Goal: Task Accomplishment & Management: Manage account settings

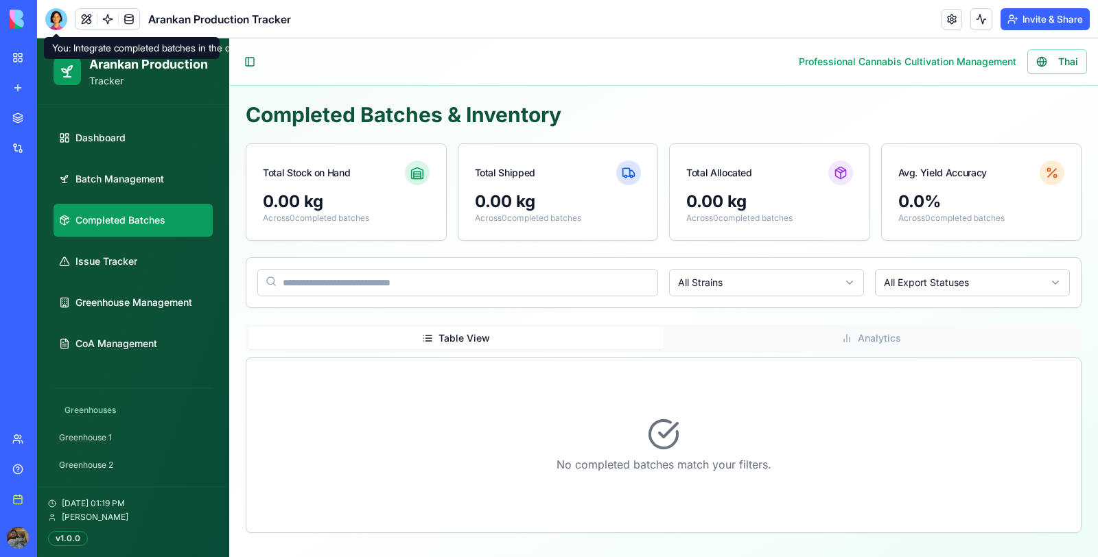
click at [56, 21] on div at bounding box center [56, 19] width 22 height 22
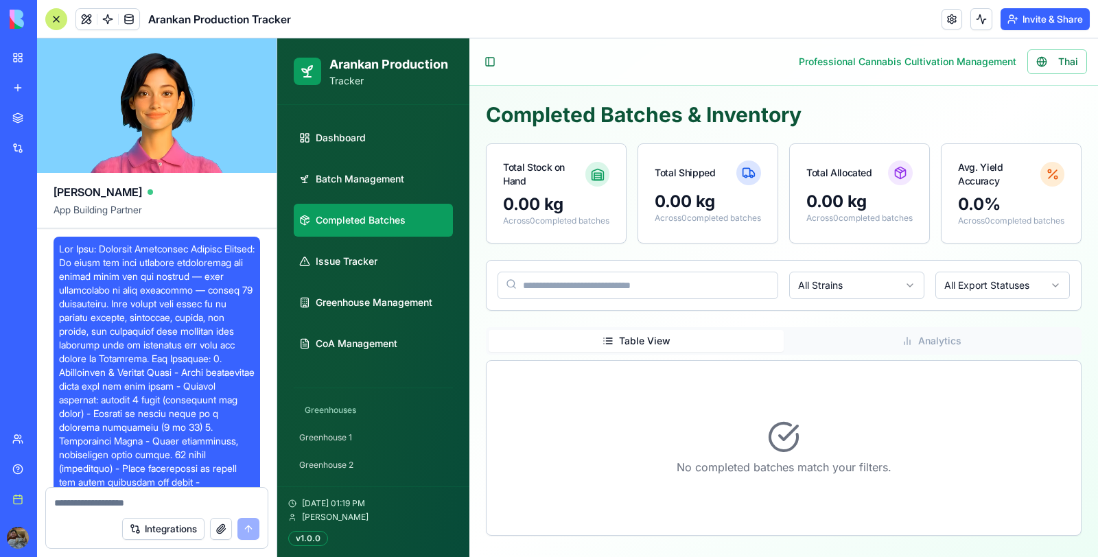
scroll to position [52445, 0]
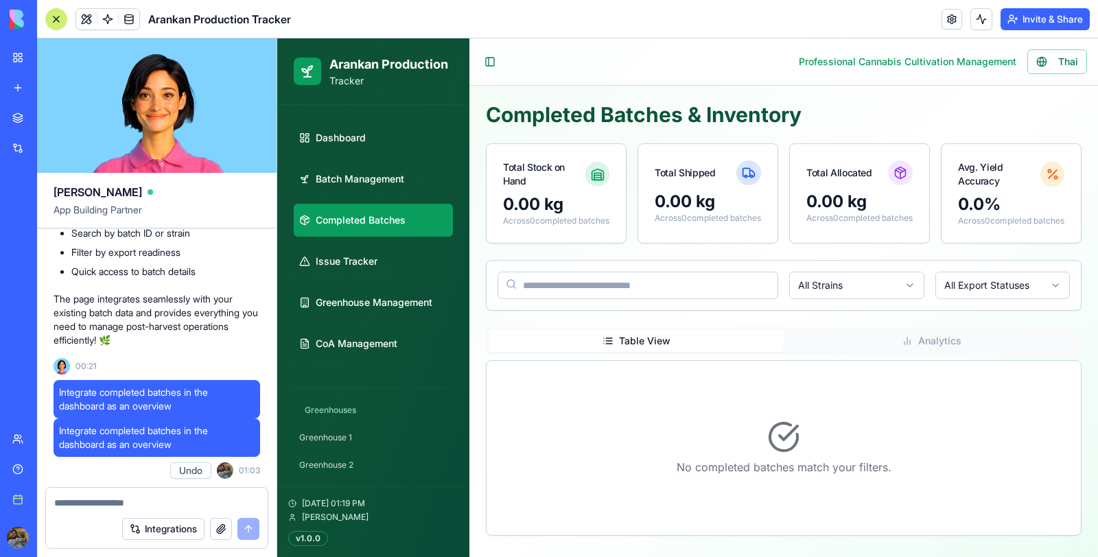
click at [87, 506] on textarea at bounding box center [156, 503] width 205 height 14
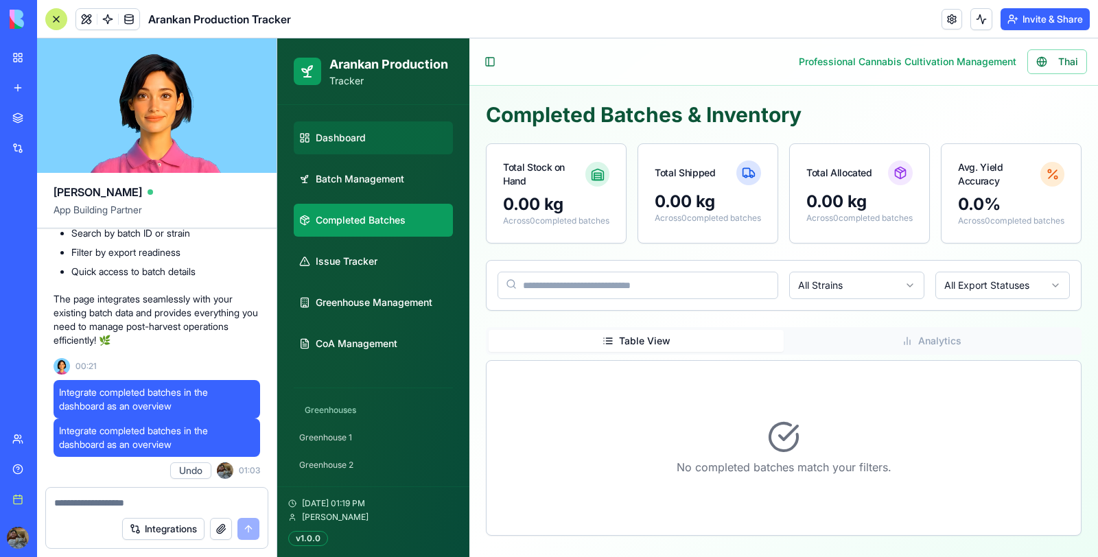
click at [386, 148] on link "Dashboard" at bounding box center [373, 138] width 159 height 33
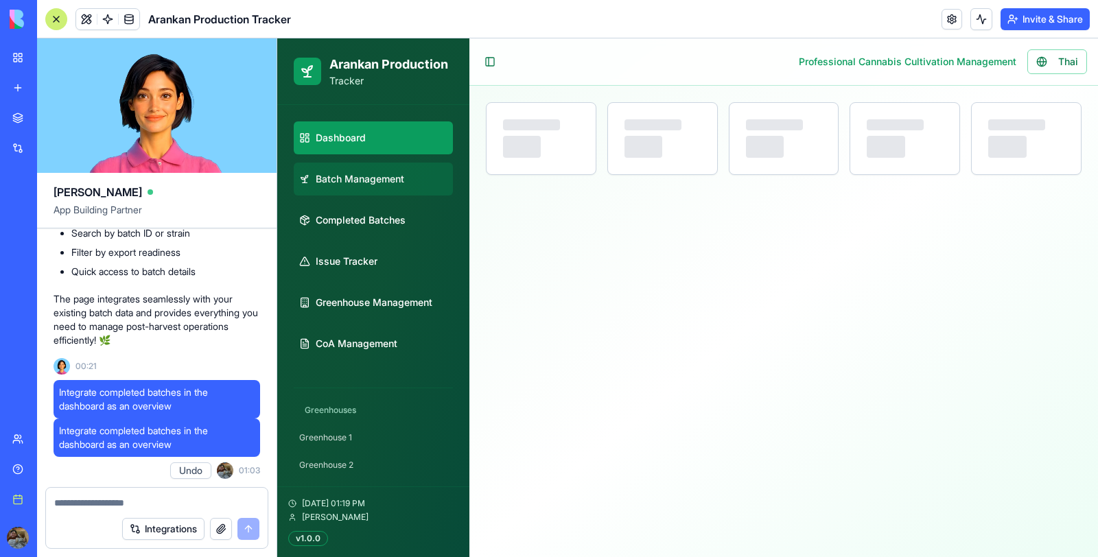
select select "**"
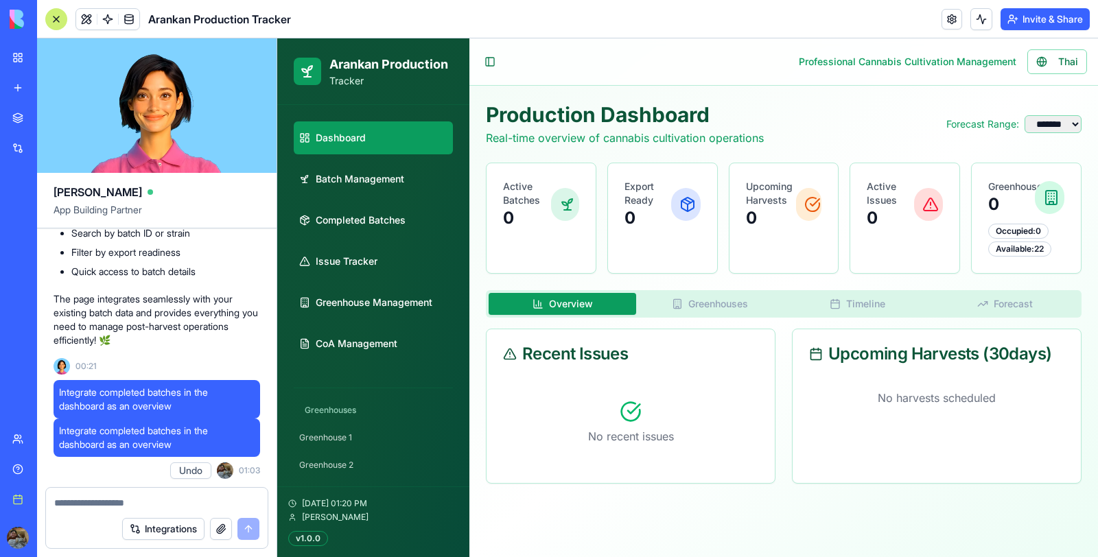
click at [131, 505] on textarea at bounding box center [156, 503] width 205 height 14
type textarea "*"
type textarea "**********"
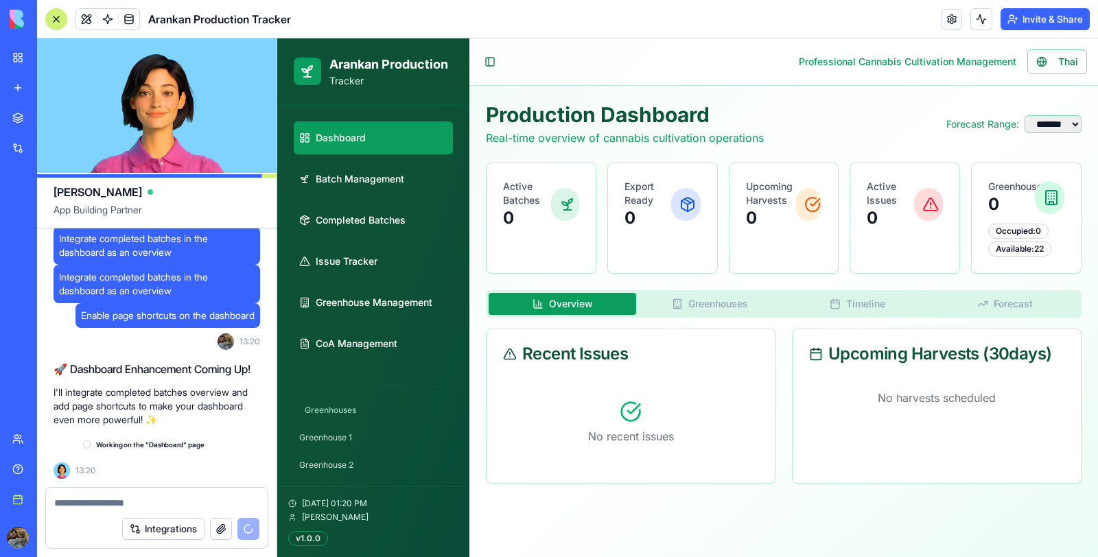
scroll to position [52599, 0]
click at [111, 406] on p "I'll integrate completed batches overview and add page shortcuts to make your d…" at bounding box center [157, 406] width 207 height 41
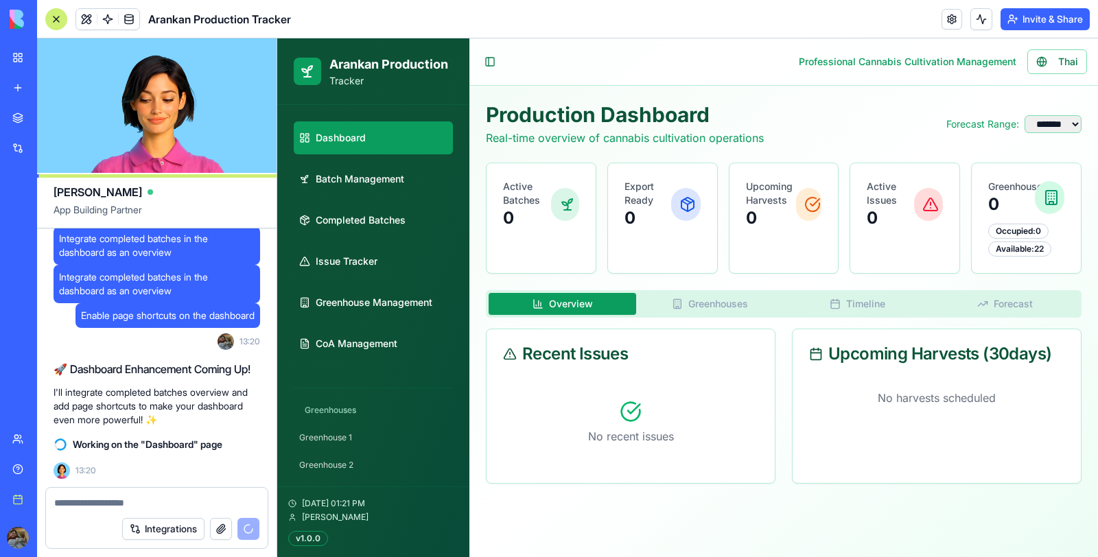
scroll to position [52599, 0]
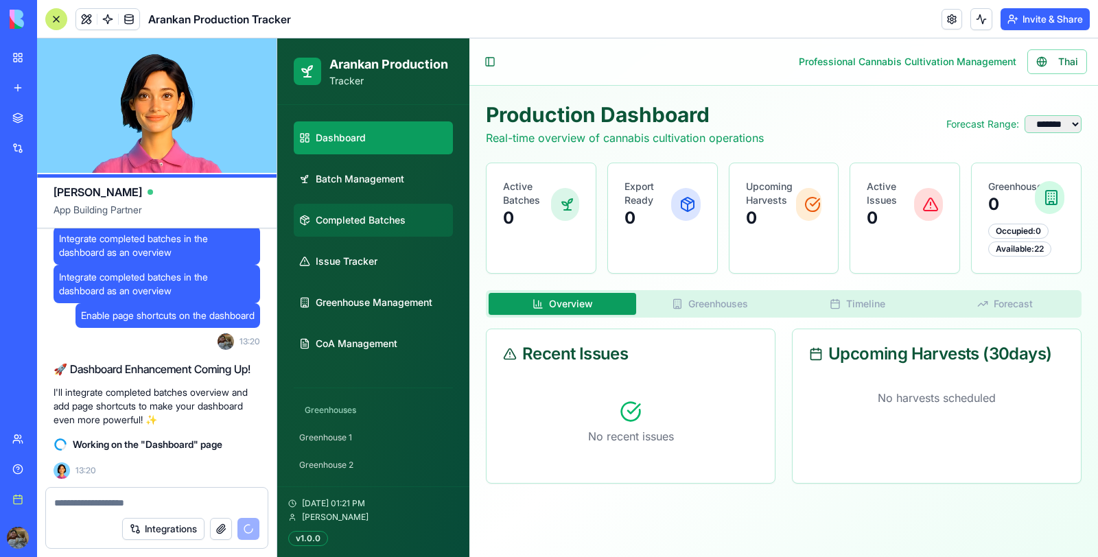
click at [347, 226] on span "Completed Batches" at bounding box center [361, 221] width 90 height 14
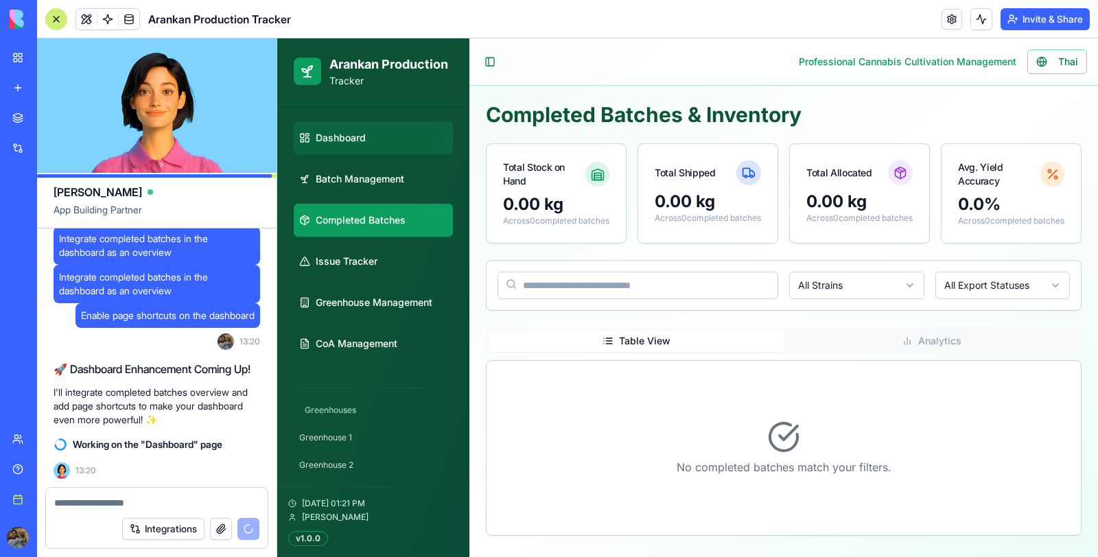
click at [372, 126] on link "Dashboard" at bounding box center [373, 138] width 159 height 33
select select "**"
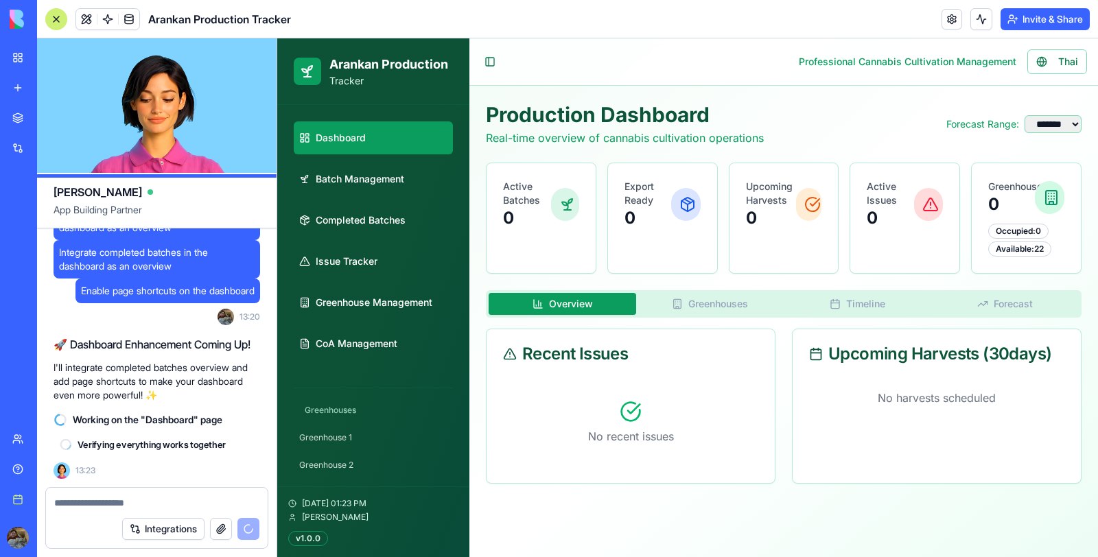
scroll to position [52623, 0]
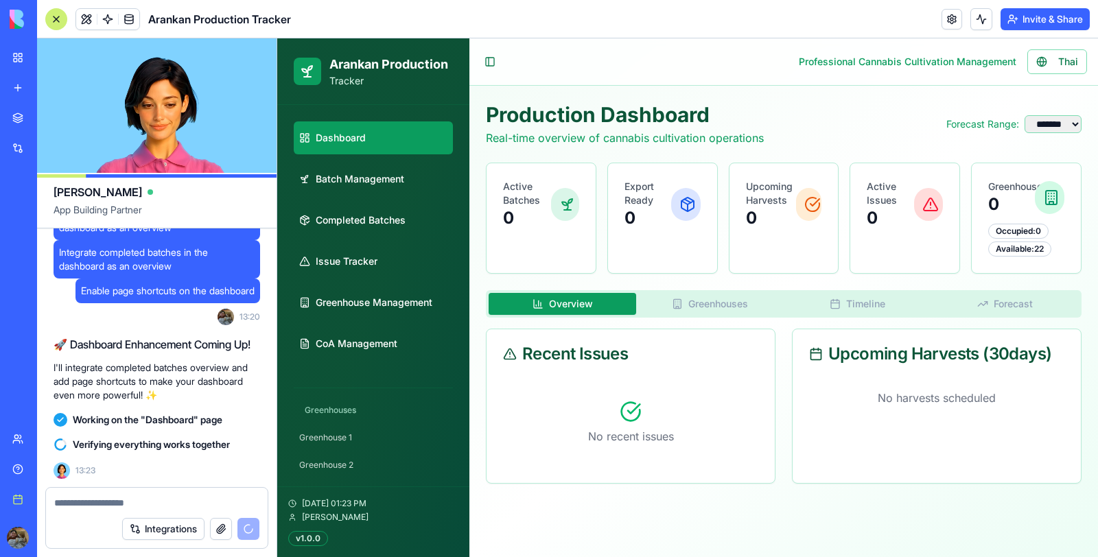
click at [158, 395] on p "I'll integrate completed batches overview and add page shortcuts to make your d…" at bounding box center [157, 381] width 207 height 41
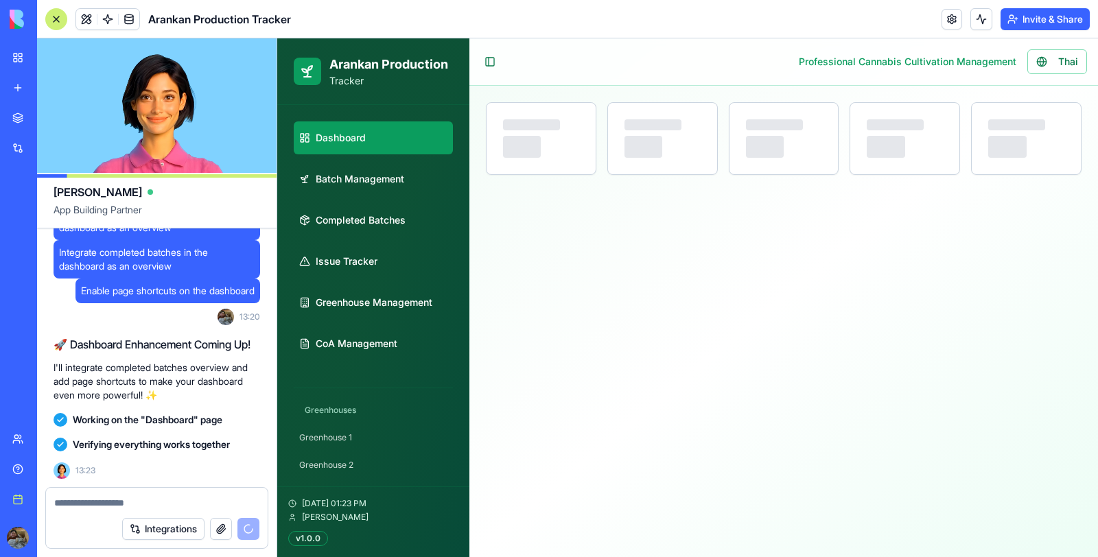
select select "**"
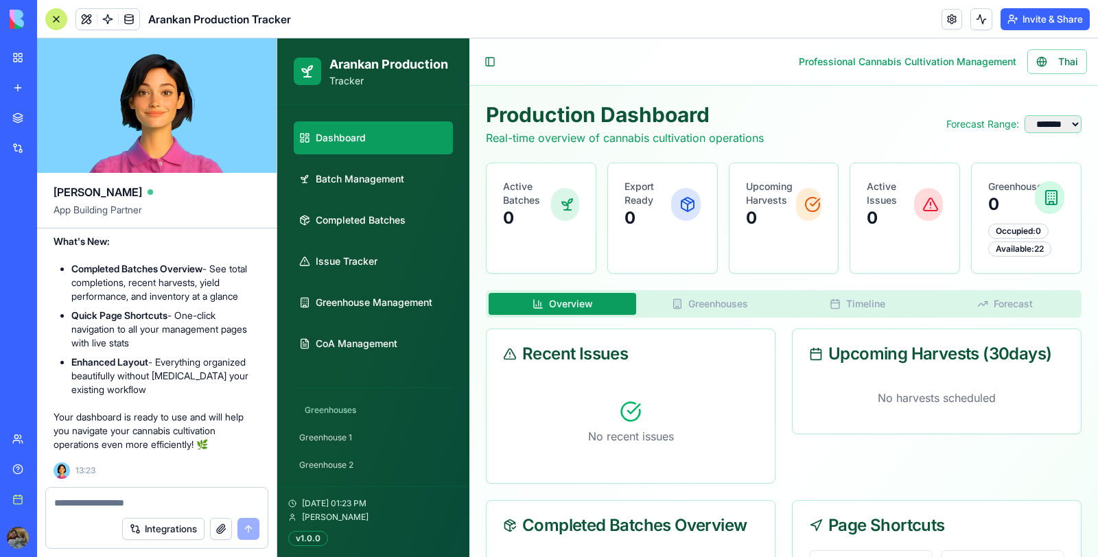
scroll to position [283, 0]
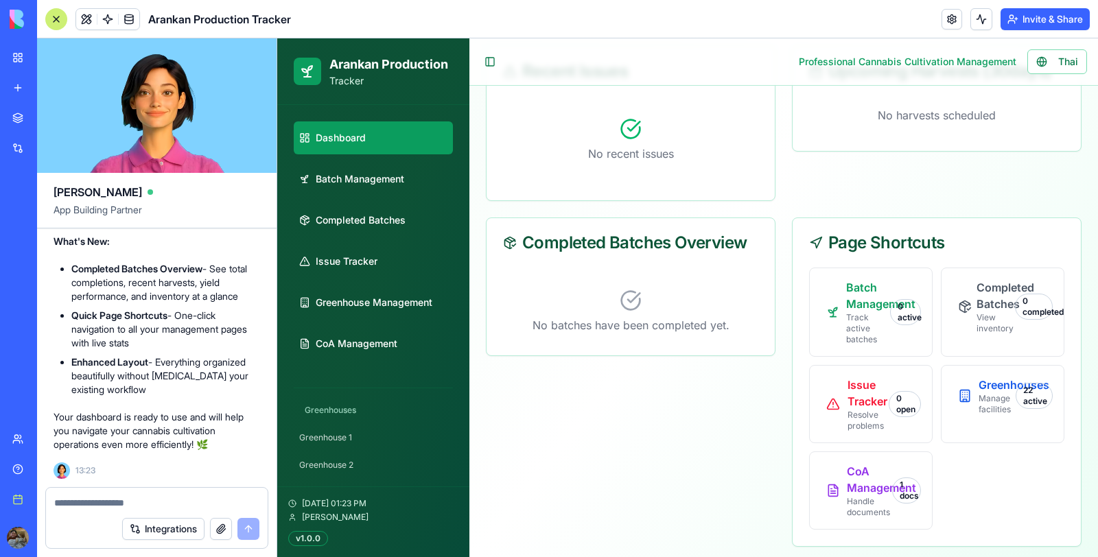
click at [58, 14] on div at bounding box center [56, 19] width 22 height 22
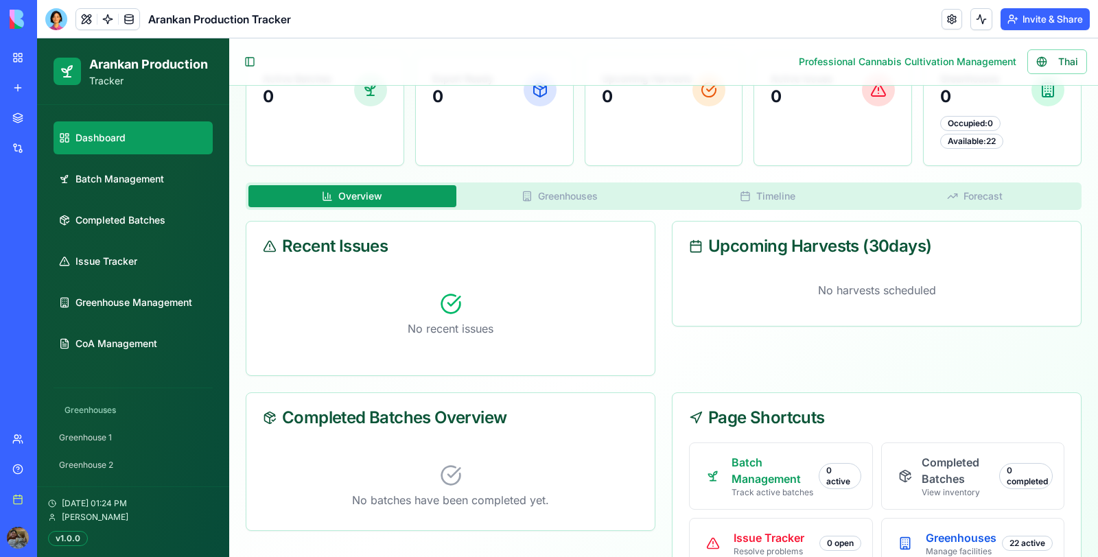
scroll to position [222, 0]
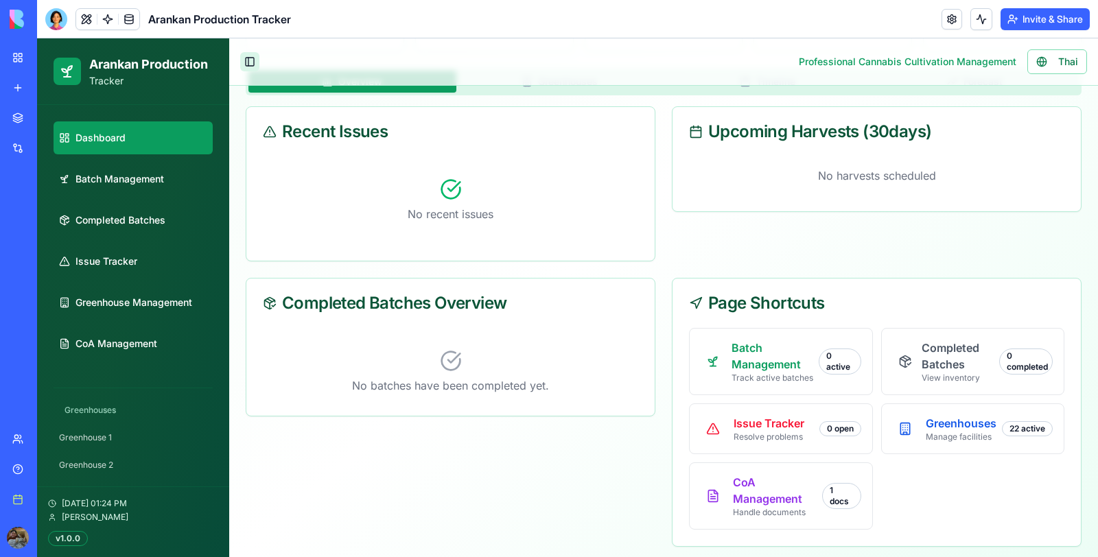
click at [244, 62] on button "Toggle Sidebar" at bounding box center [249, 61] width 19 height 19
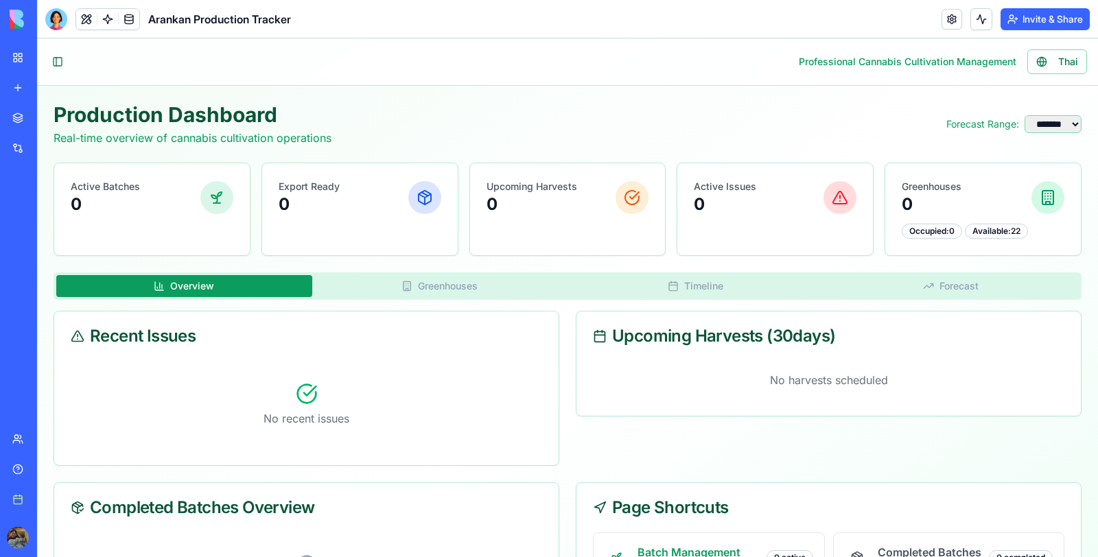
scroll to position [172, 0]
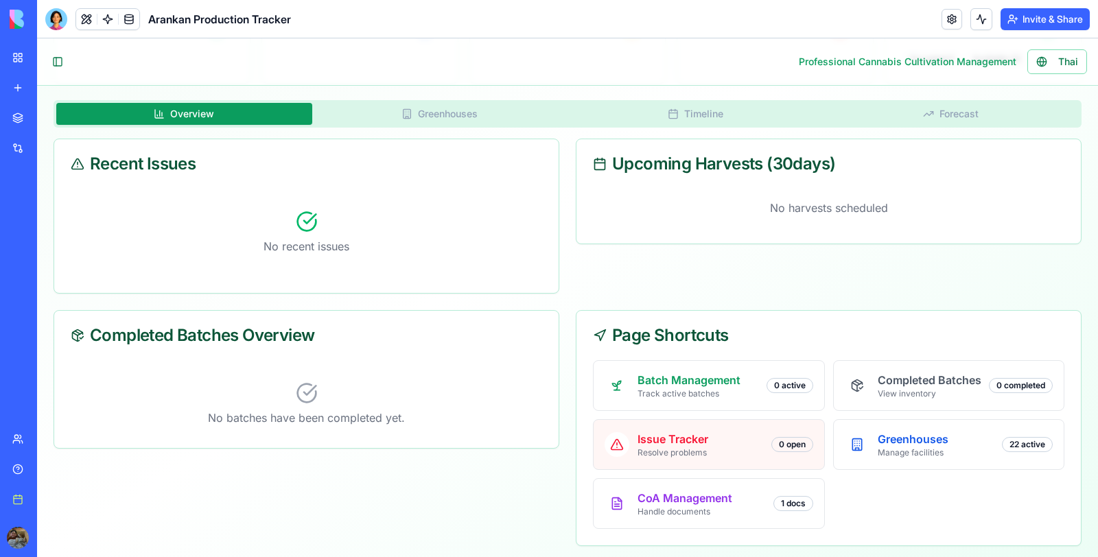
click at [667, 441] on p "Issue Tracker" at bounding box center [673, 439] width 71 height 16
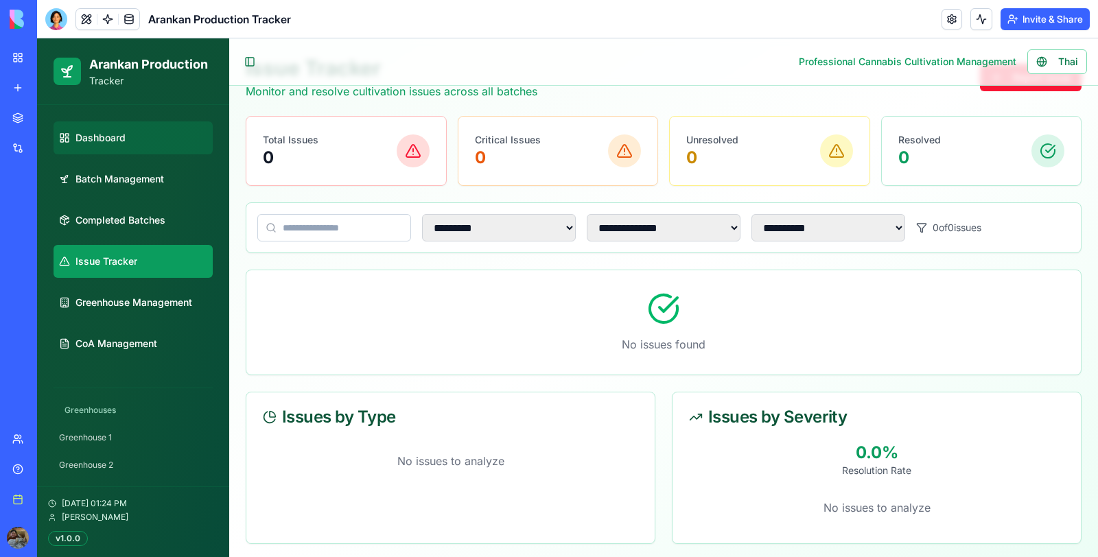
click at [132, 139] on link "Dashboard" at bounding box center [133, 138] width 159 height 33
select select "**"
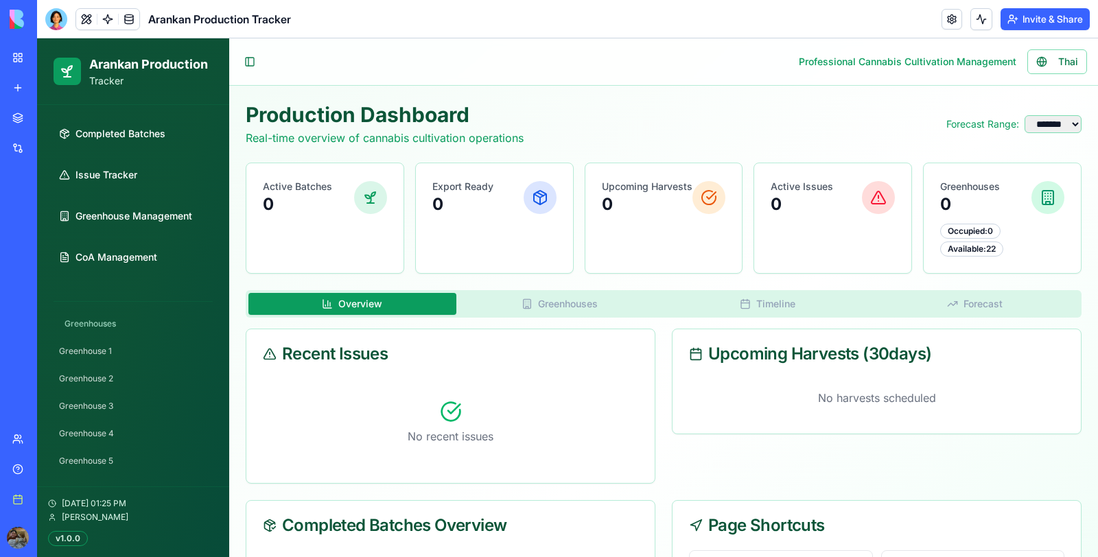
scroll to position [222, 0]
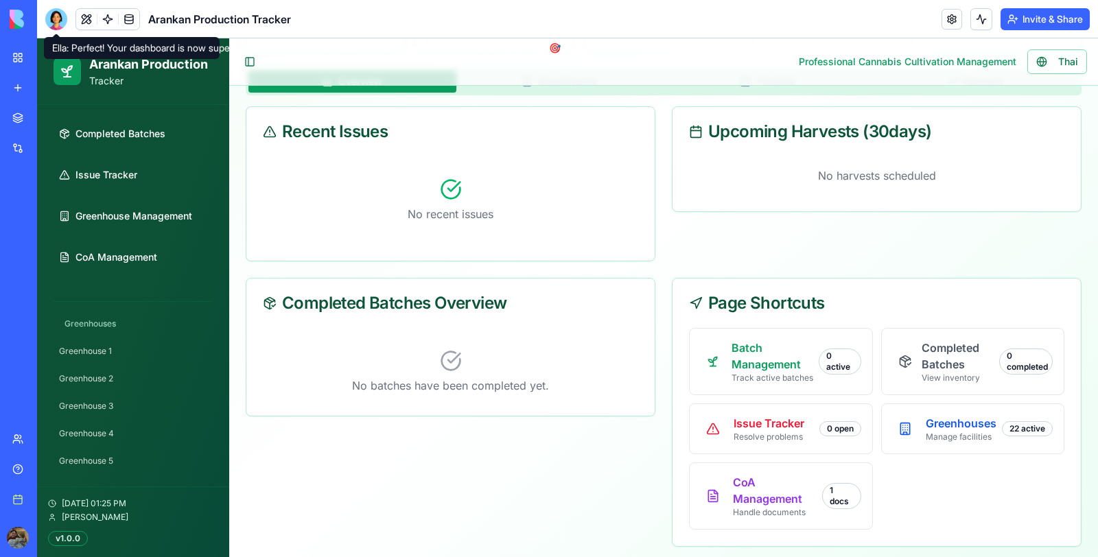
click at [61, 27] on div at bounding box center [56, 19] width 22 height 22
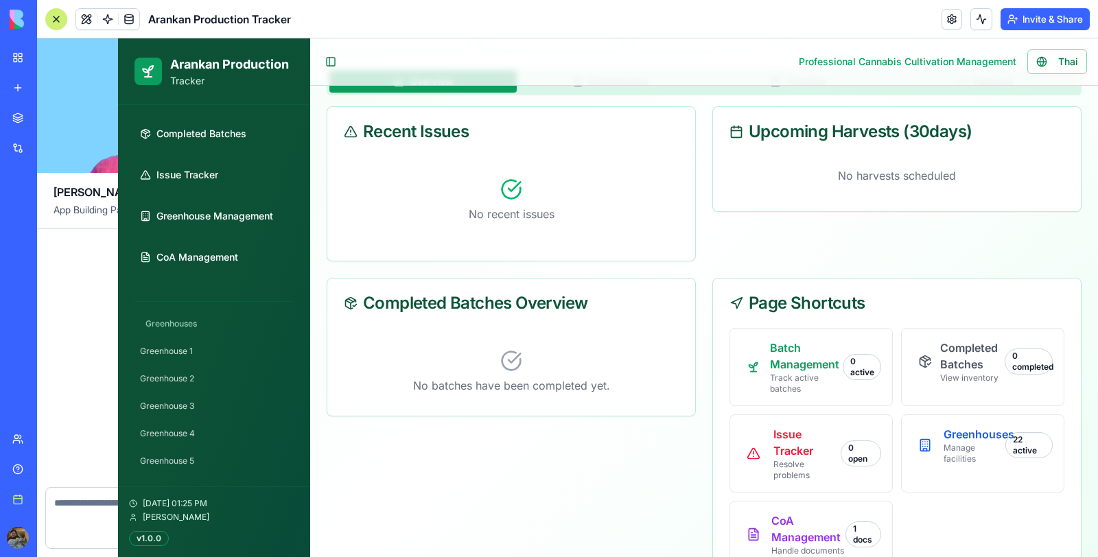
click at [61, 27] on div at bounding box center [56, 19] width 22 height 22
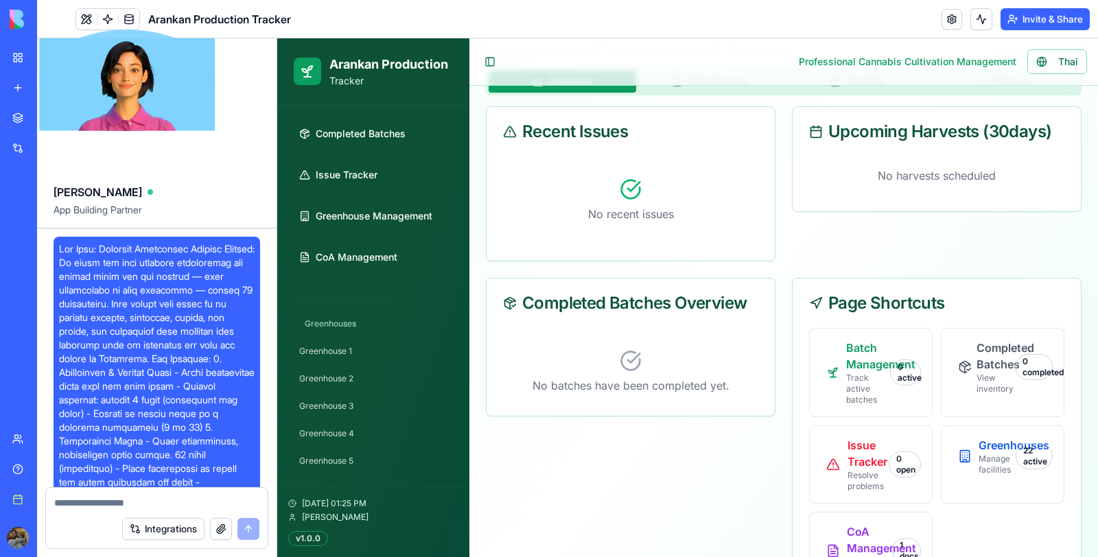
scroll to position [52898, 0]
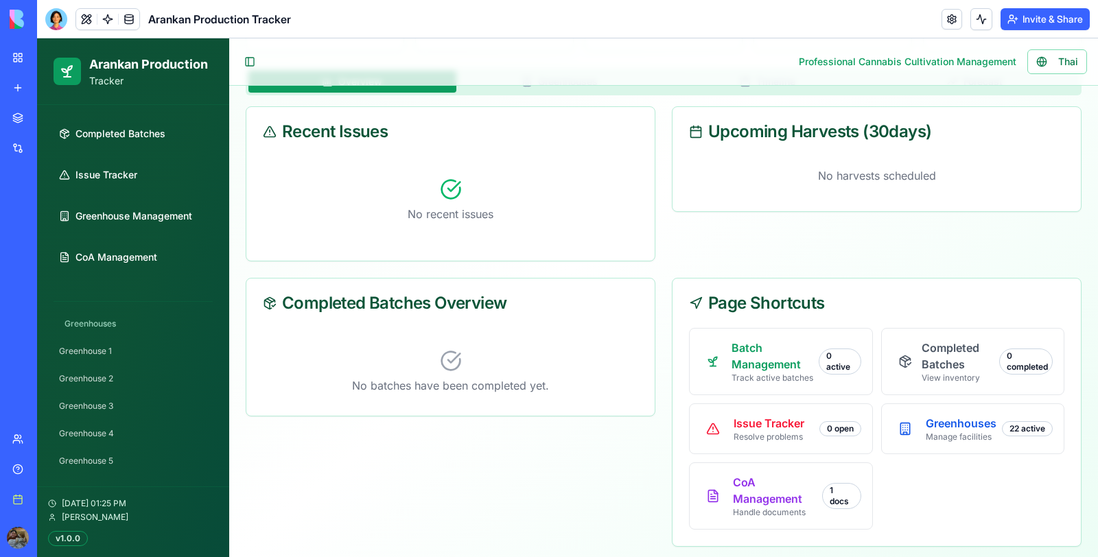
click at [61, 27] on div at bounding box center [56, 19] width 22 height 22
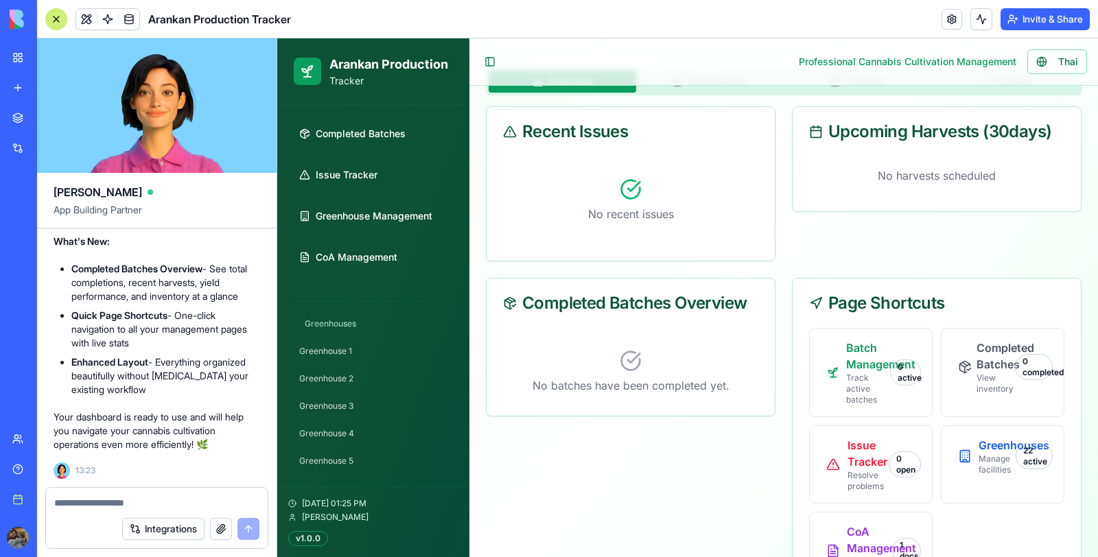
click at [118, 497] on textarea at bounding box center [156, 503] width 205 height 14
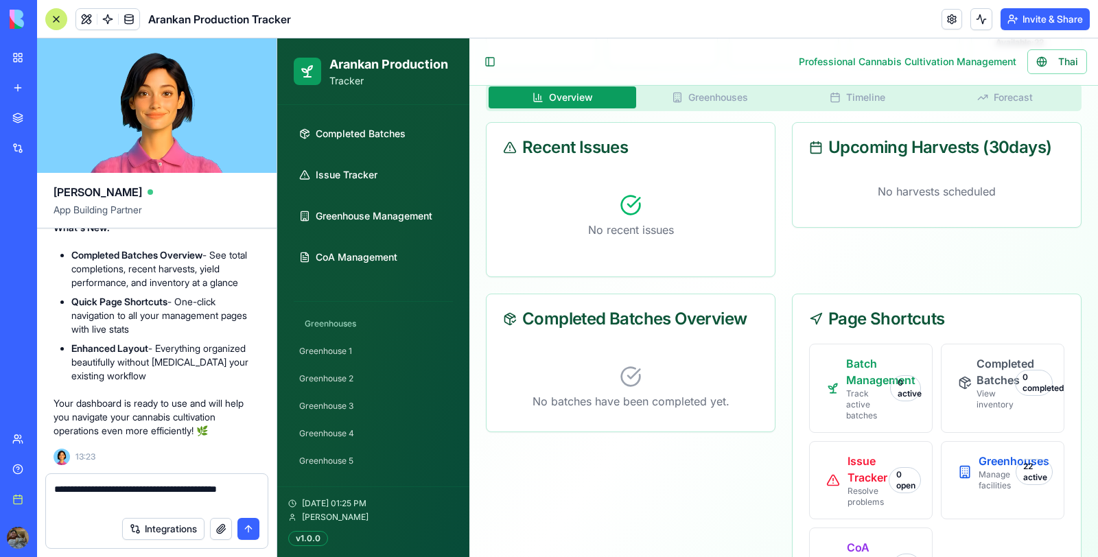
scroll to position [283, 0]
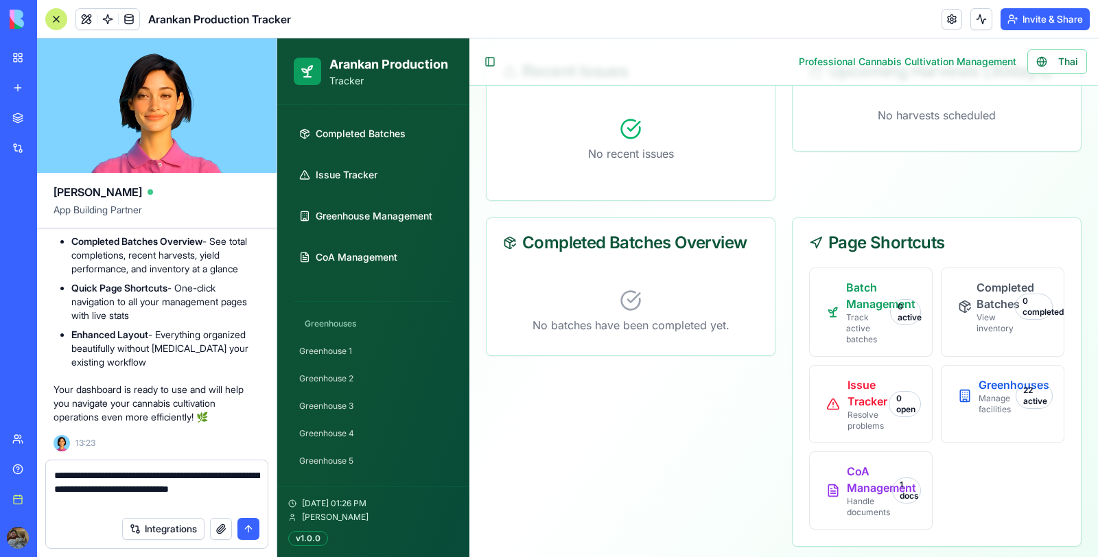
type textarea "**********"
click at [244, 525] on button "submit" at bounding box center [249, 529] width 22 height 22
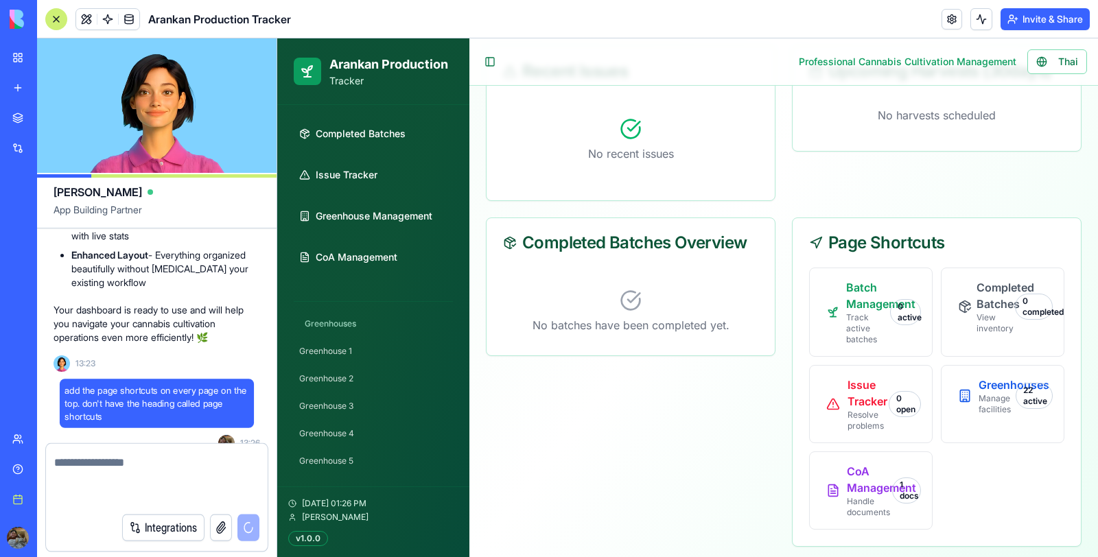
scroll to position [52978, 0]
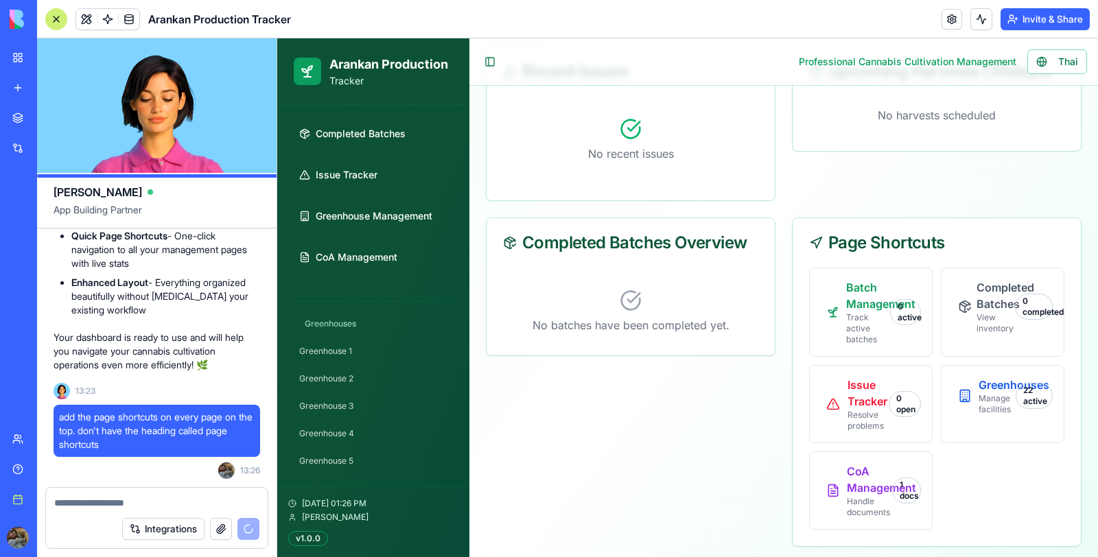
click at [244, 525] on div "Integrations" at bounding box center [190, 529] width 137 height 22
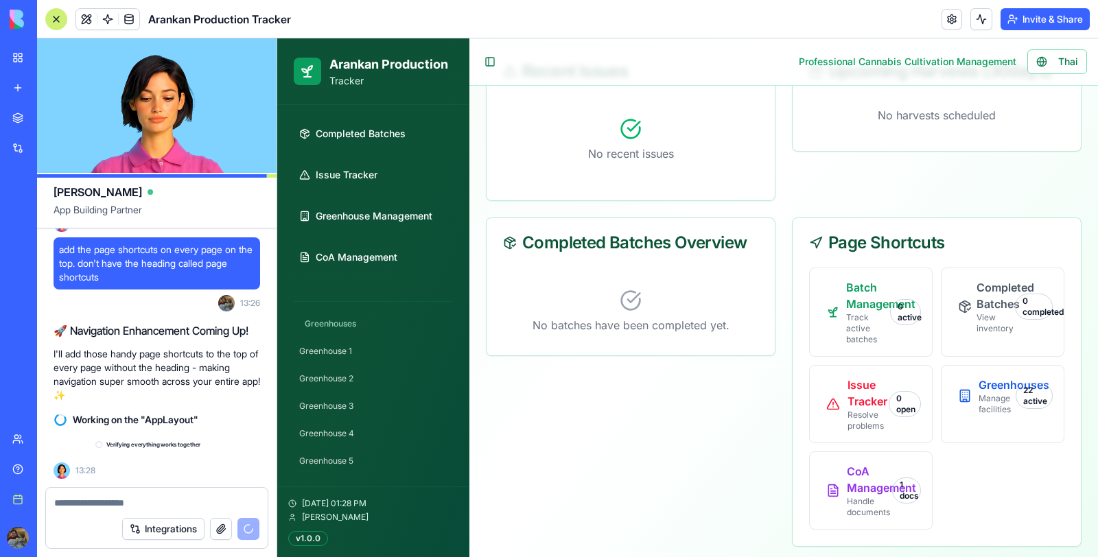
scroll to position [53145, 0]
select select "**"
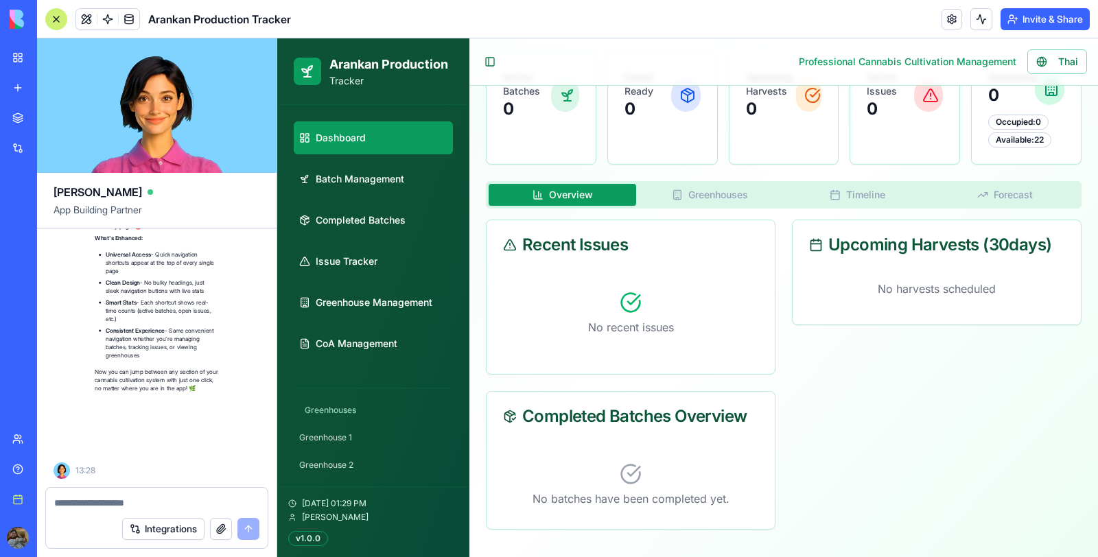
scroll to position [53467, 0]
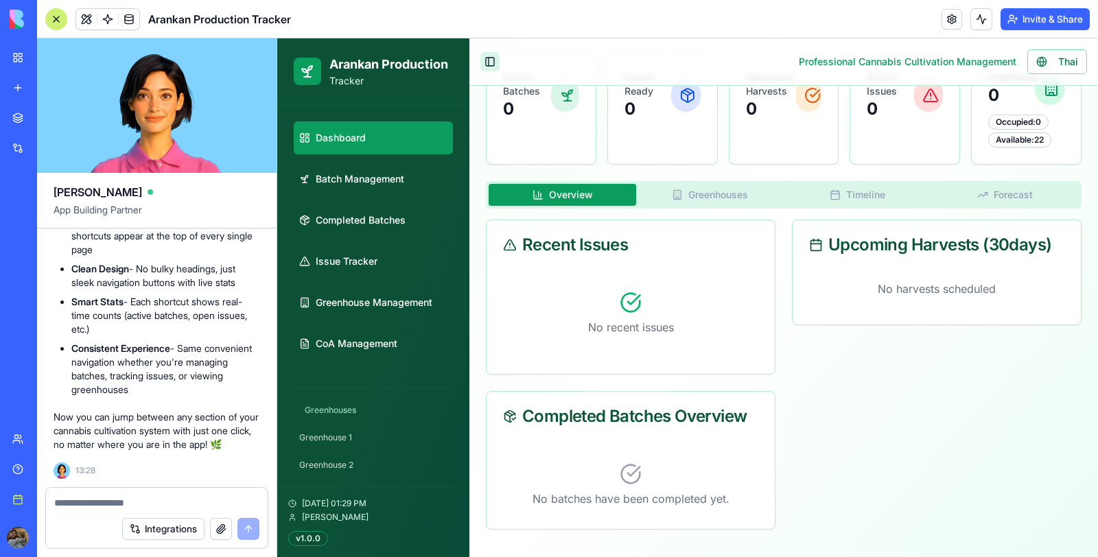
click at [487, 58] on button "Toggle Sidebar" at bounding box center [490, 61] width 19 height 19
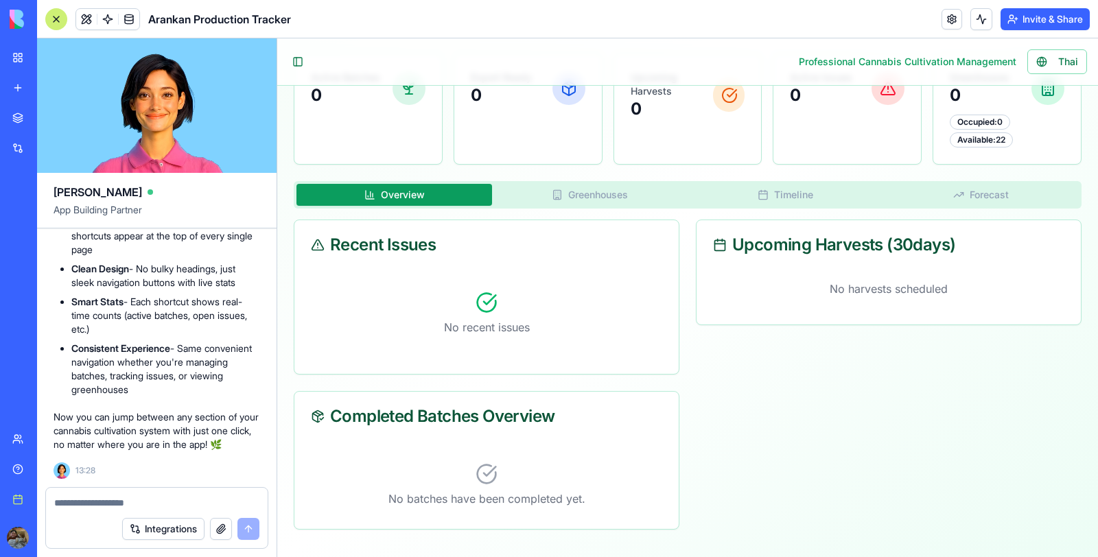
scroll to position [0, 0]
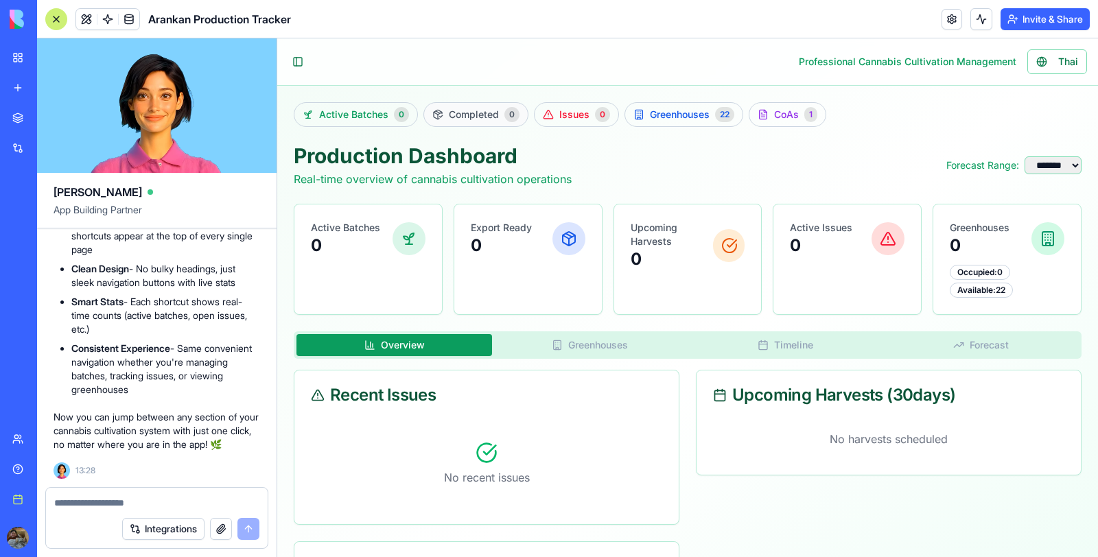
click at [481, 109] on span "Completed" at bounding box center [474, 115] width 50 height 14
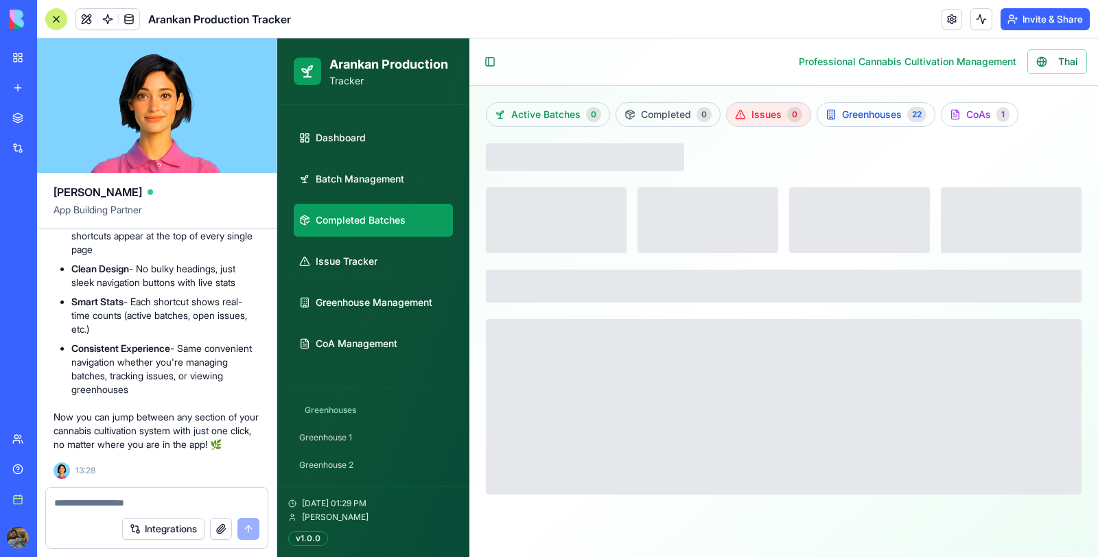
click at [754, 115] on span "Issues" at bounding box center [767, 115] width 30 height 14
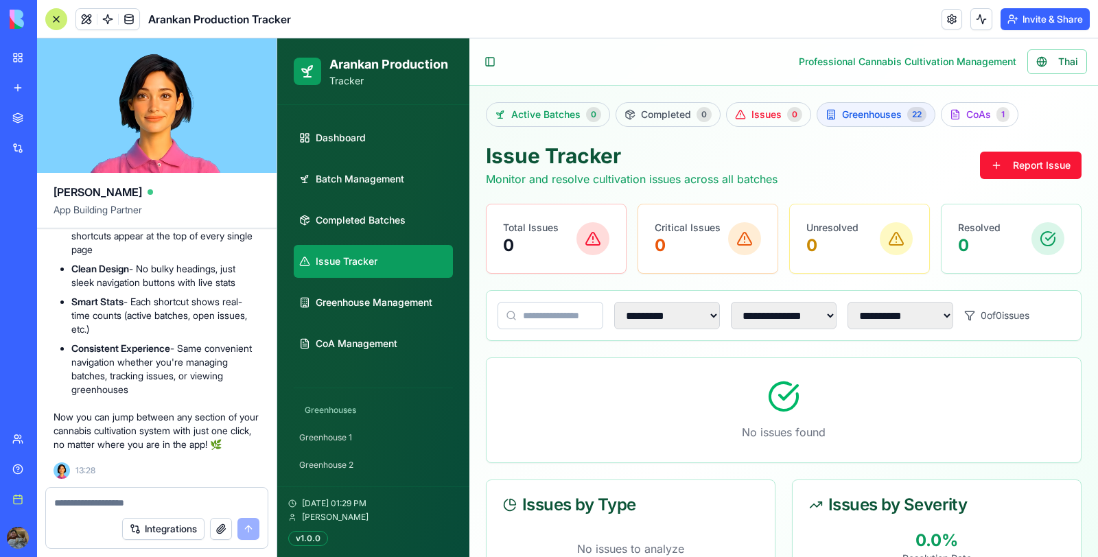
click at [851, 122] on link "Greenhouses 22" at bounding box center [876, 114] width 119 height 25
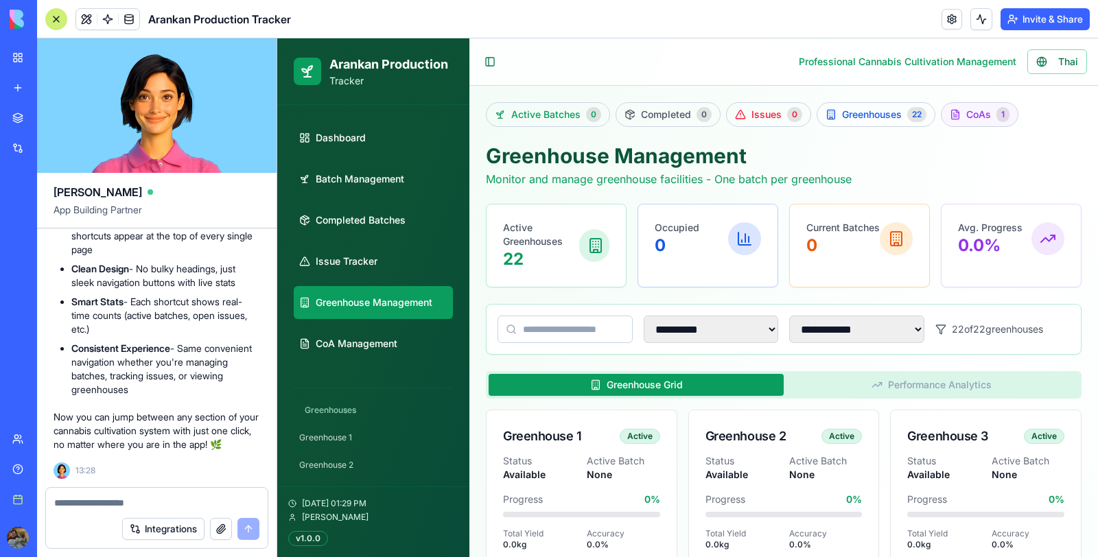
click at [973, 108] on span "CoAs" at bounding box center [979, 115] width 25 height 14
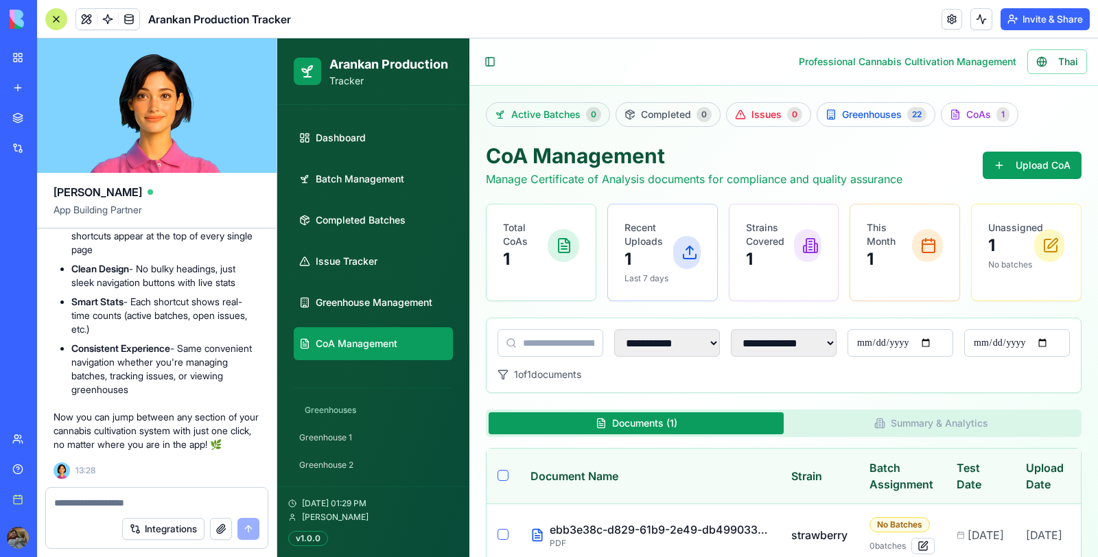
click at [547, 108] on span "Active Batches" at bounding box center [545, 115] width 69 height 14
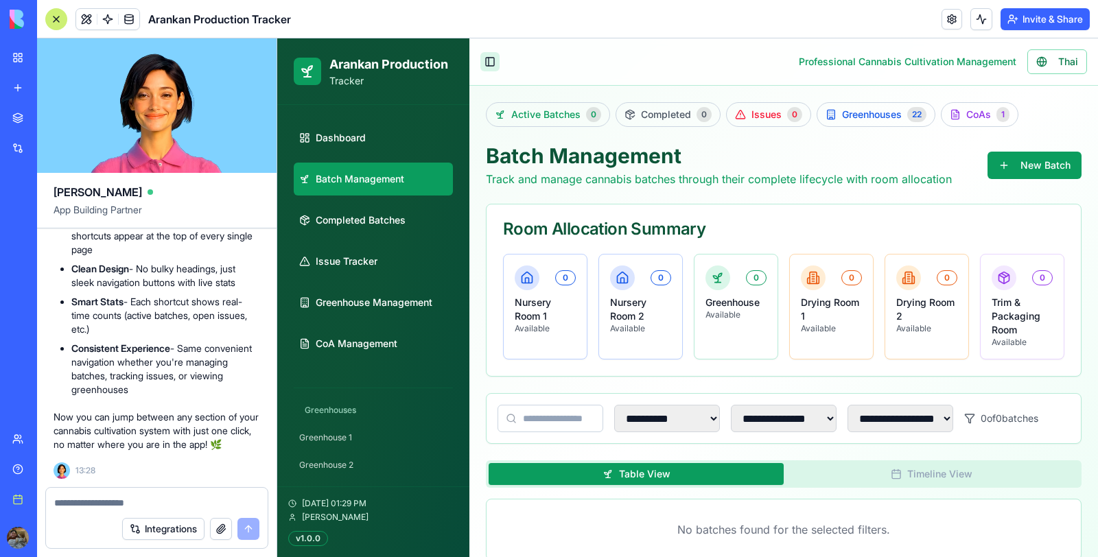
click at [490, 53] on button "Toggle Sidebar" at bounding box center [490, 61] width 19 height 19
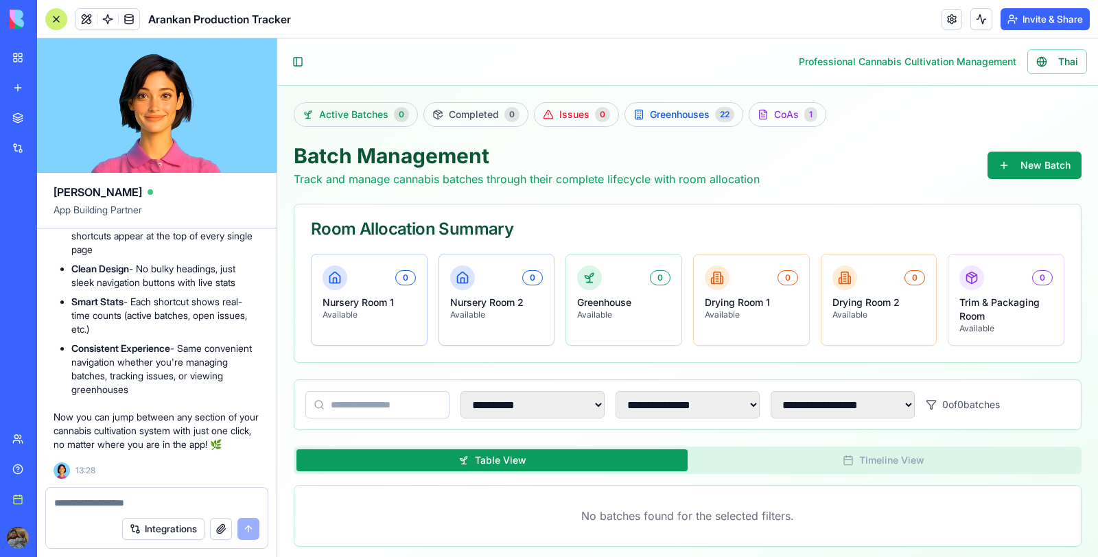
click at [382, 105] on link "Active Batches 0" at bounding box center [356, 114] width 124 height 25
click at [468, 113] on span "Completed" at bounding box center [474, 115] width 50 height 14
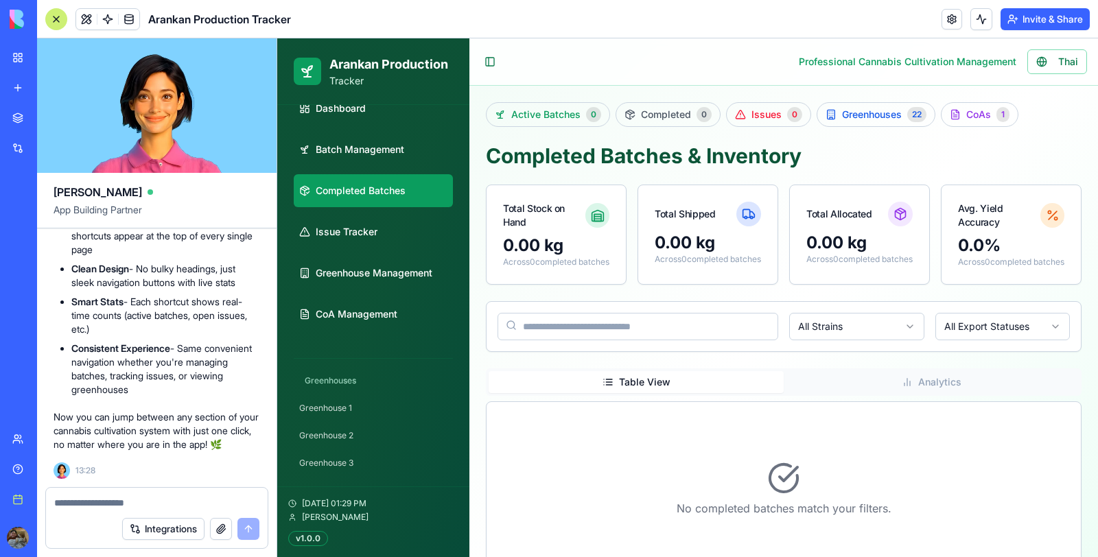
scroll to position [31, 0]
click at [868, 115] on span "Greenhouses" at bounding box center [872, 115] width 60 height 14
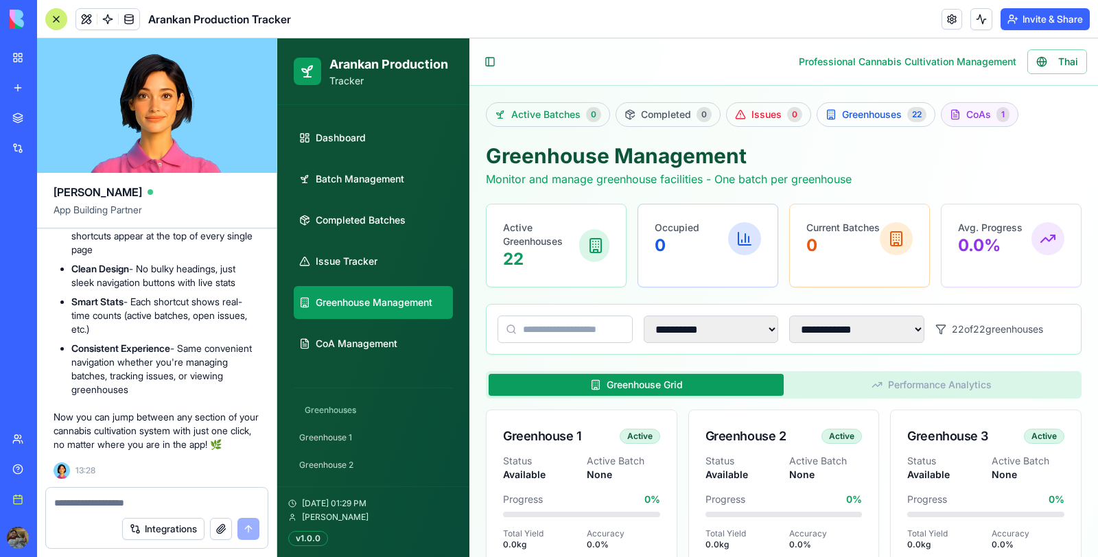
click at [961, 112] on link "CoAs 1" at bounding box center [980, 114] width 78 height 25
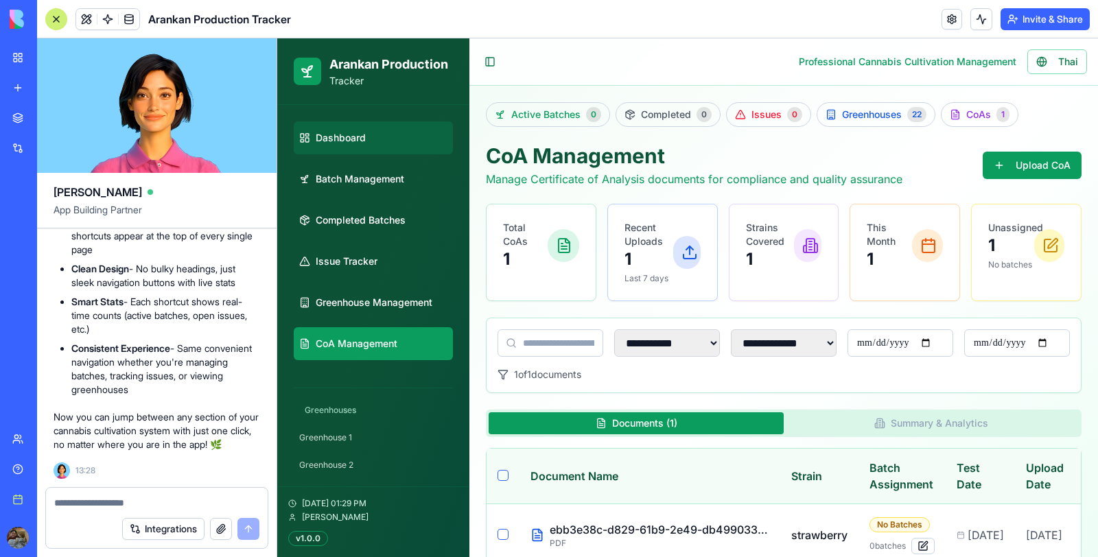
click at [341, 139] on span "Dashboard" at bounding box center [341, 138] width 50 height 14
select select "**"
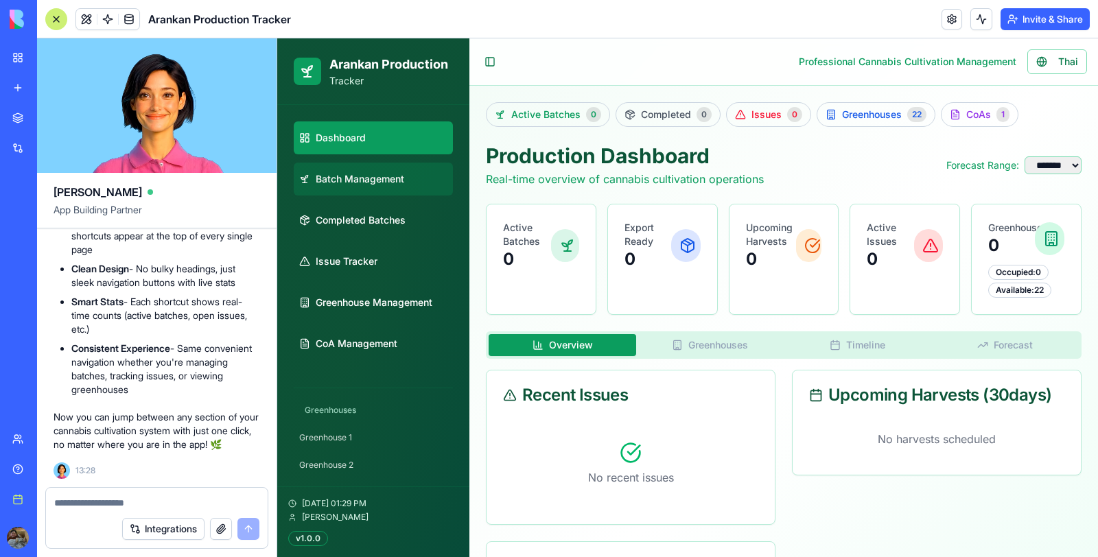
click at [349, 177] on span "Batch Management" at bounding box center [360, 179] width 89 height 14
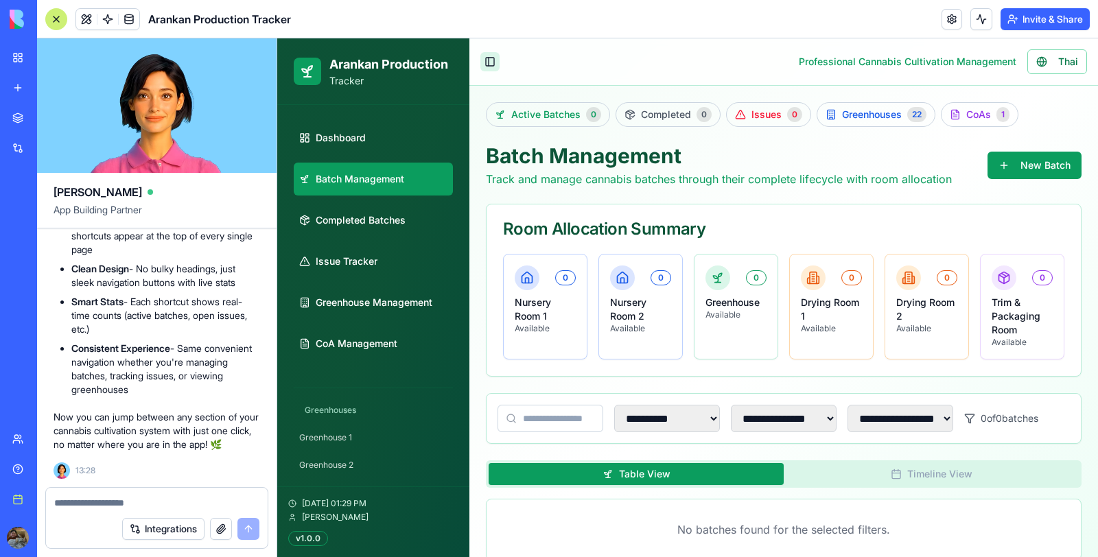
click at [483, 65] on button "Toggle Sidebar" at bounding box center [490, 61] width 19 height 19
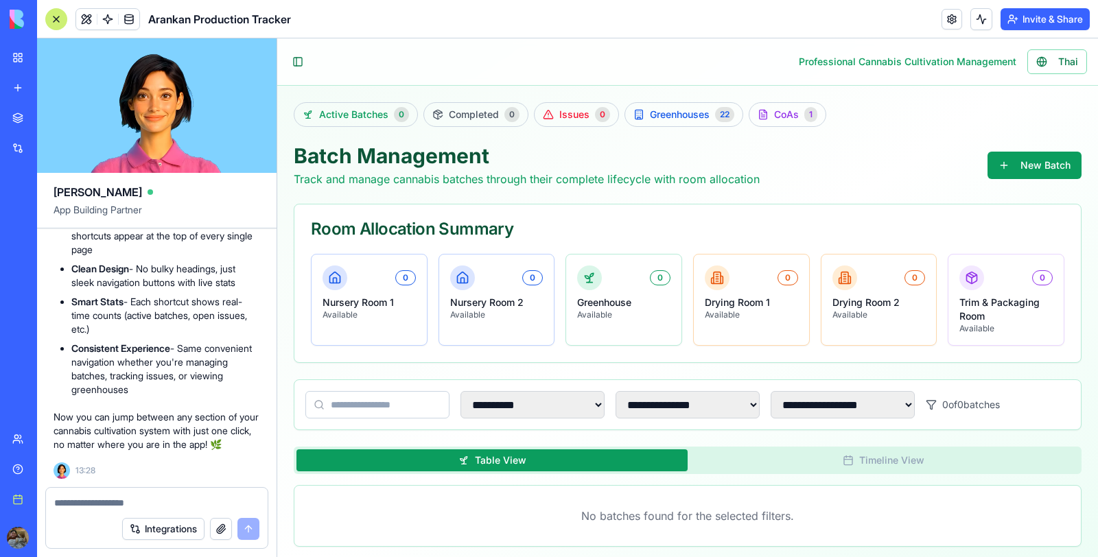
click at [58, 19] on div at bounding box center [56, 19] width 22 height 22
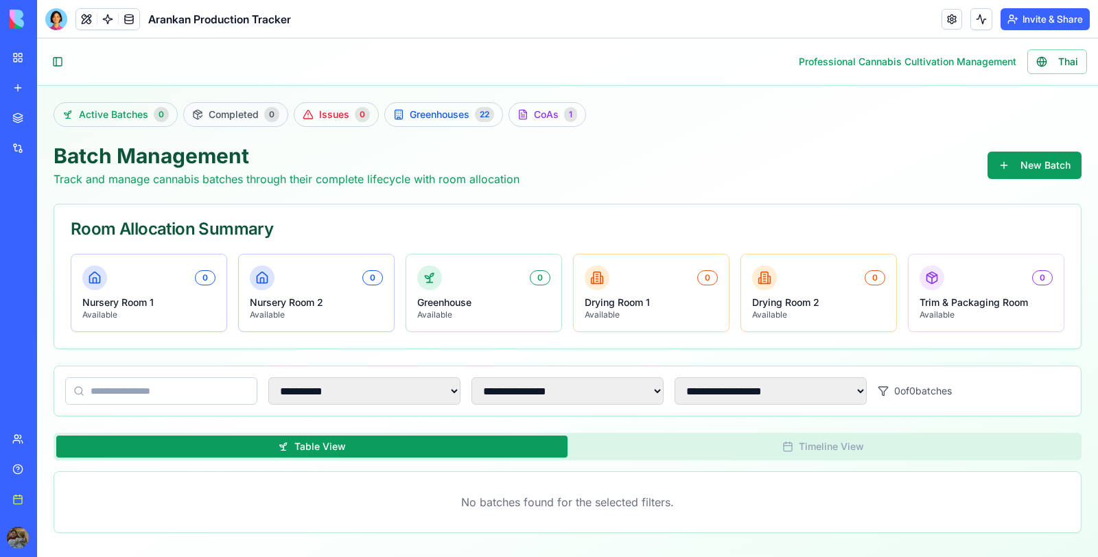
click at [220, 115] on span "Completed" at bounding box center [234, 115] width 50 height 14
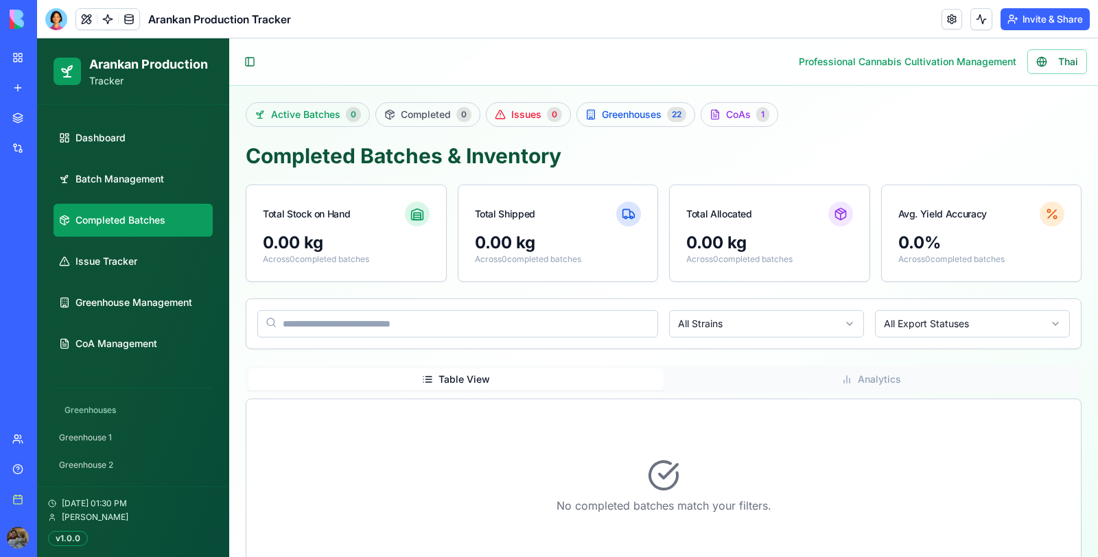
click at [310, 110] on span "Active Batches" at bounding box center [305, 115] width 69 height 14
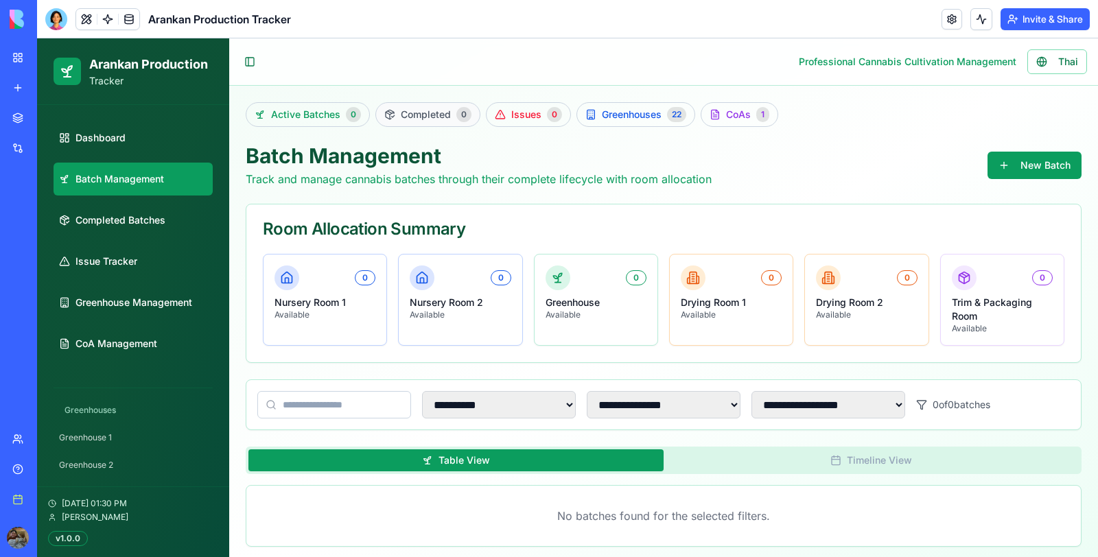
click at [414, 113] on span "Completed" at bounding box center [426, 115] width 50 height 14
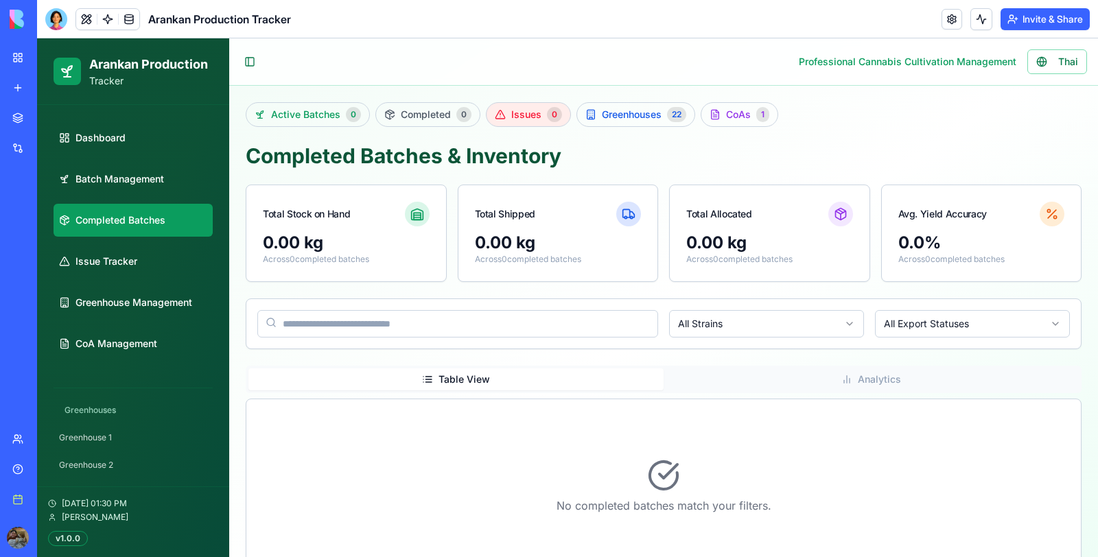
click at [511, 111] on span "Issues" at bounding box center [526, 115] width 30 height 14
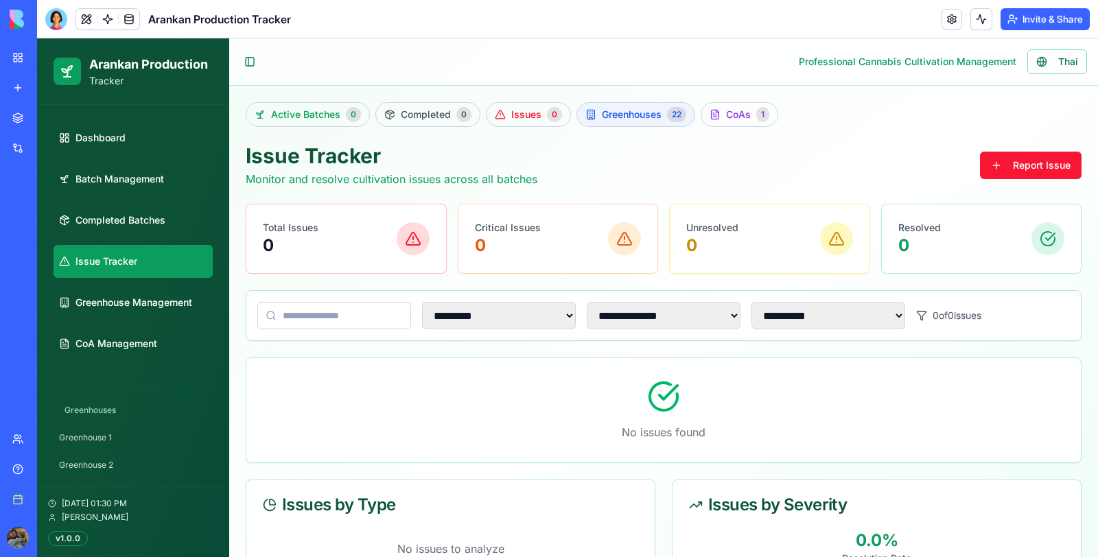
click at [645, 112] on span "Greenhouses" at bounding box center [632, 115] width 60 height 14
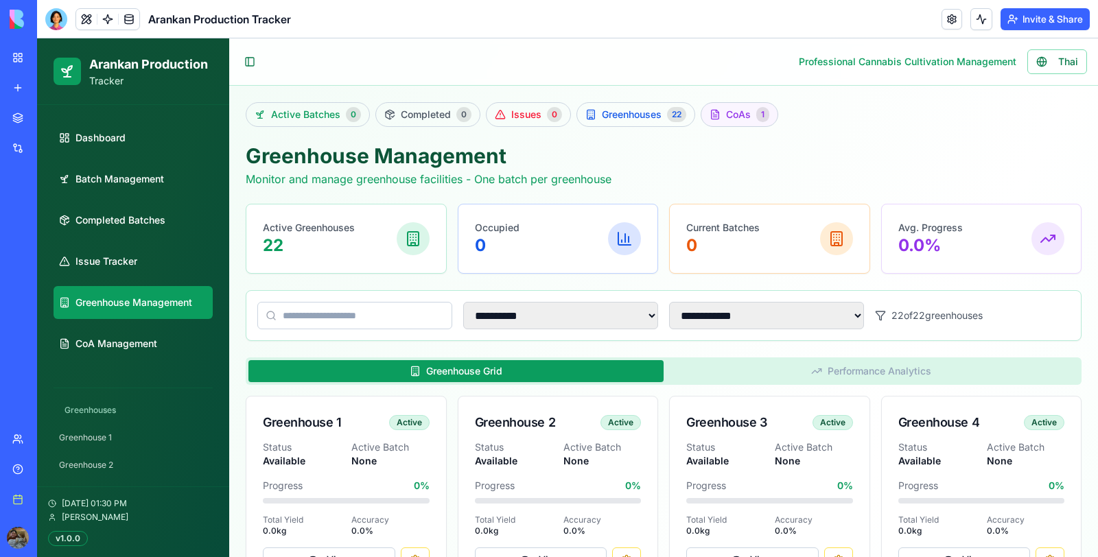
click at [704, 122] on link "CoAs 1" at bounding box center [740, 114] width 78 height 25
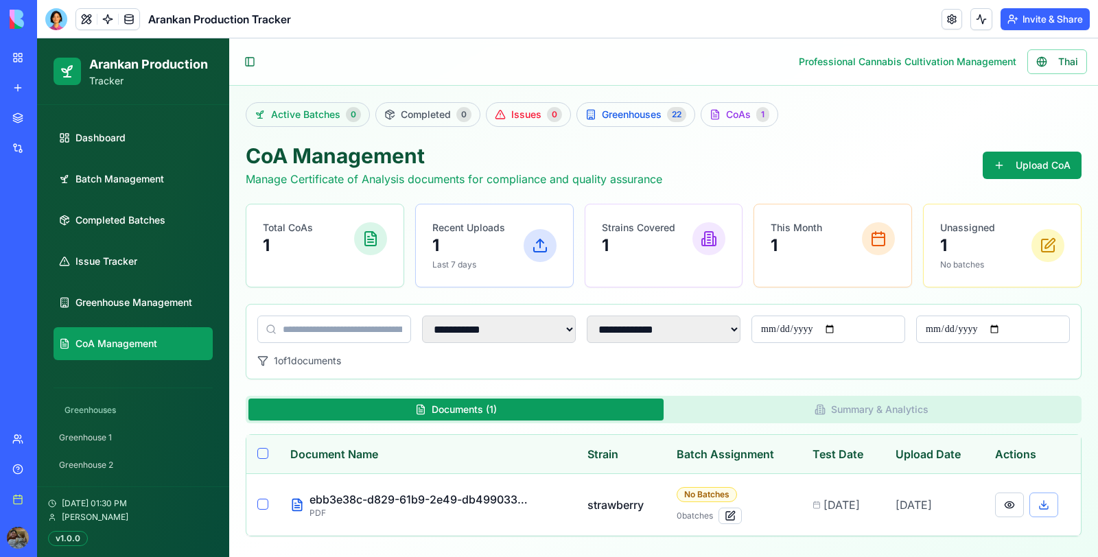
click at [309, 120] on span "Active Batches" at bounding box center [305, 115] width 69 height 14
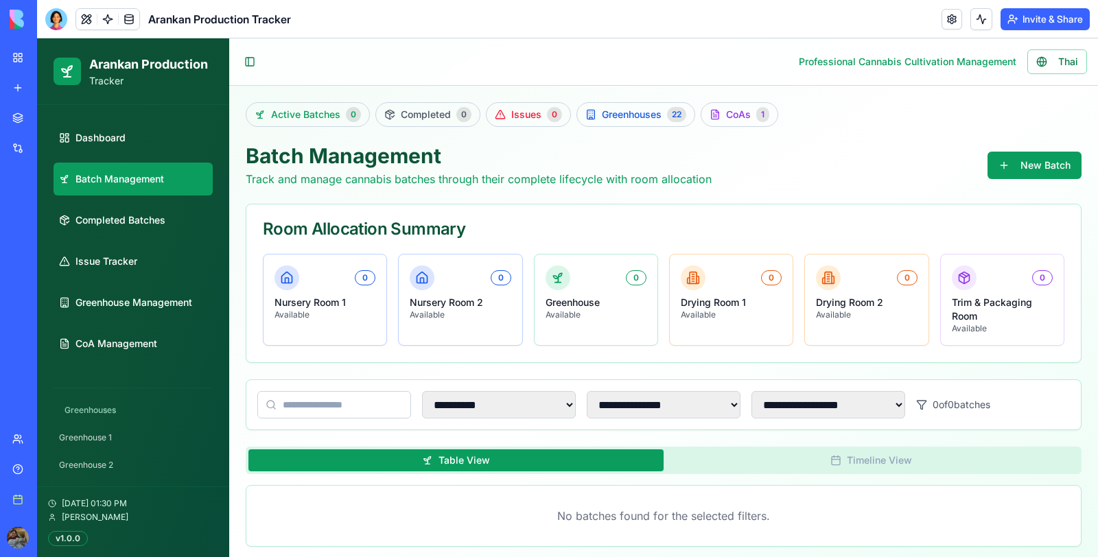
click at [309, 120] on span "Active Batches" at bounding box center [305, 115] width 69 height 14
click at [115, 144] on span "Dashboard" at bounding box center [101, 138] width 50 height 14
select select "**"
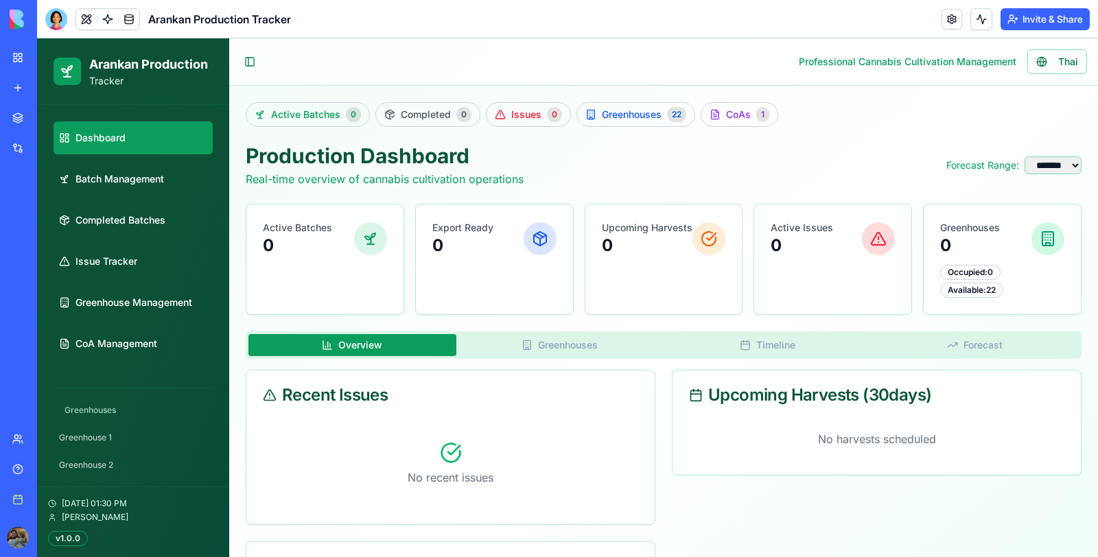
click at [274, 108] on span "Active Batches" at bounding box center [305, 115] width 69 height 14
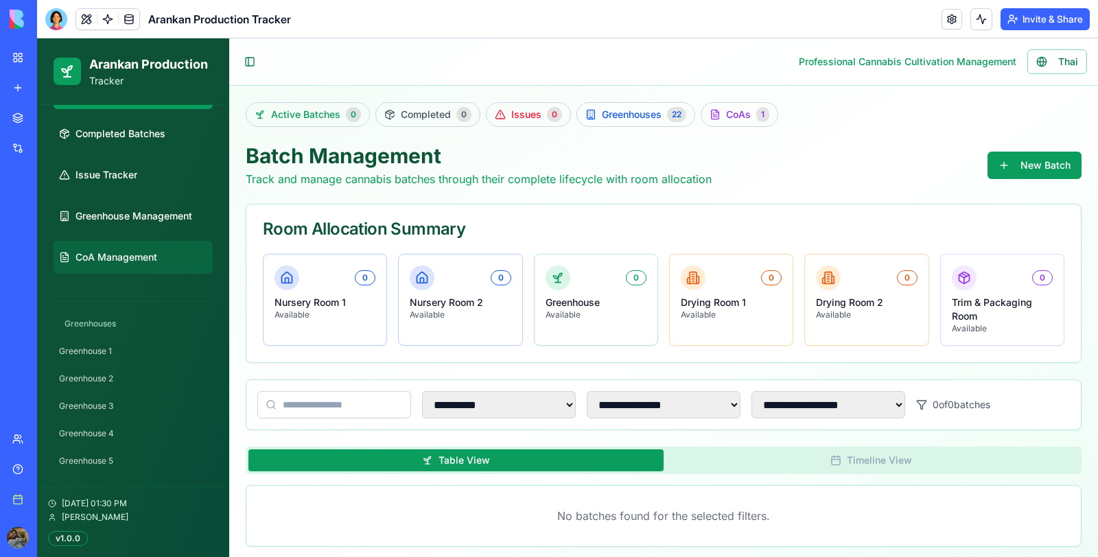
click at [163, 260] on link "CoA Management" at bounding box center [133, 257] width 159 height 33
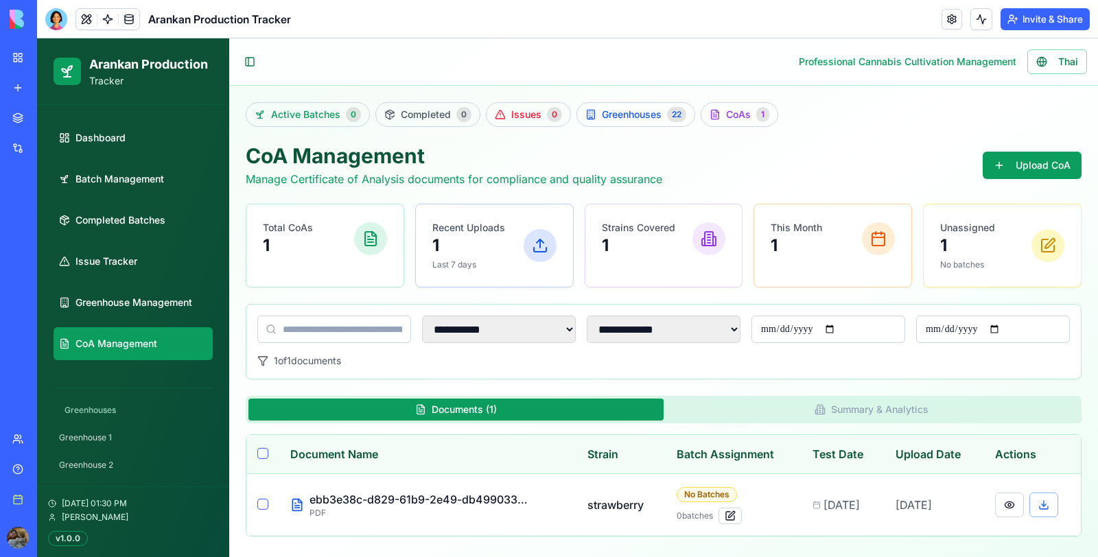
scroll to position [87, 0]
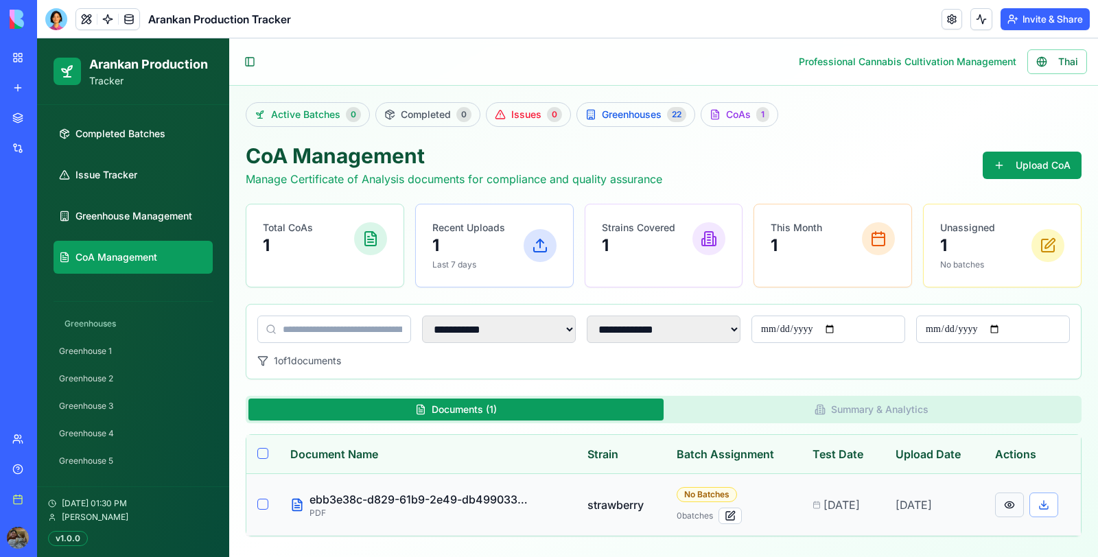
click at [1003, 496] on button at bounding box center [1010, 505] width 29 height 25
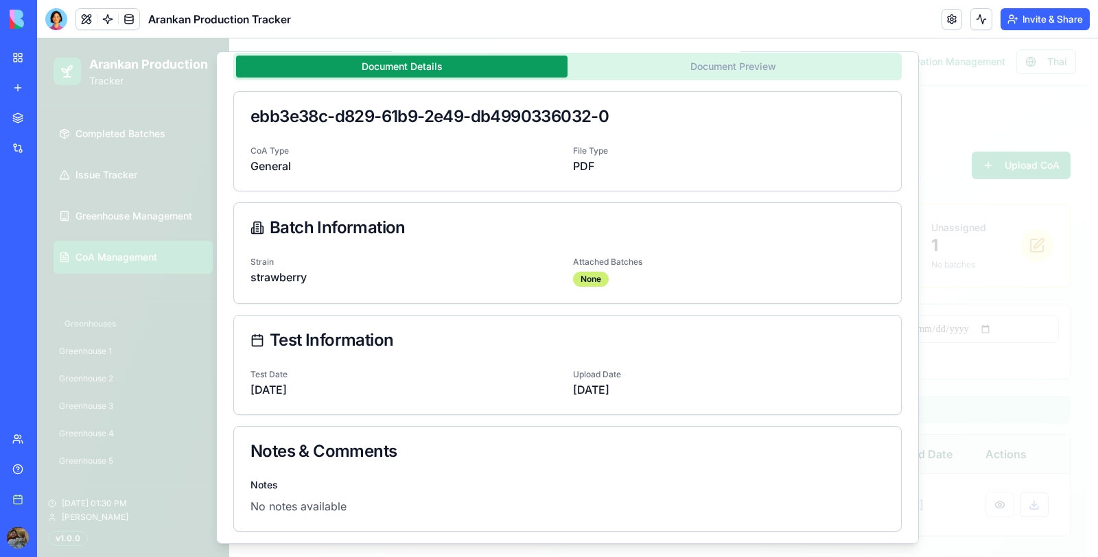
scroll to position [0, 0]
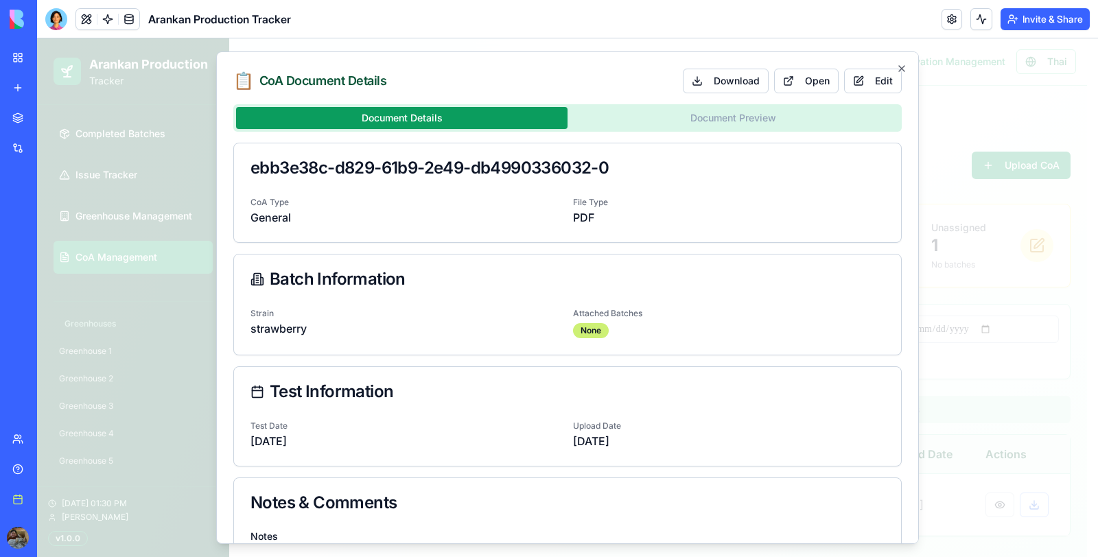
click at [757, 111] on button "Document Preview" at bounding box center [734, 118] width 332 height 22
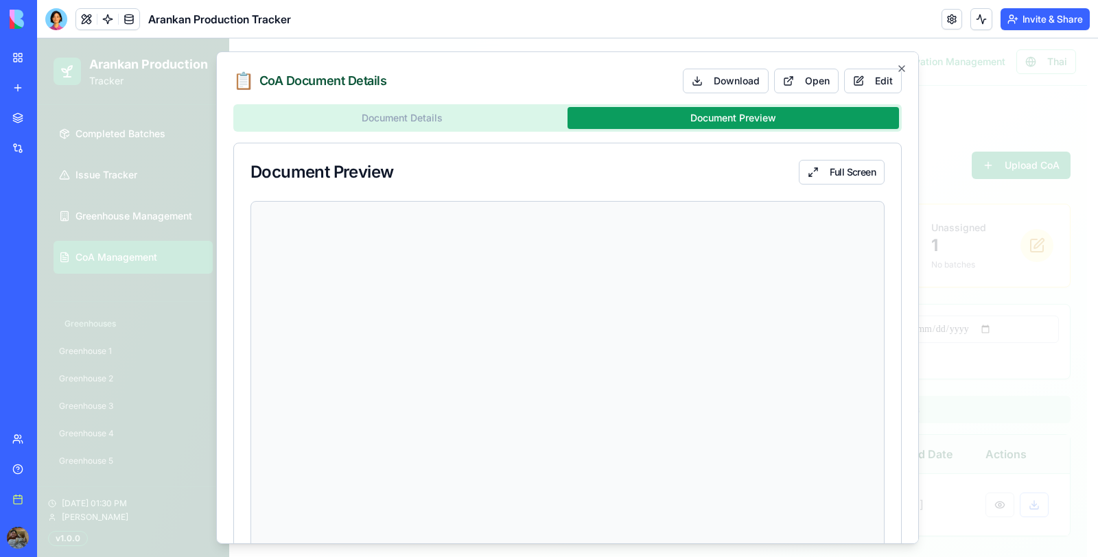
click at [520, 107] on button "Document Details" at bounding box center [402, 118] width 332 height 22
click at [702, 109] on button "Document Preview" at bounding box center [734, 118] width 332 height 22
click at [897, 63] on icon "button" at bounding box center [902, 68] width 11 height 11
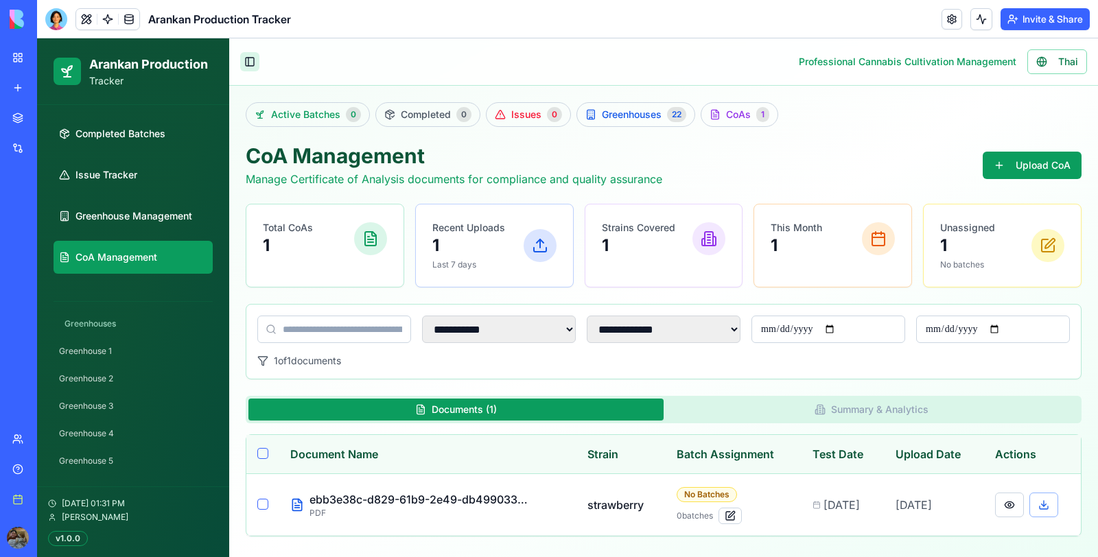
click at [246, 58] on button "Toggle Sidebar" at bounding box center [249, 61] width 19 height 19
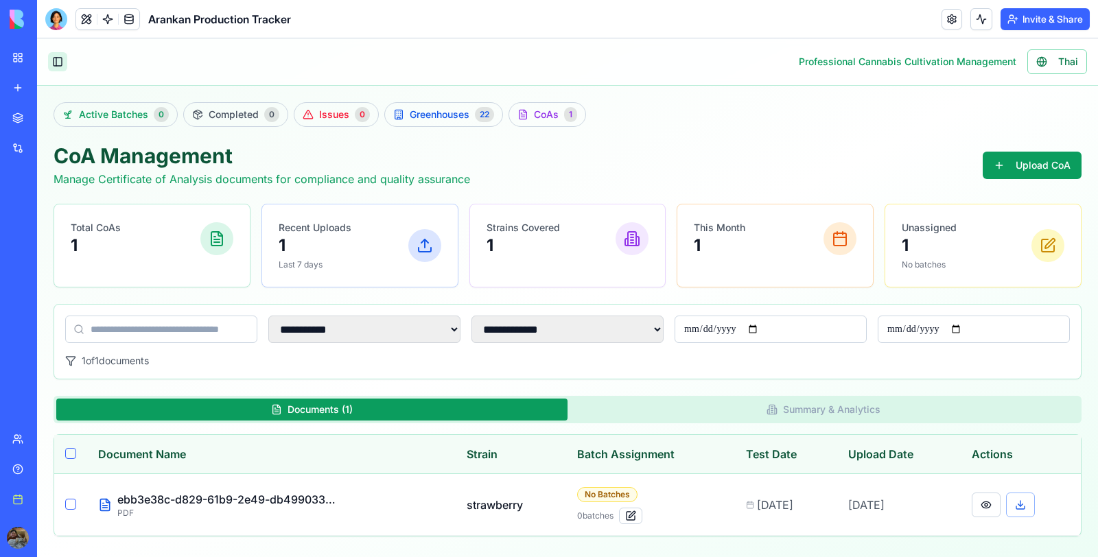
click at [59, 64] on button "Toggle Sidebar" at bounding box center [57, 61] width 19 height 19
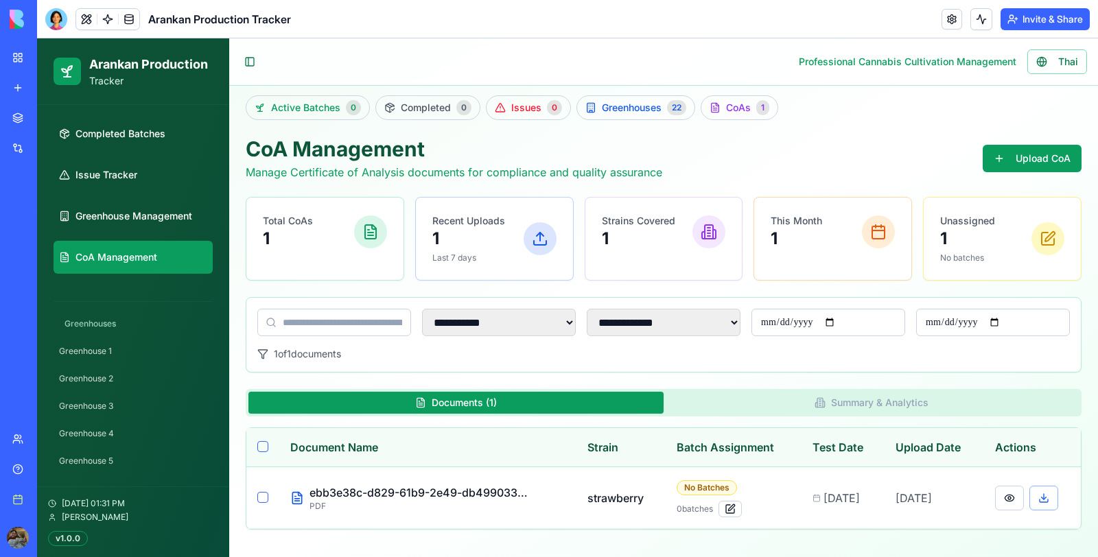
click at [62, 63] on icon at bounding box center [67, 71] width 16 height 16
click at [245, 63] on button "Toggle Sidebar" at bounding box center [249, 61] width 19 height 19
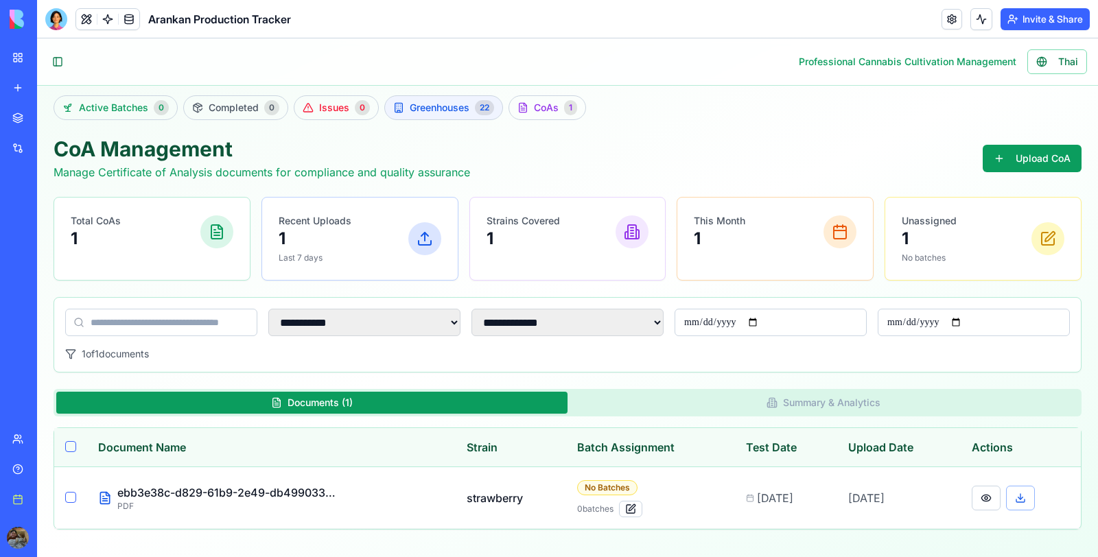
click at [414, 101] on span "Greenhouses" at bounding box center [440, 108] width 60 height 14
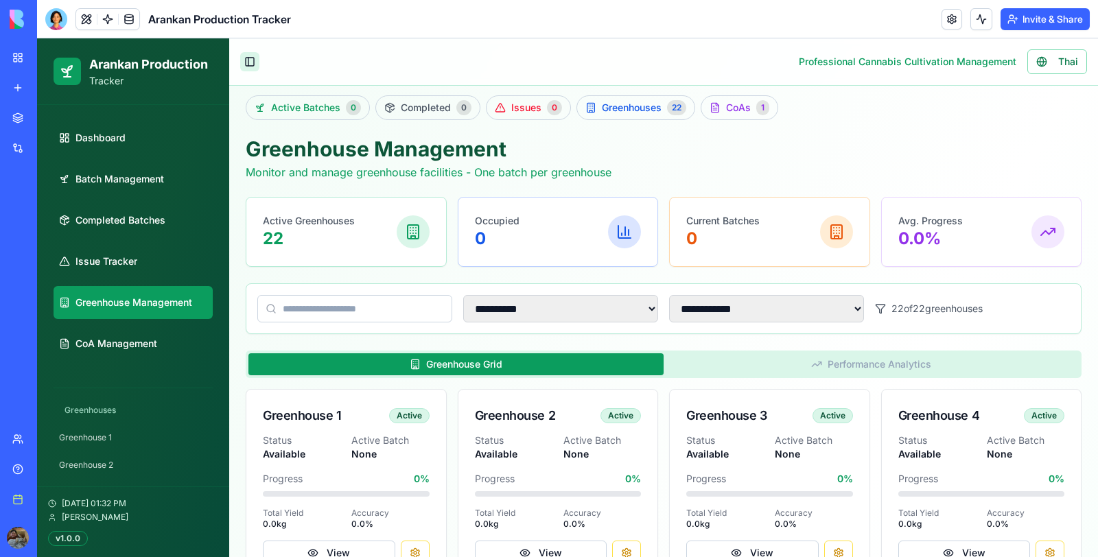
click at [254, 64] on button "Toggle Sidebar" at bounding box center [249, 61] width 19 height 19
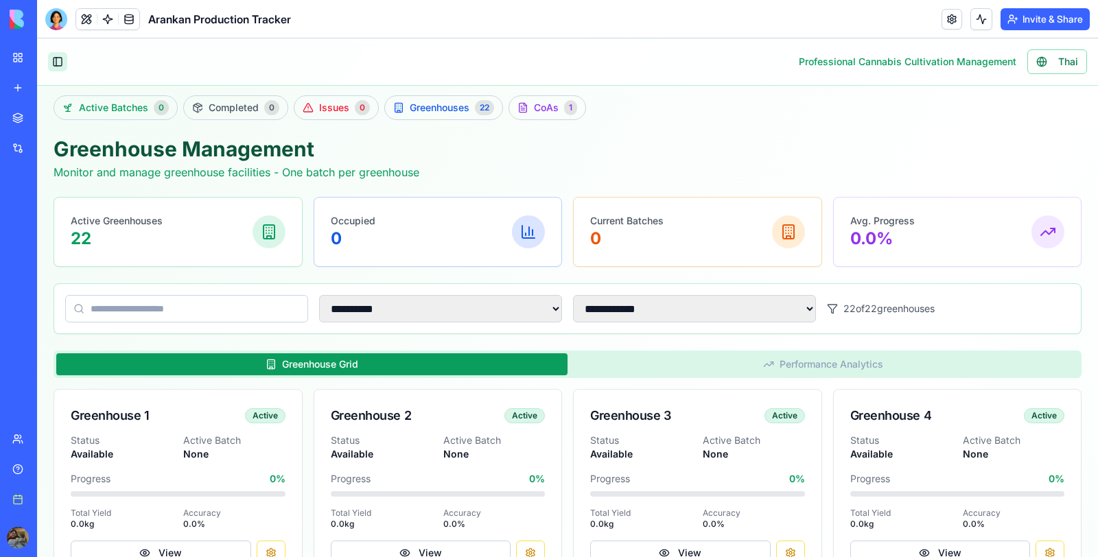
click at [49, 65] on button "Toggle Sidebar" at bounding box center [57, 61] width 19 height 19
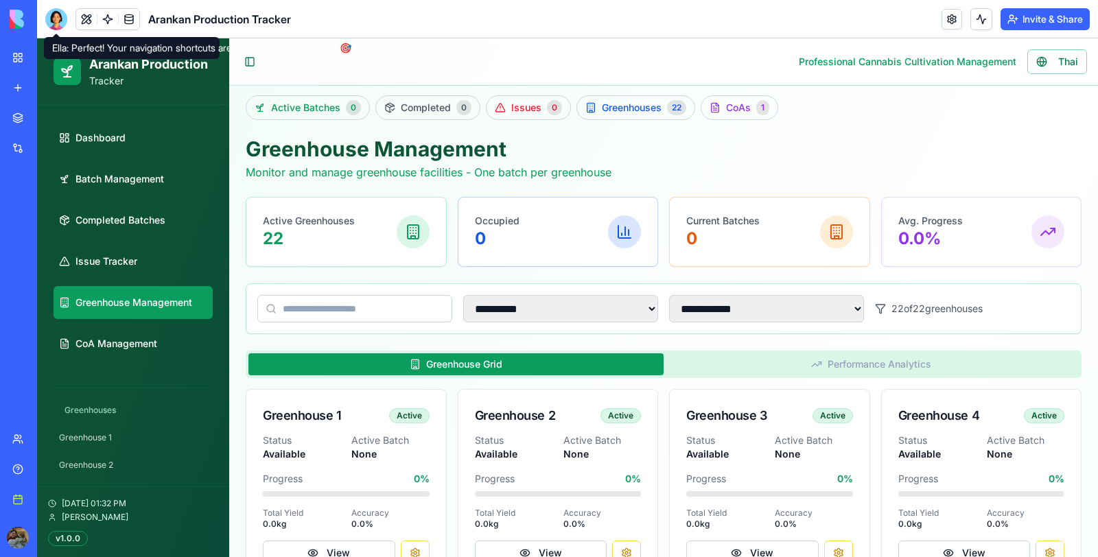
click at [58, 18] on div at bounding box center [56, 19] width 22 height 22
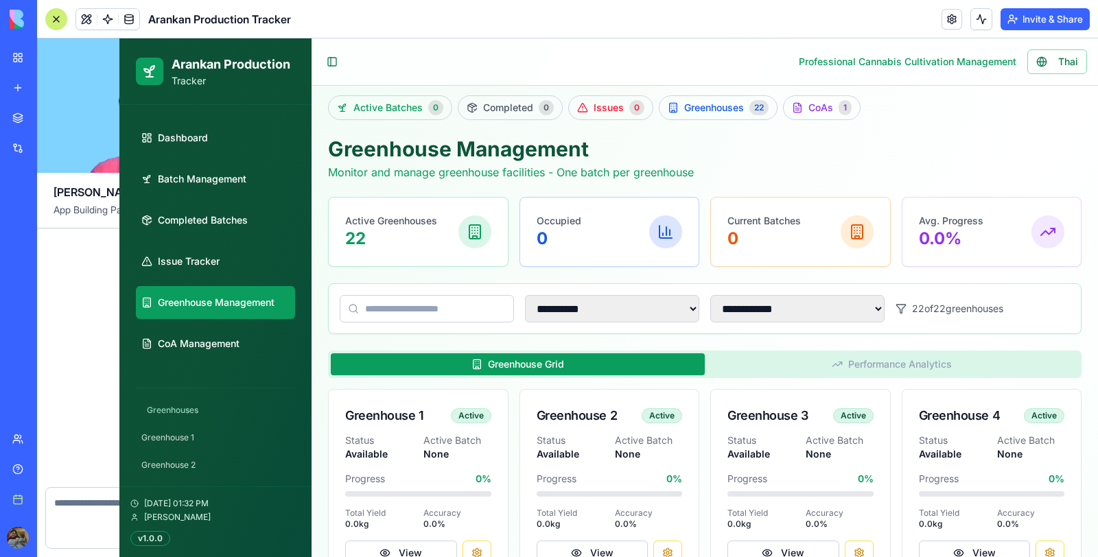
click at [58, 18] on div at bounding box center [56, 19] width 22 height 22
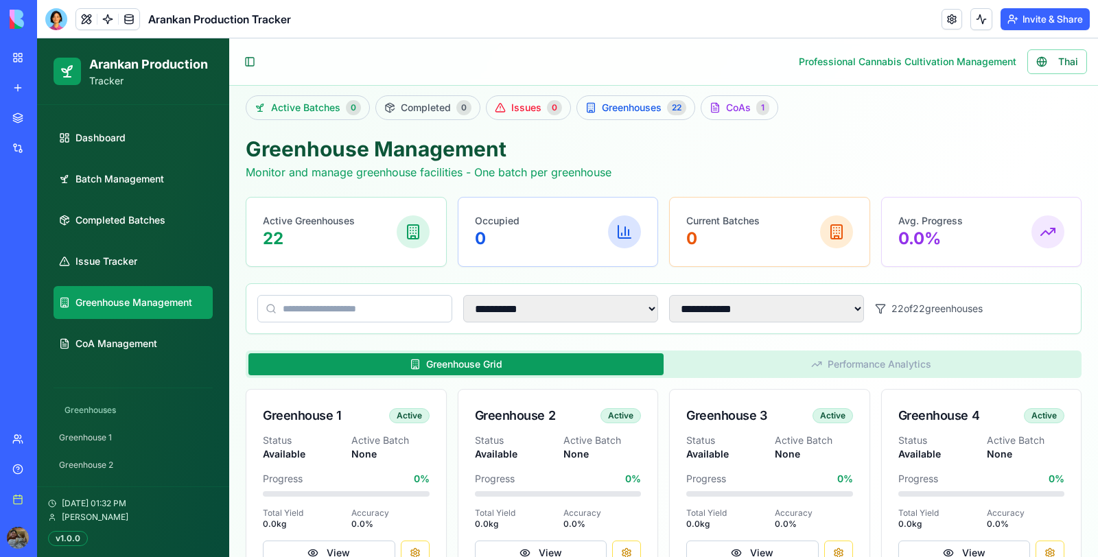
click at [58, 18] on div at bounding box center [56, 19] width 22 height 22
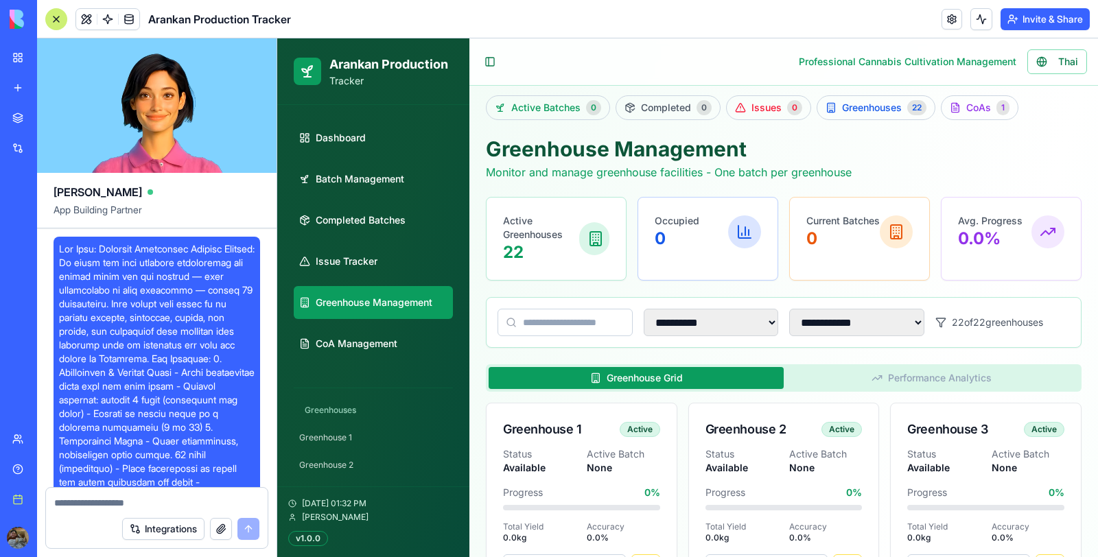
scroll to position [53467, 0]
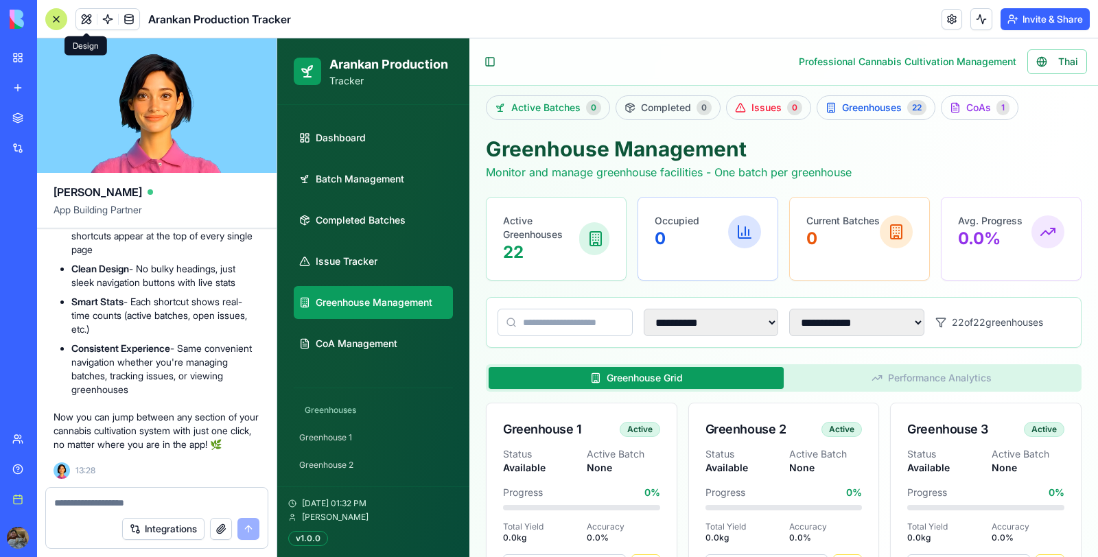
click at [103, 500] on textarea at bounding box center [156, 503] width 205 height 14
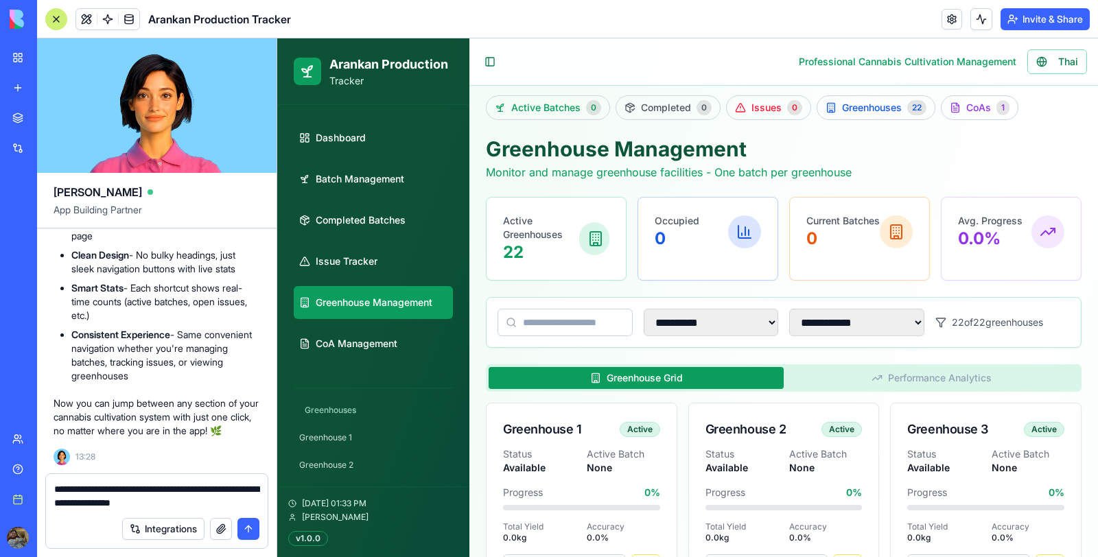
click at [128, 505] on textarea "**********" at bounding box center [157, 496] width 206 height 27
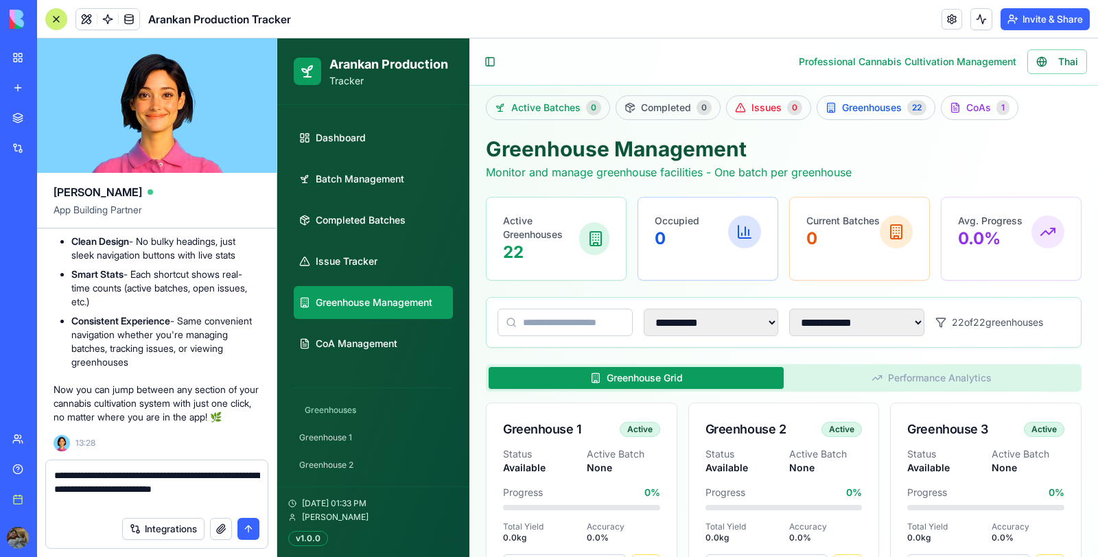
click at [141, 506] on textarea "**********" at bounding box center [157, 489] width 206 height 41
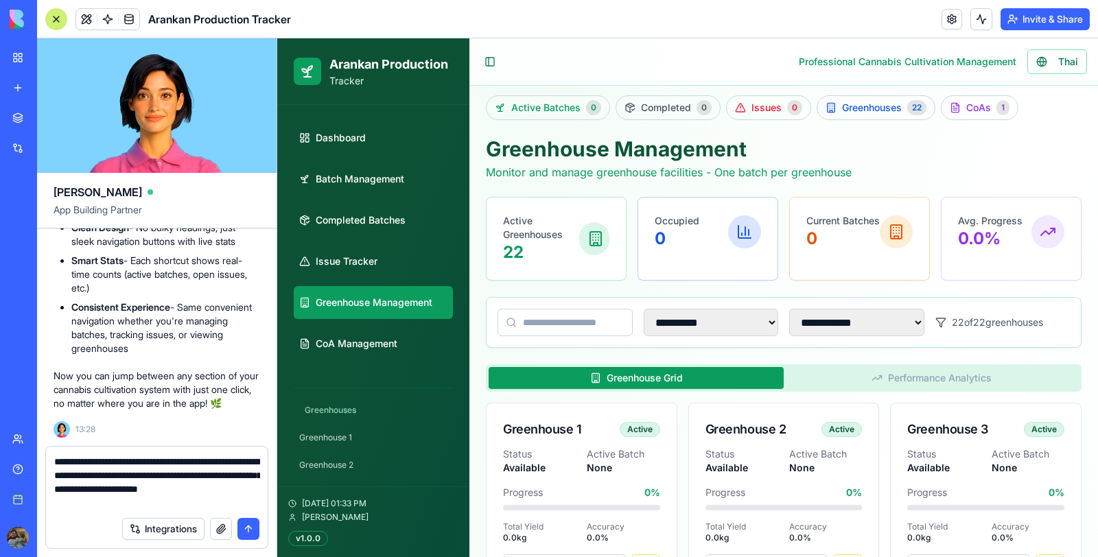
type textarea "**********"
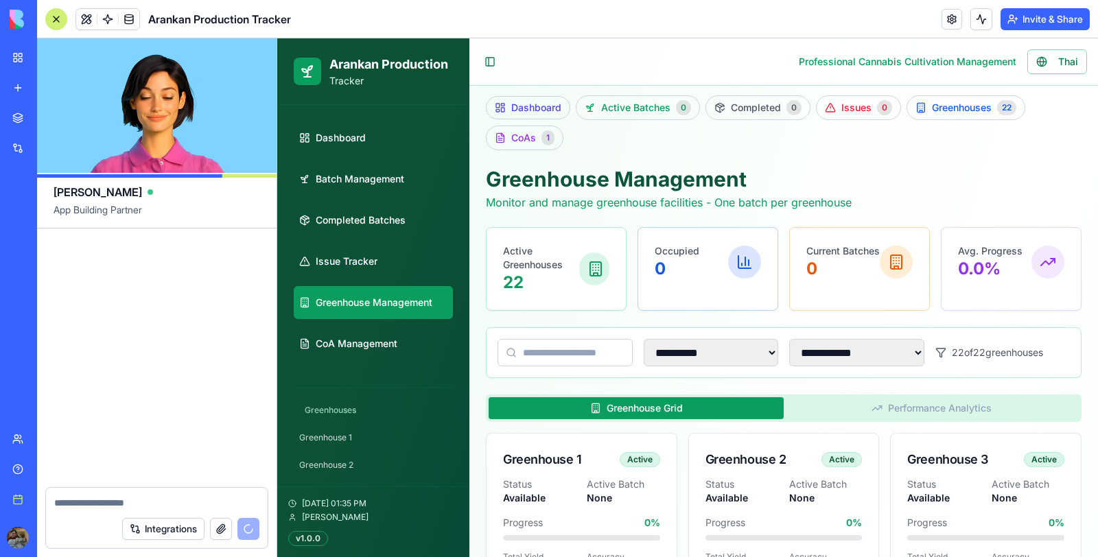
scroll to position [54051, 0]
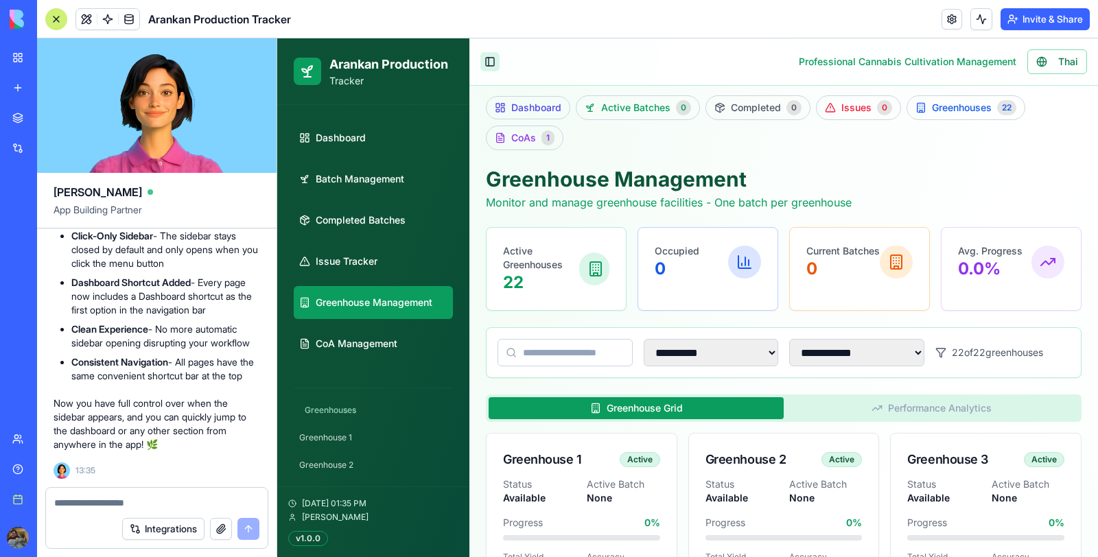
click at [483, 64] on button "Toggle Sidebar" at bounding box center [490, 61] width 19 height 19
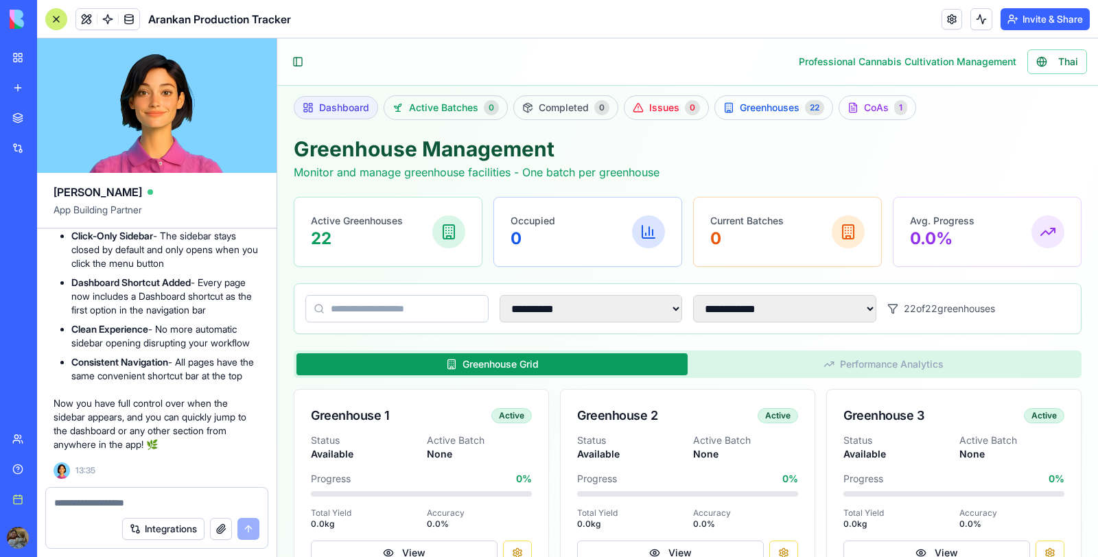
click at [341, 108] on span "Dashboard" at bounding box center [344, 108] width 50 height 14
select select "**"
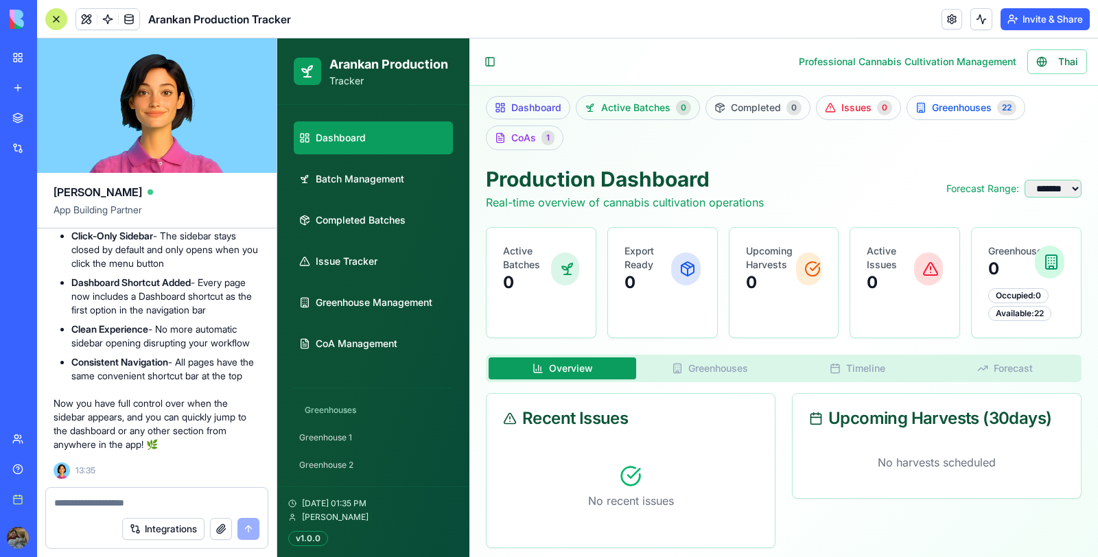
click at [611, 95] on link "Active Batches 0" at bounding box center [638, 107] width 124 height 25
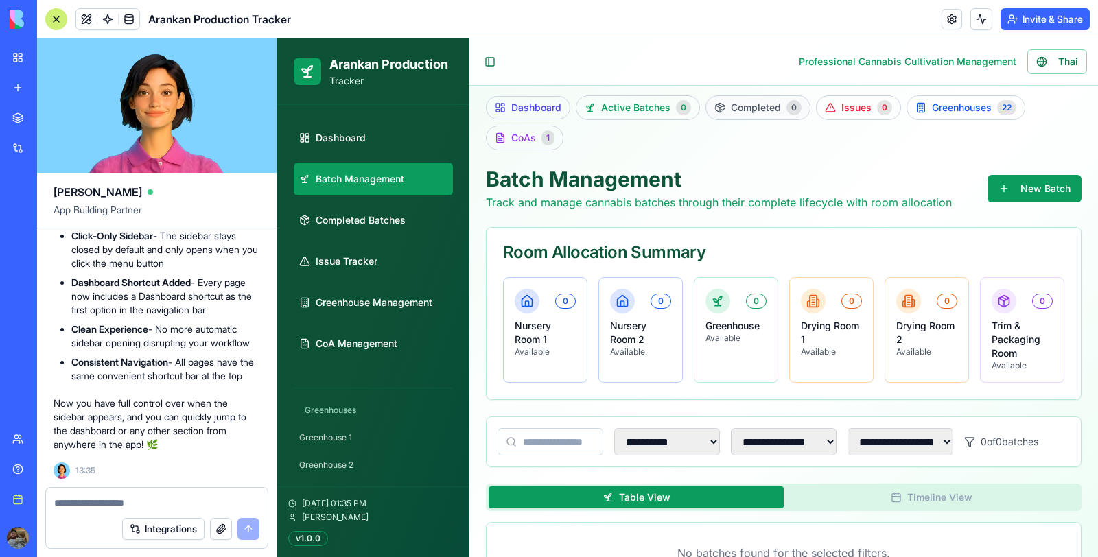
click at [748, 108] on span "Completed" at bounding box center [756, 108] width 50 height 14
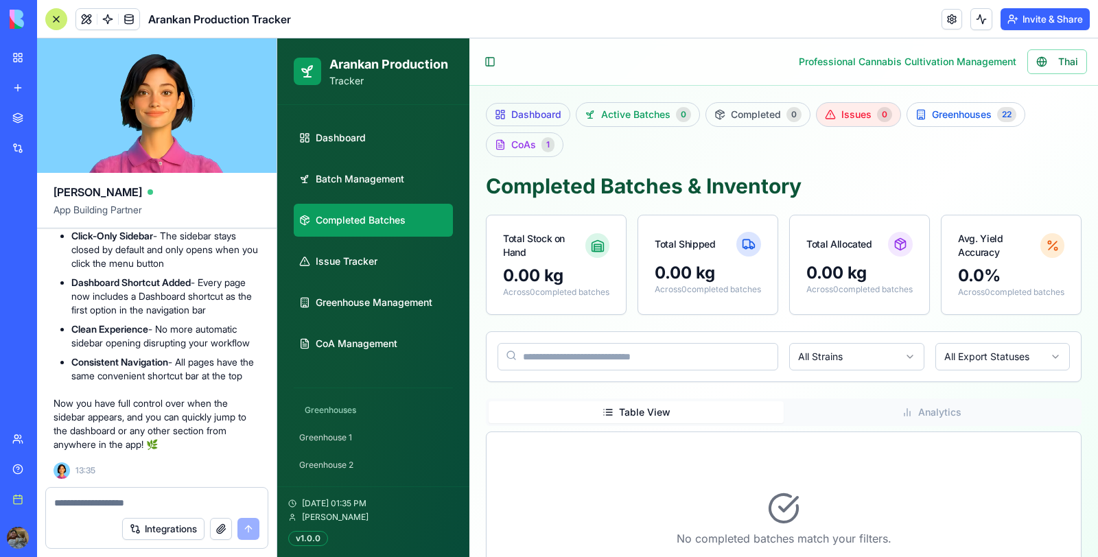
click at [855, 115] on span "Issues" at bounding box center [857, 115] width 30 height 14
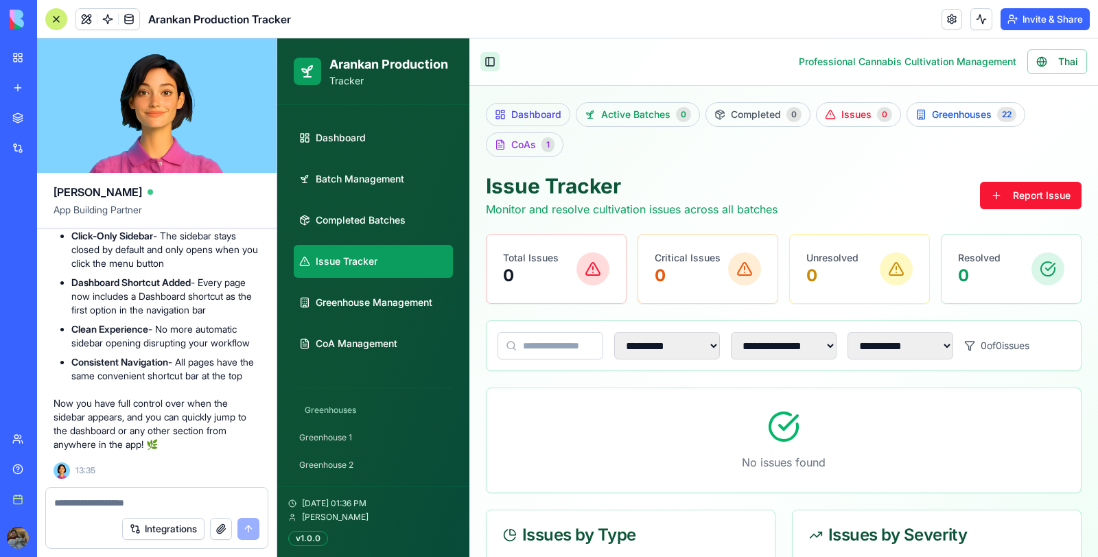
click at [490, 57] on button "Toggle Sidebar" at bounding box center [490, 61] width 19 height 19
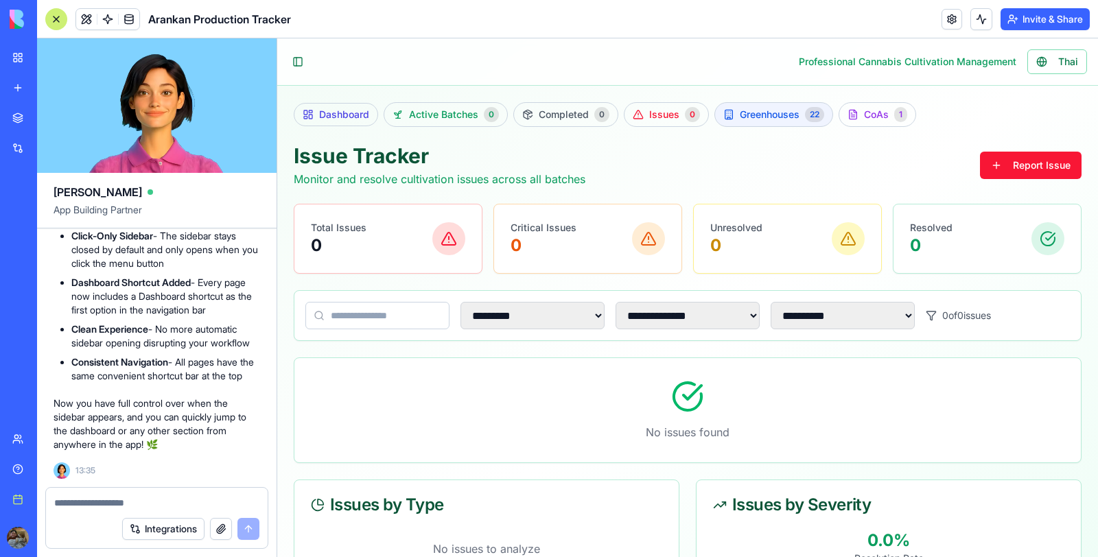
click at [746, 113] on span "Greenhouses" at bounding box center [770, 115] width 60 height 14
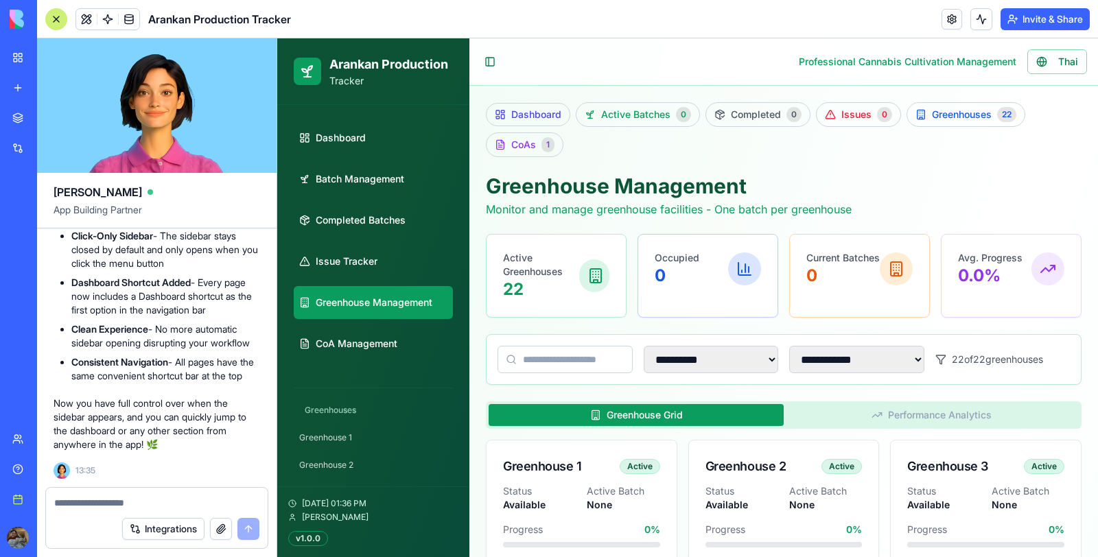
click at [55, 18] on div at bounding box center [56, 19] width 22 height 22
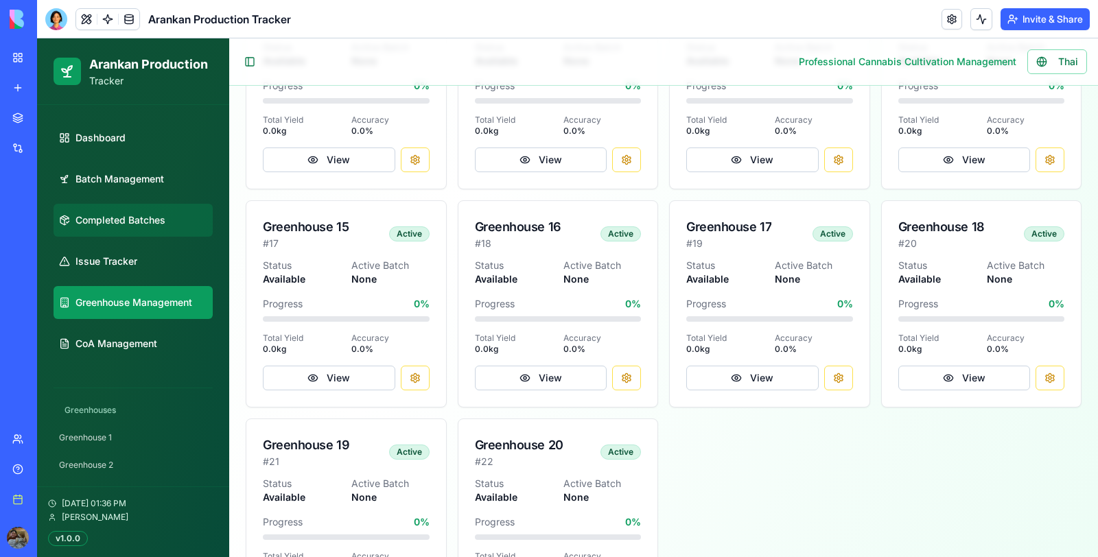
click at [135, 229] on link "Completed Batches" at bounding box center [133, 220] width 159 height 33
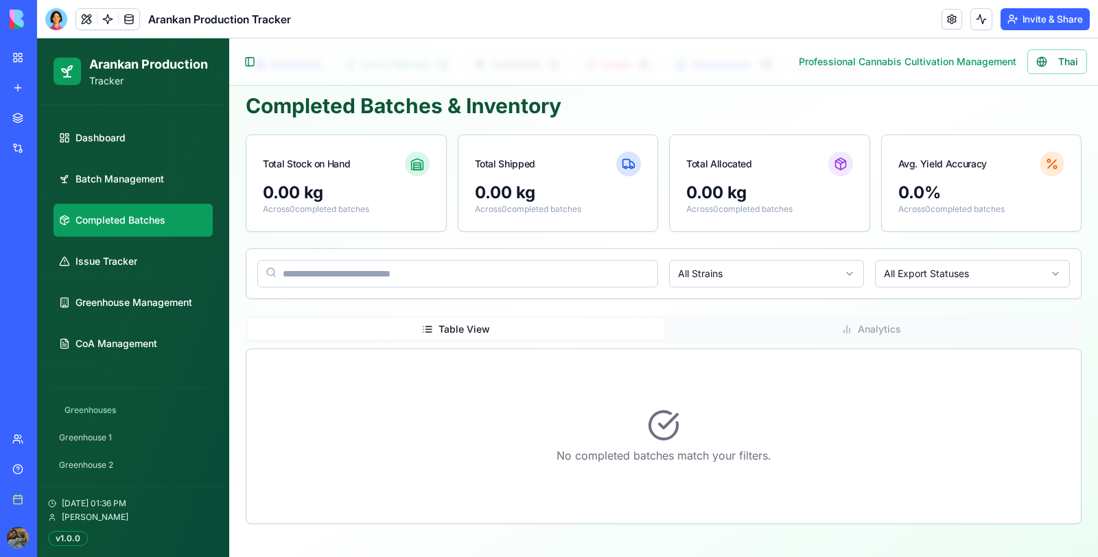
scroll to position [47, 0]
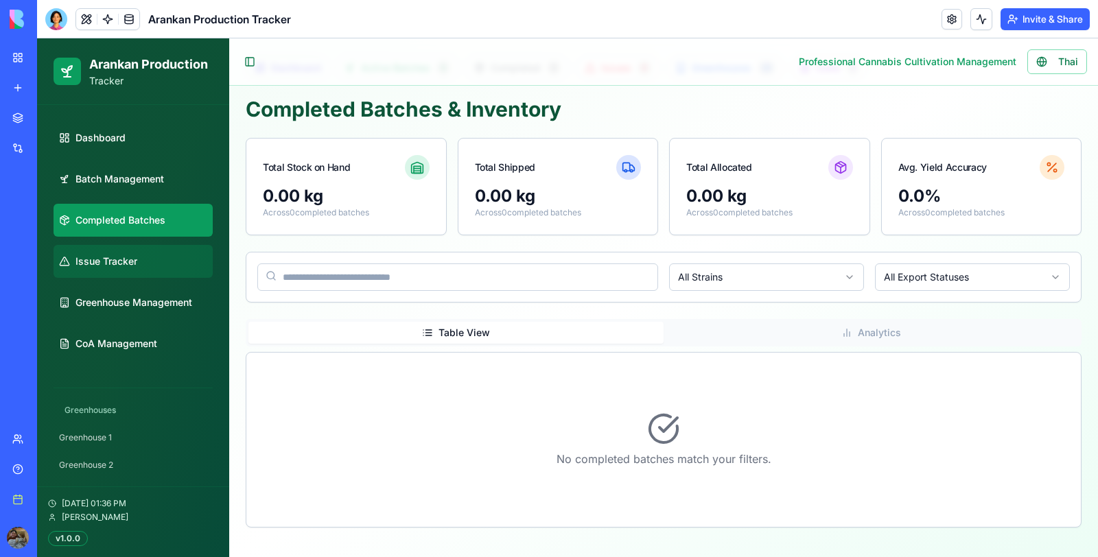
click at [122, 269] on link "Issue Tracker" at bounding box center [133, 261] width 159 height 33
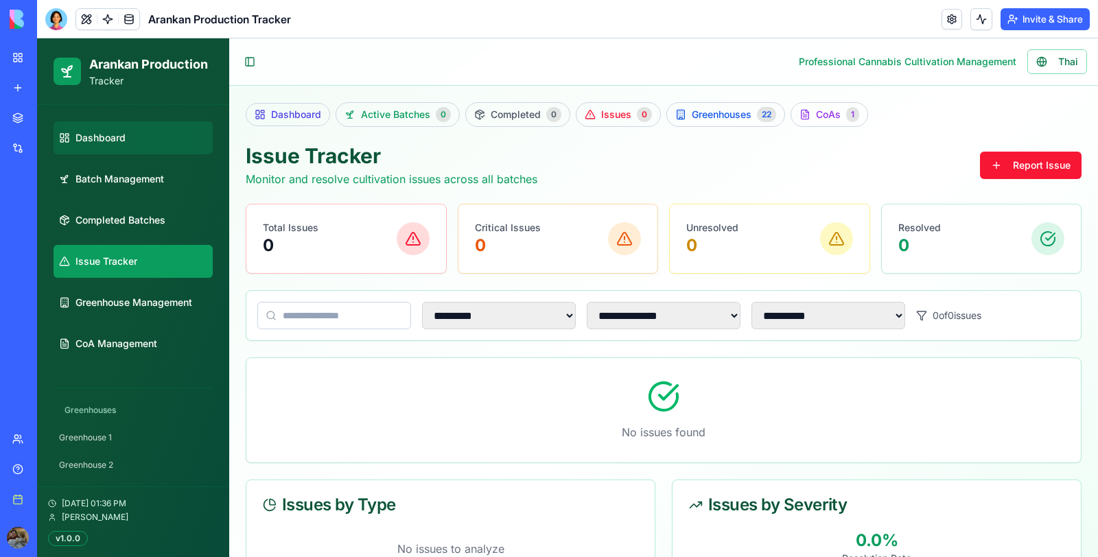
click at [115, 143] on span "Dashboard" at bounding box center [101, 138] width 50 height 14
select select "**"
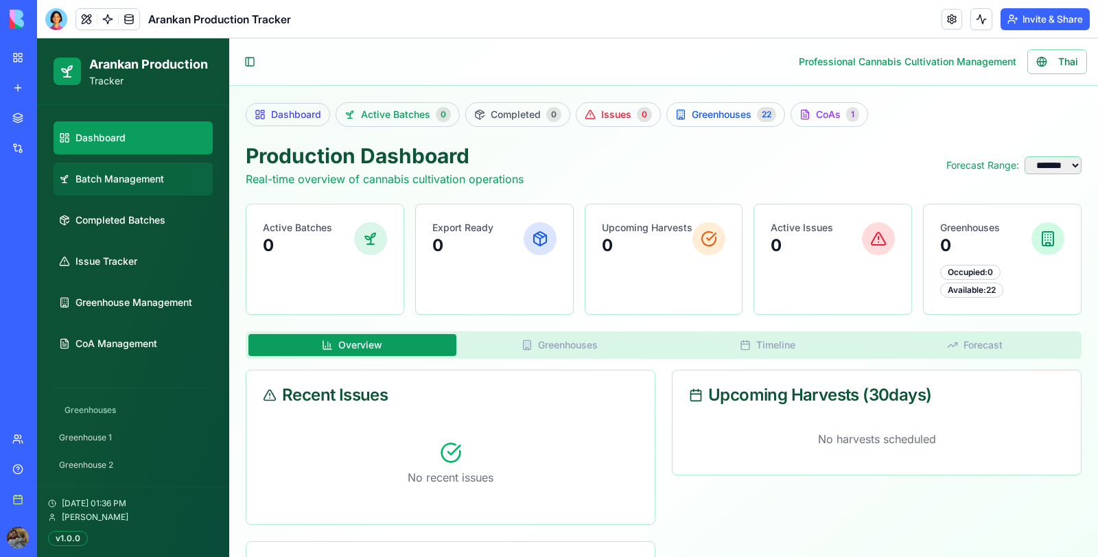
click at [139, 171] on link "Batch Management" at bounding box center [133, 179] width 159 height 33
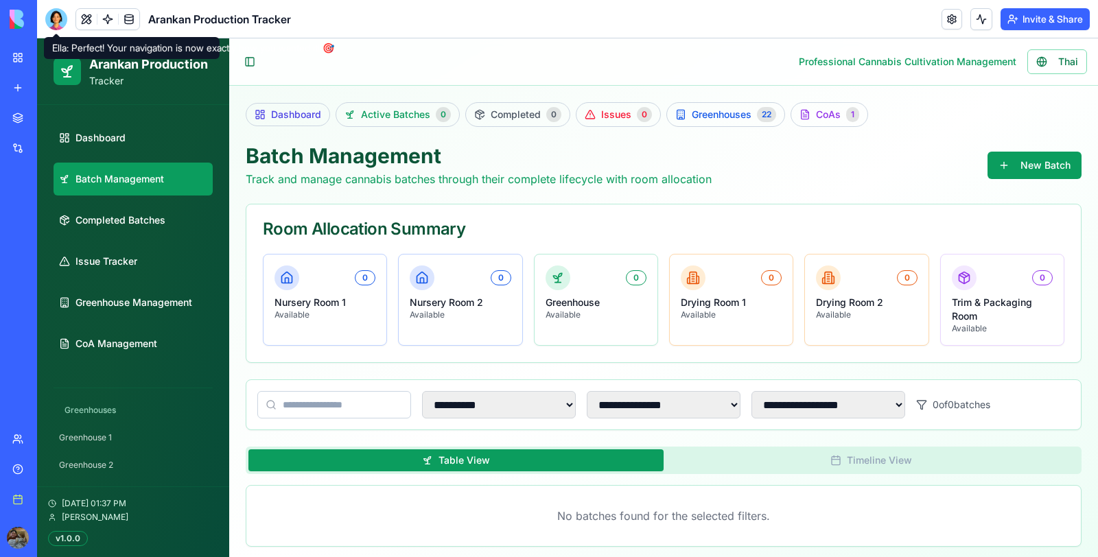
click at [56, 28] on div at bounding box center [56, 19] width 22 height 22
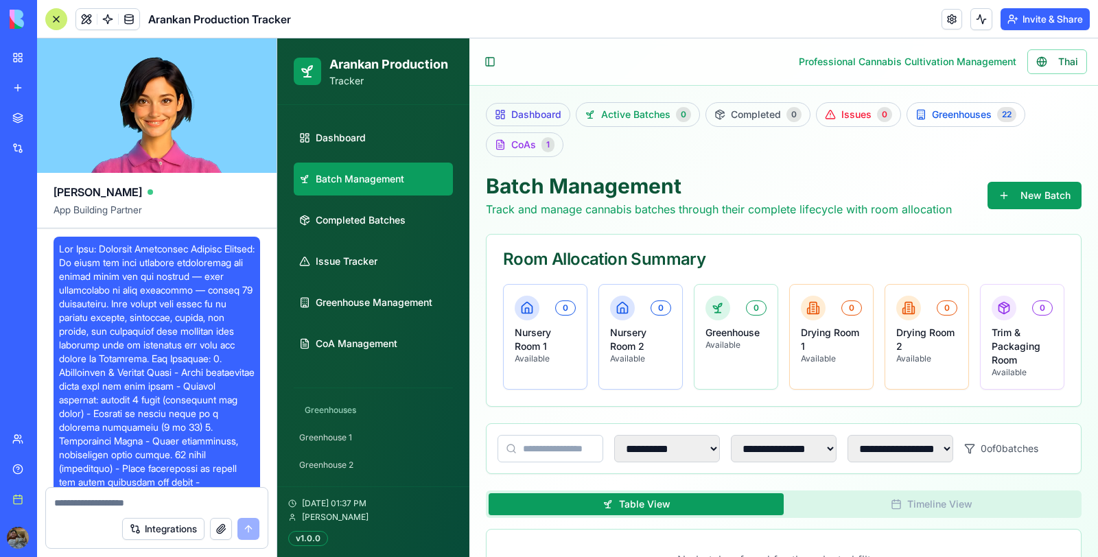
scroll to position [54051, 0]
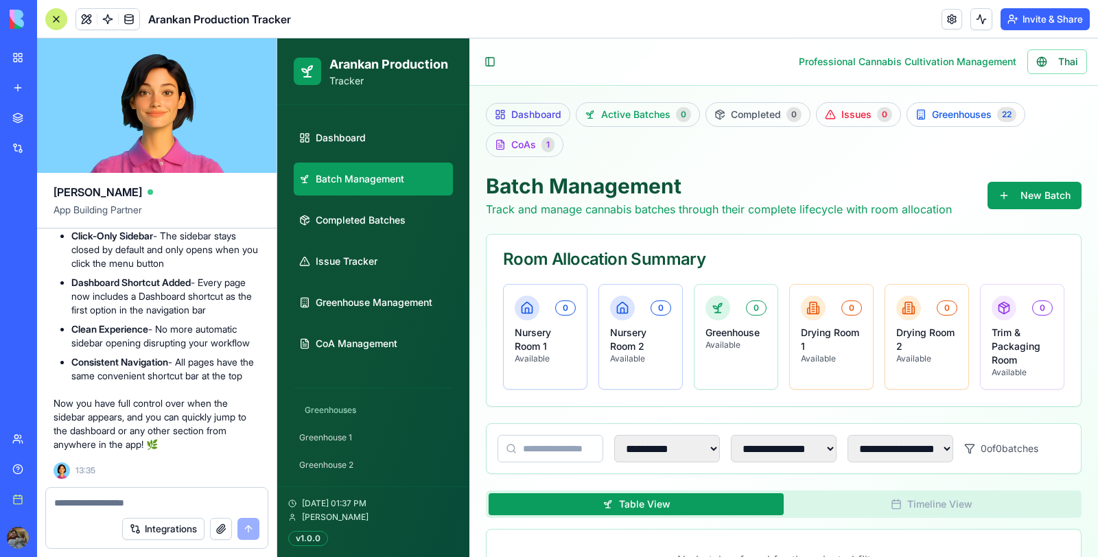
click at [56, 28] on div at bounding box center [56, 19] width 22 height 22
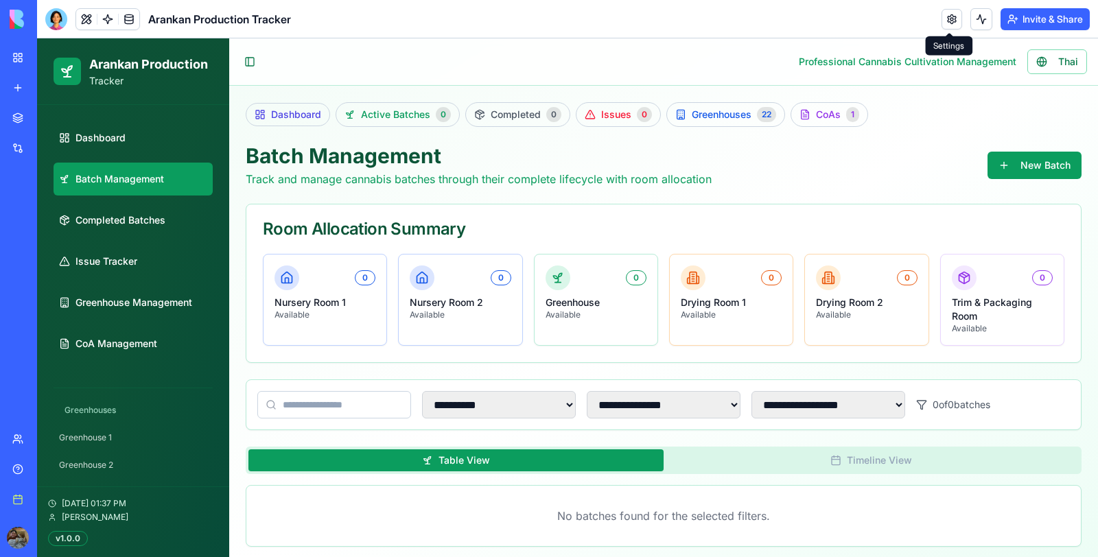
click at [951, 21] on link at bounding box center [952, 19] width 21 height 21
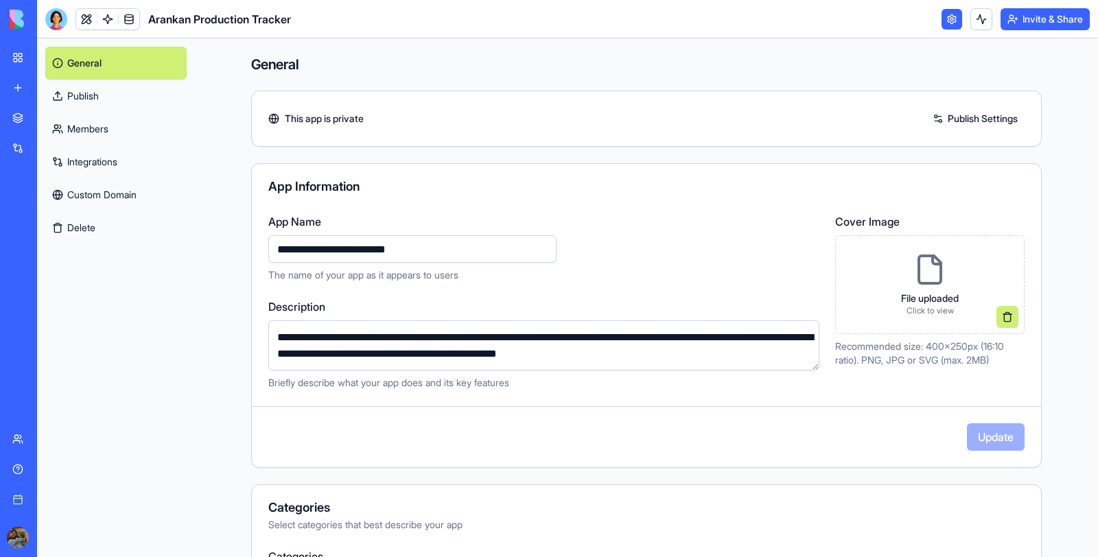
click at [932, 277] on icon at bounding box center [930, 269] width 33 height 33
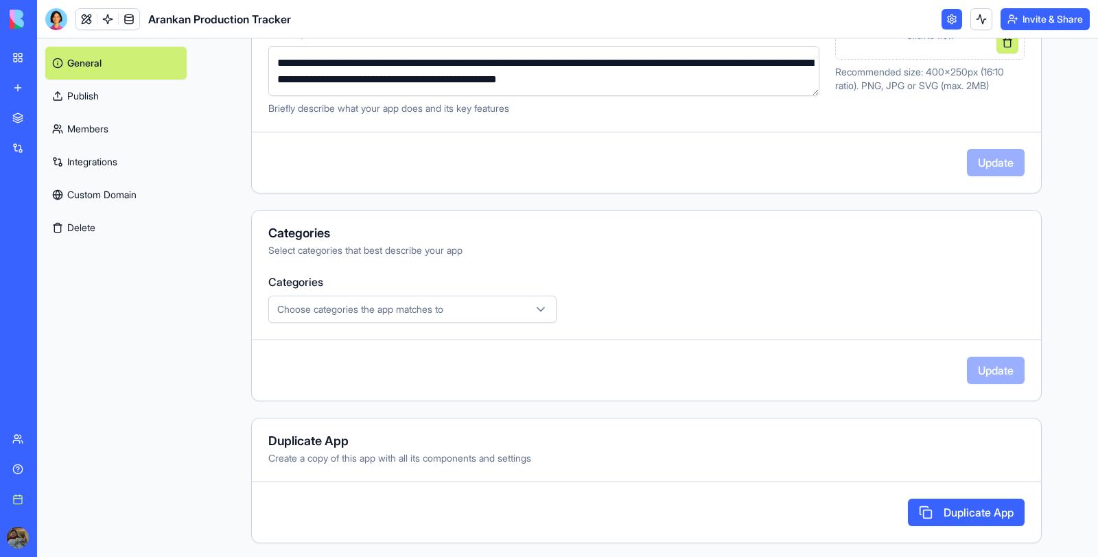
click at [118, 108] on link "Publish" at bounding box center [115, 96] width 141 height 33
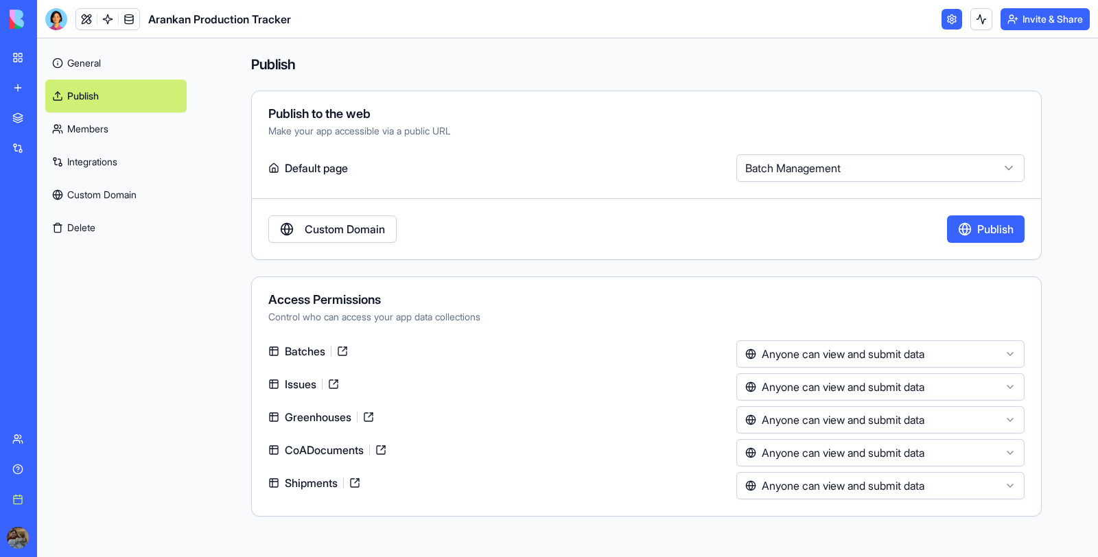
click at [107, 133] on link "Members" at bounding box center [115, 129] width 141 height 33
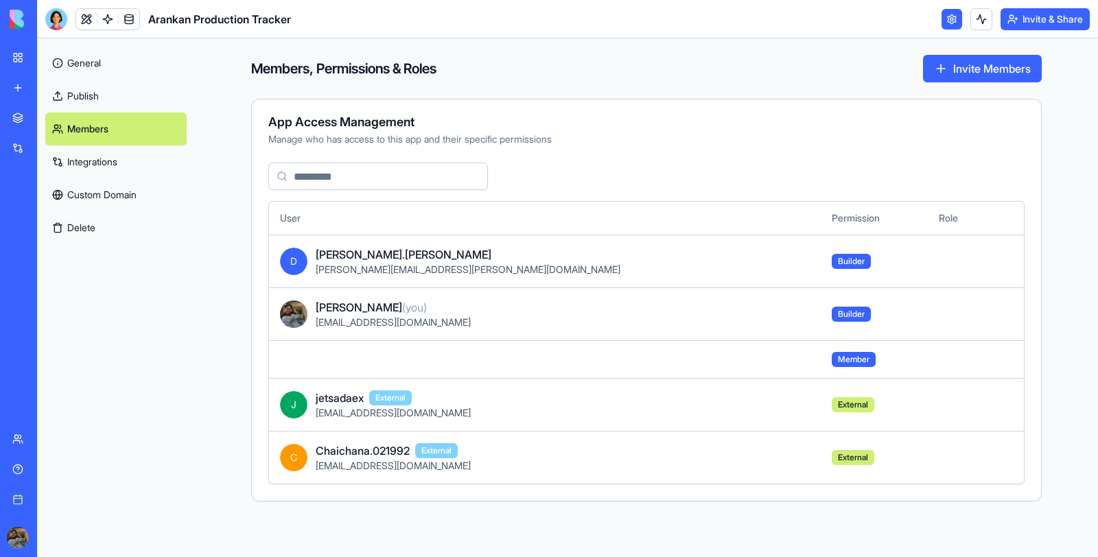
click at [695, 351] on td at bounding box center [545, 360] width 552 height 38
click at [91, 98] on link "Publish" at bounding box center [115, 96] width 141 height 33
click at [98, 58] on link "General" at bounding box center [115, 63] width 141 height 33
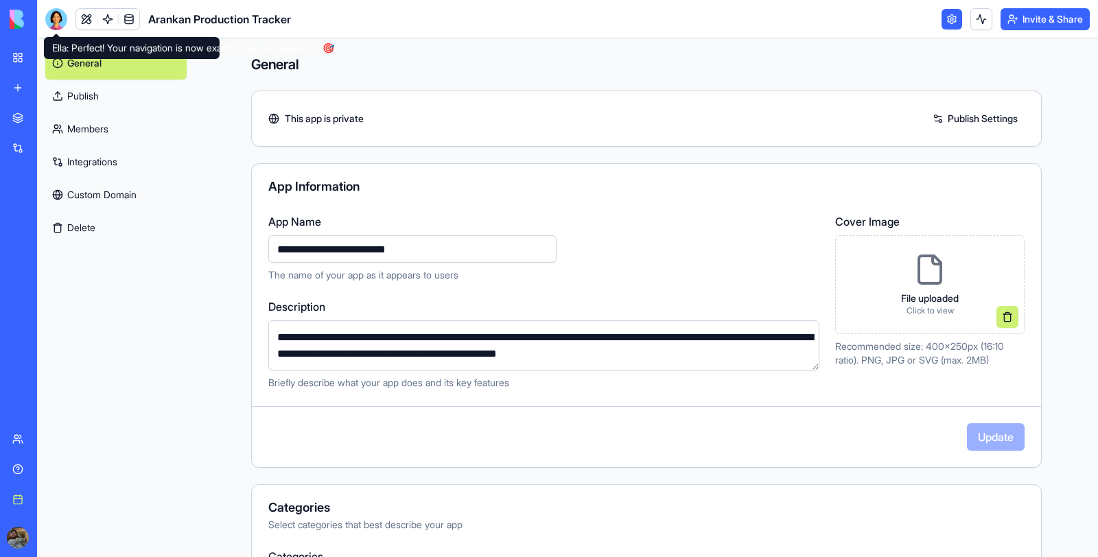
click at [60, 19] on div at bounding box center [56, 19] width 22 height 22
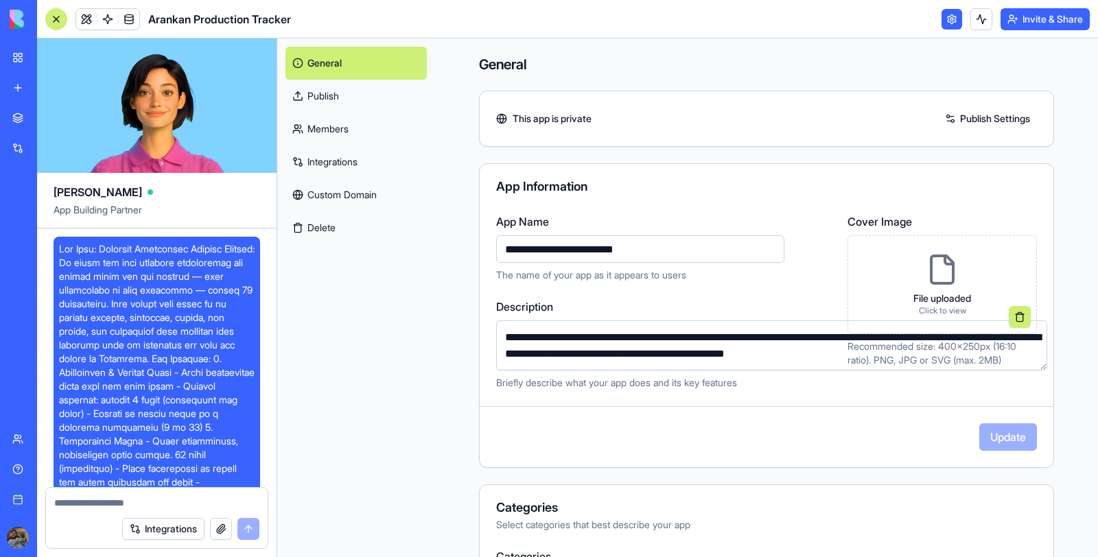
click at [60, 19] on div at bounding box center [56, 19] width 22 height 22
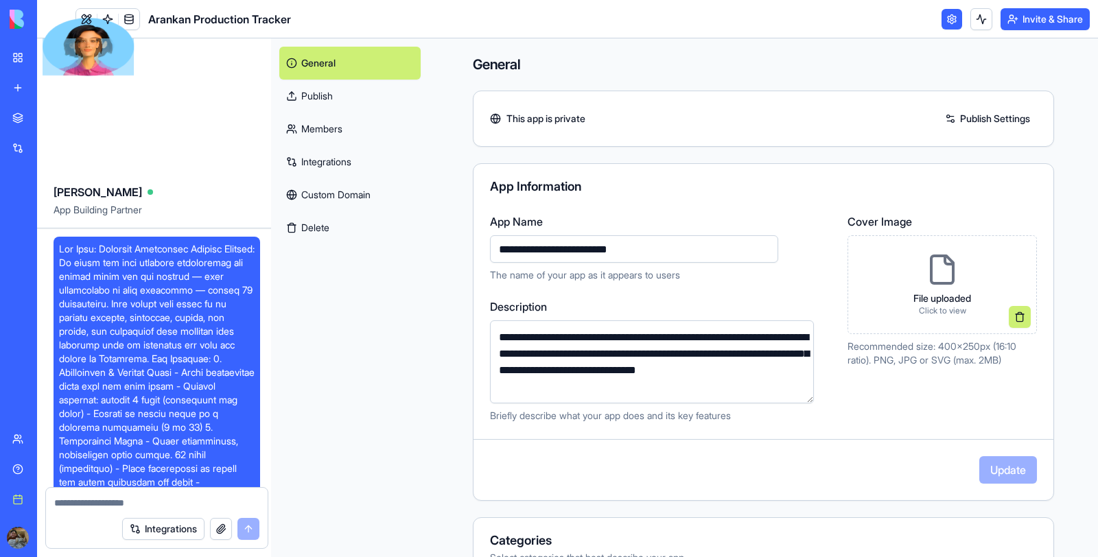
scroll to position [54051, 0]
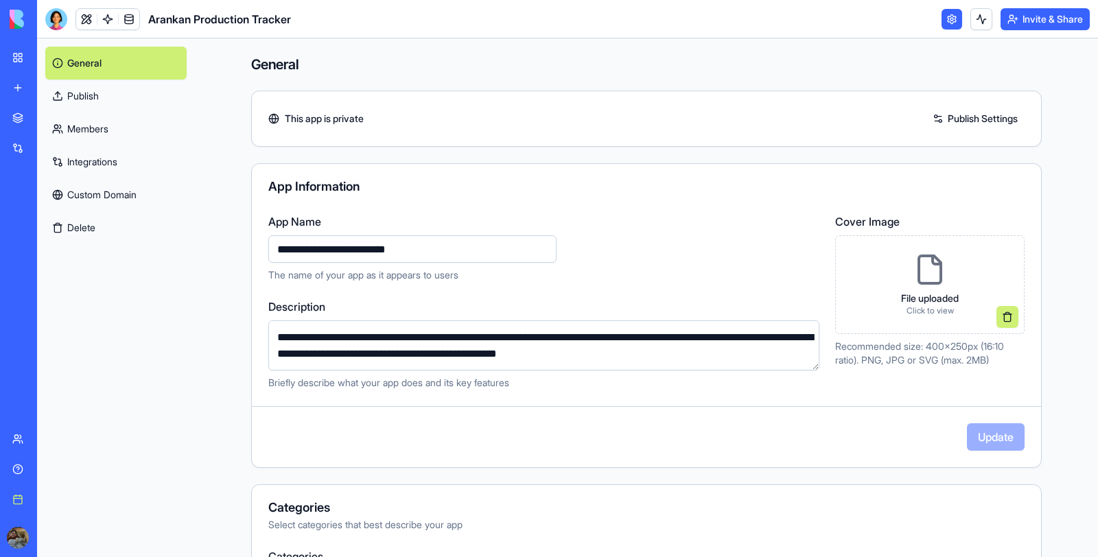
click at [113, 88] on link "Publish" at bounding box center [115, 96] width 141 height 33
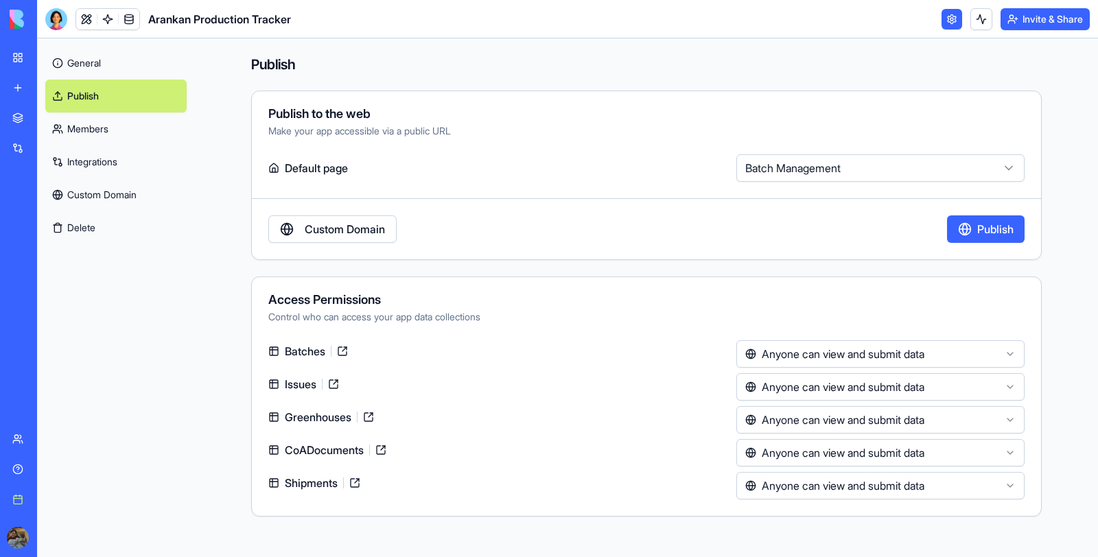
click at [113, 58] on link "General" at bounding box center [115, 63] width 141 height 33
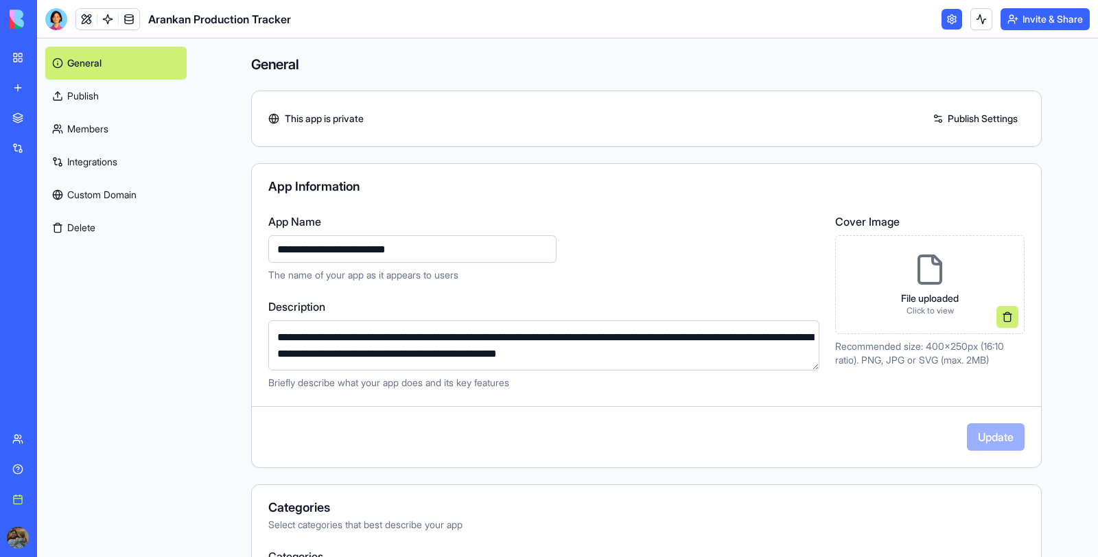
click at [103, 92] on link "Publish" at bounding box center [115, 96] width 141 height 33
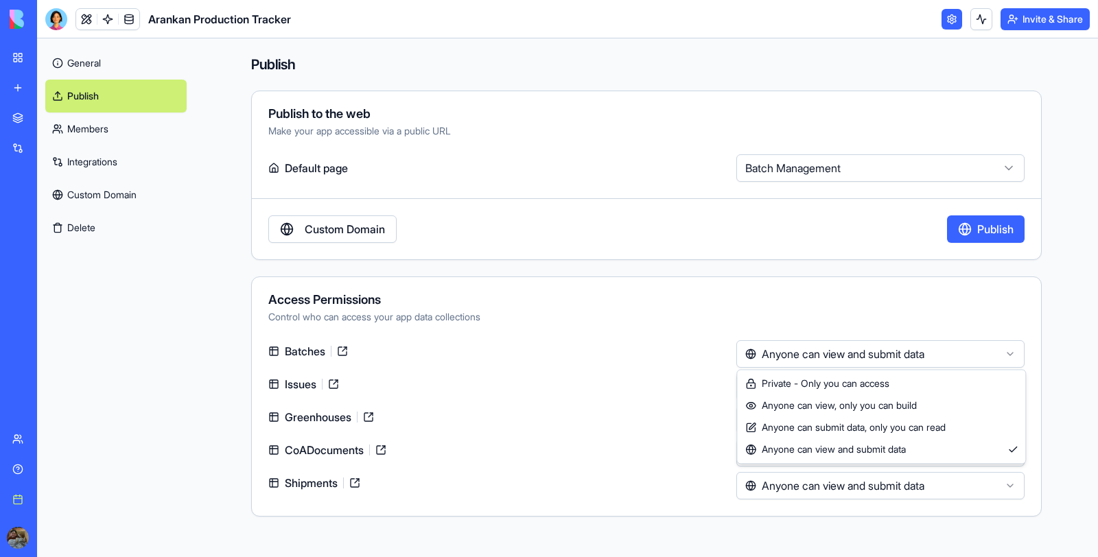
click at [870, 345] on html "**********" at bounding box center [549, 278] width 1098 height 557
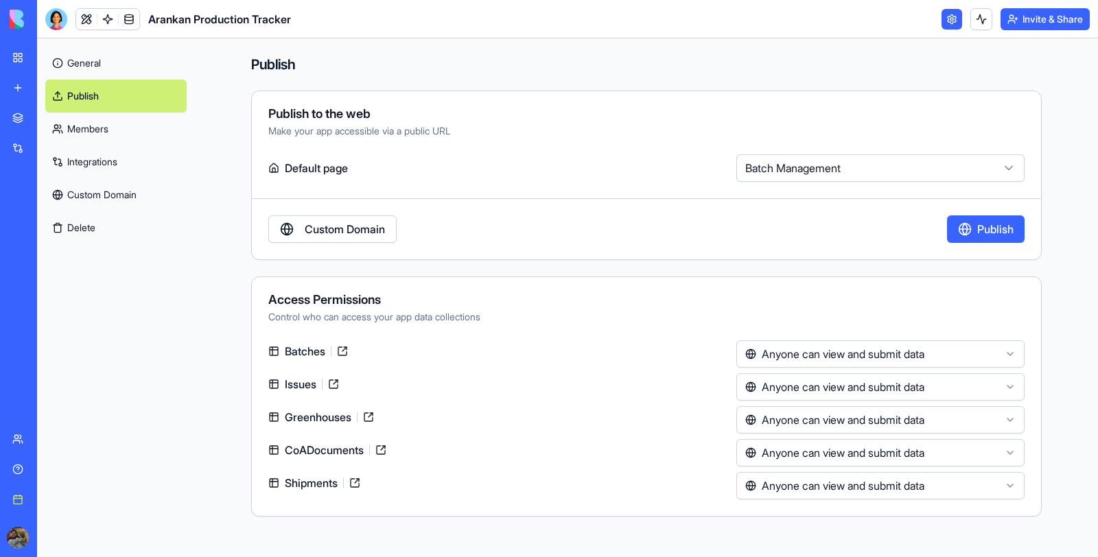
click at [792, 299] on html "**********" at bounding box center [549, 278] width 1098 height 557
click at [156, 127] on link "Members" at bounding box center [115, 129] width 141 height 33
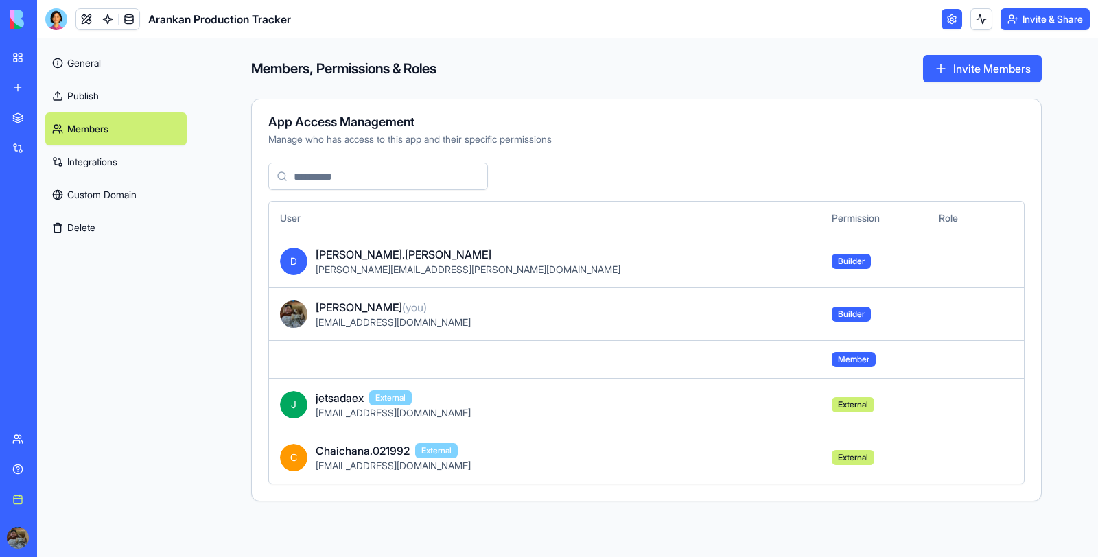
click at [141, 152] on link "Integrations" at bounding box center [115, 162] width 141 height 33
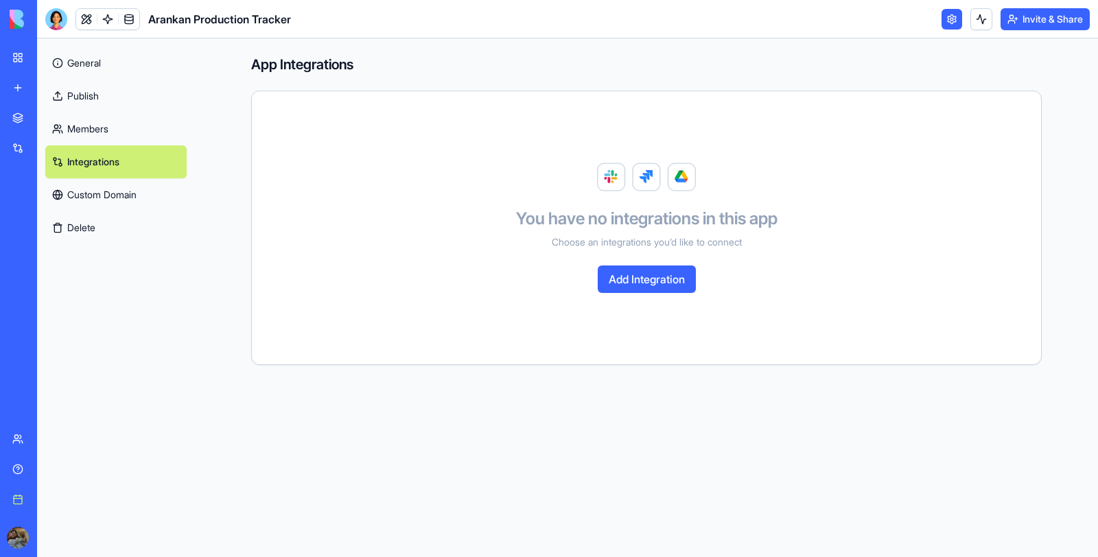
click at [128, 91] on link "Publish" at bounding box center [115, 96] width 141 height 33
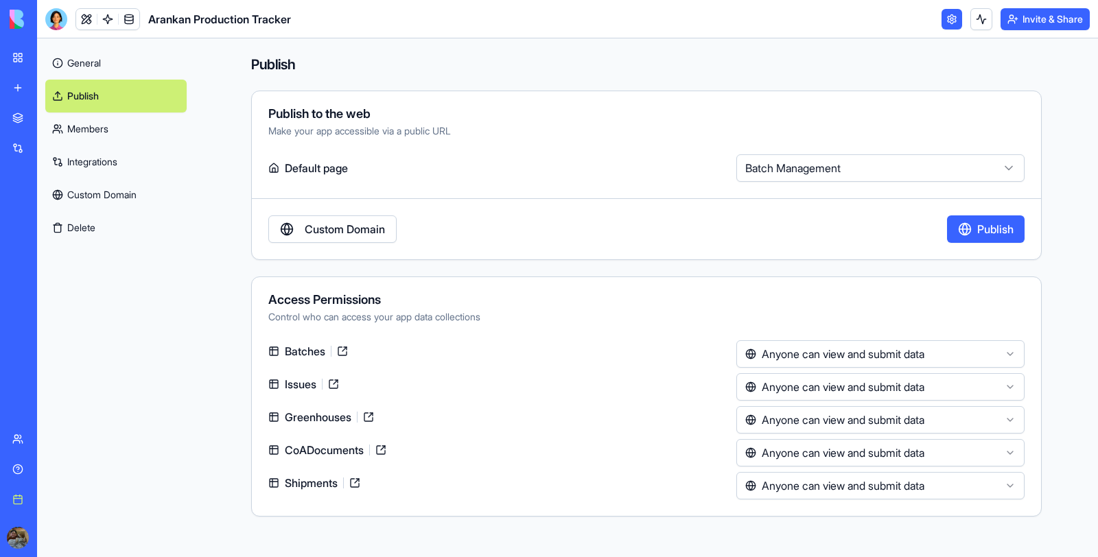
click at [138, 61] on link "General" at bounding box center [115, 63] width 141 height 33
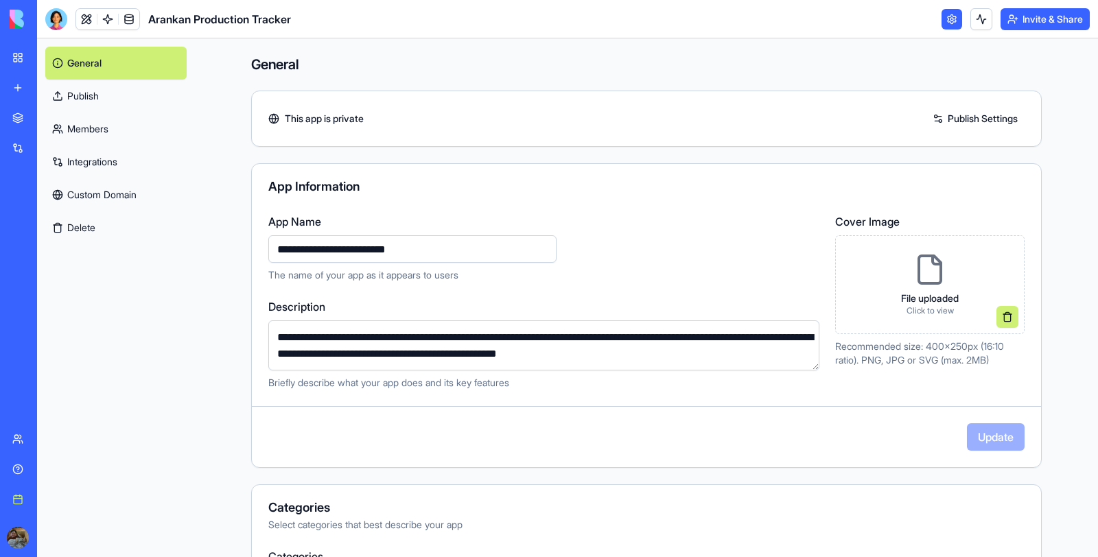
click at [952, 13] on link at bounding box center [952, 19] width 21 height 21
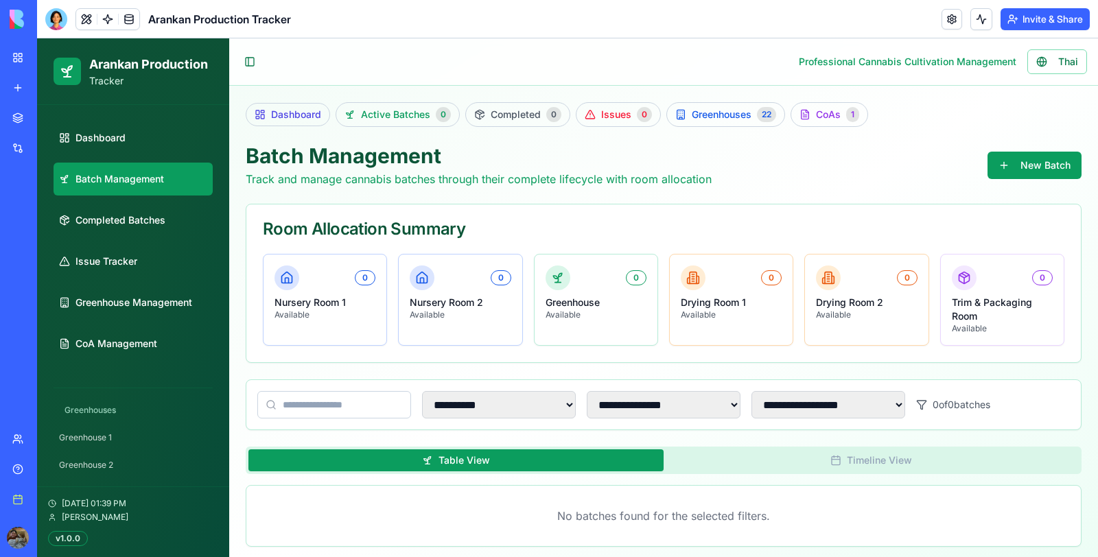
scroll to position [18, 0]
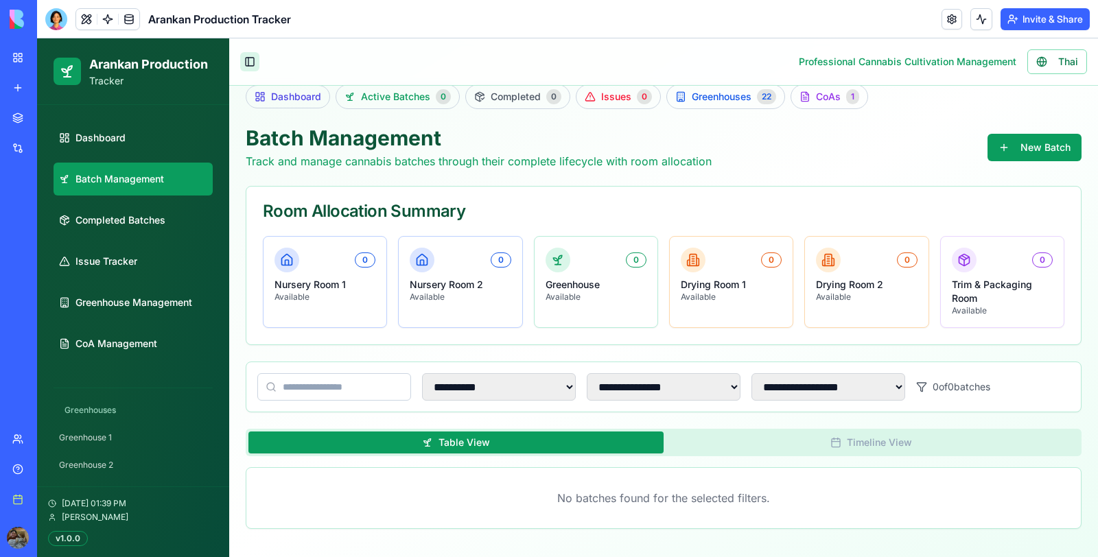
click at [253, 60] on button "Toggle Sidebar" at bounding box center [249, 61] width 19 height 19
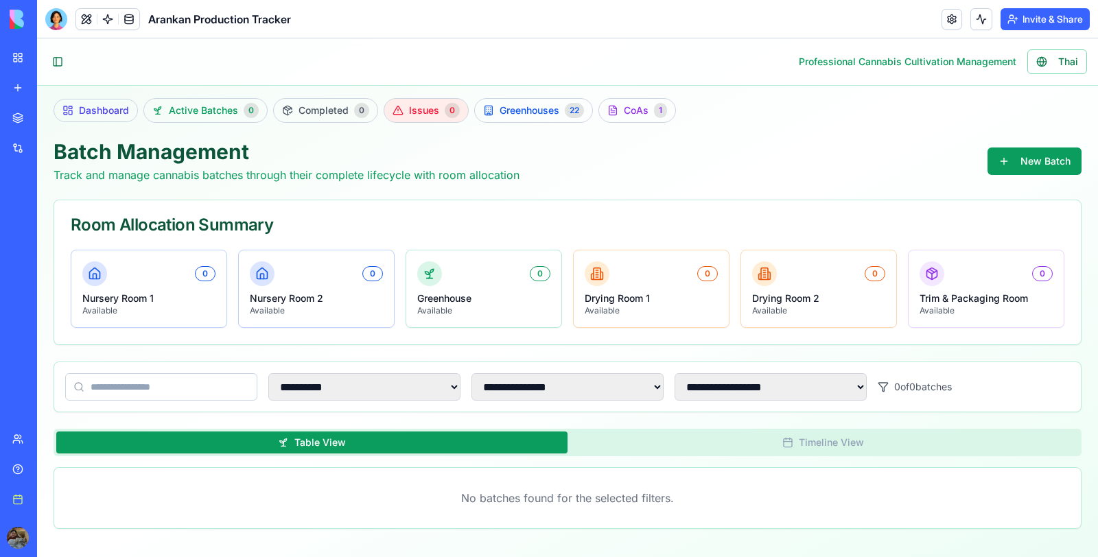
click at [400, 110] on link "Issues 0" at bounding box center [426, 110] width 85 height 25
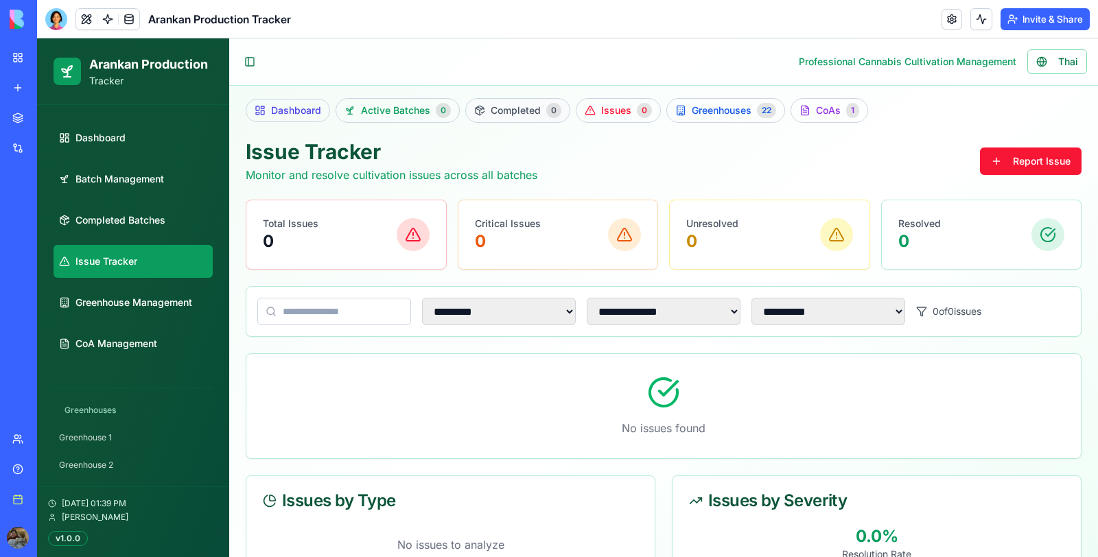
click at [535, 113] on span "Completed" at bounding box center [516, 111] width 50 height 14
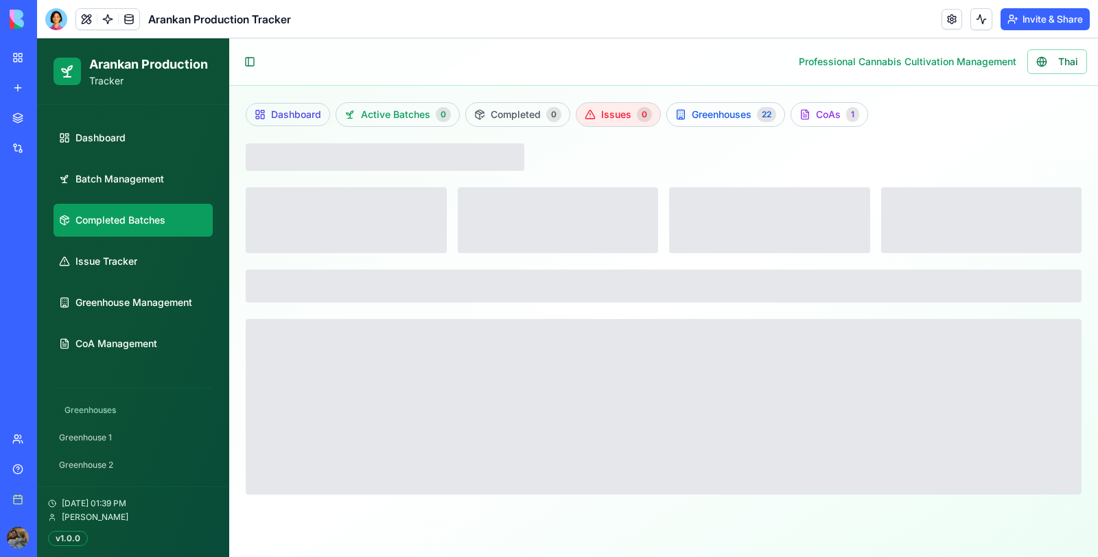
click at [609, 111] on span "Issues" at bounding box center [616, 115] width 30 height 14
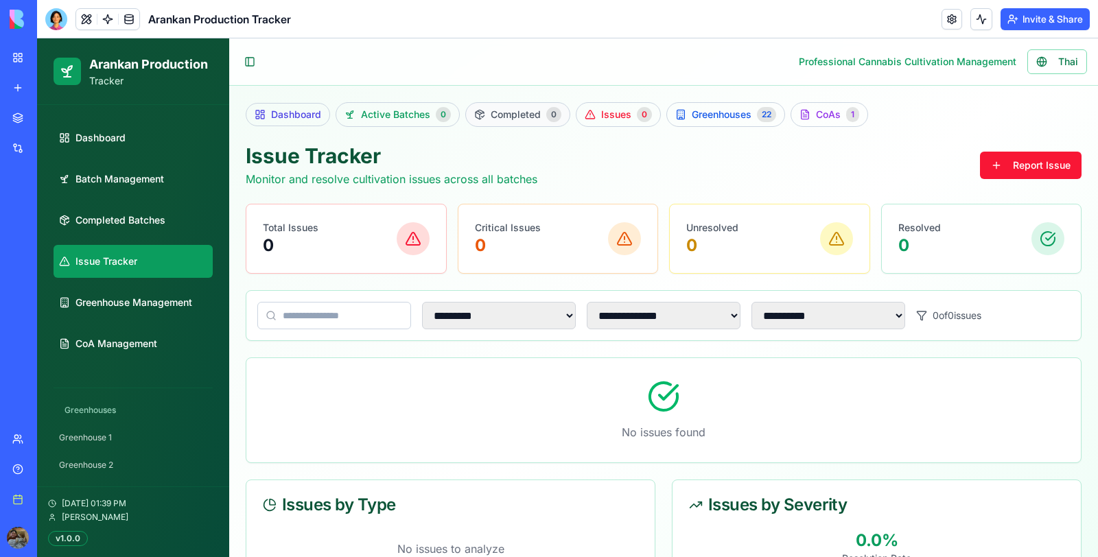
click at [533, 115] on span "Completed" at bounding box center [516, 115] width 50 height 14
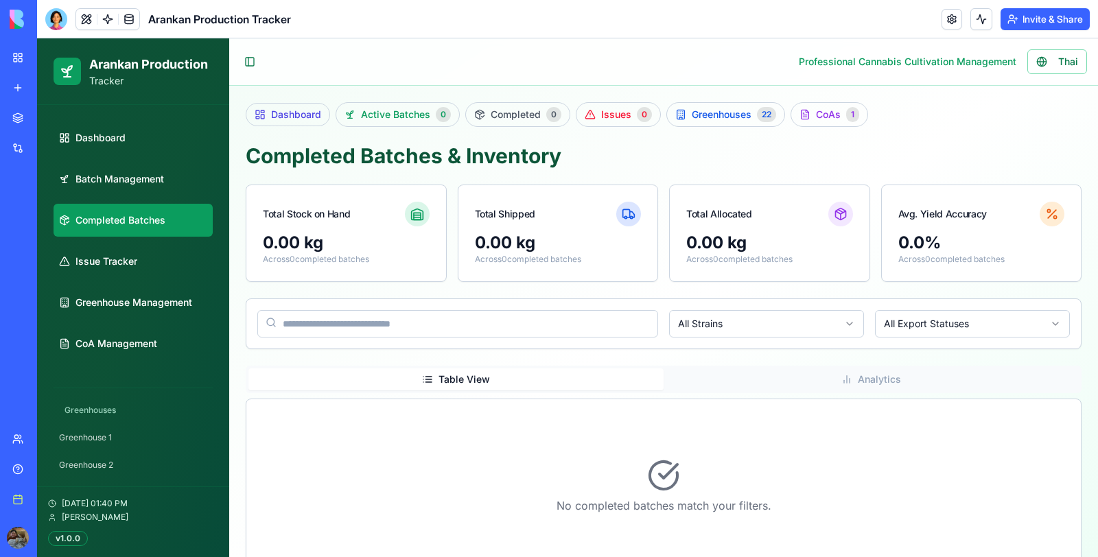
scroll to position [87, 0]
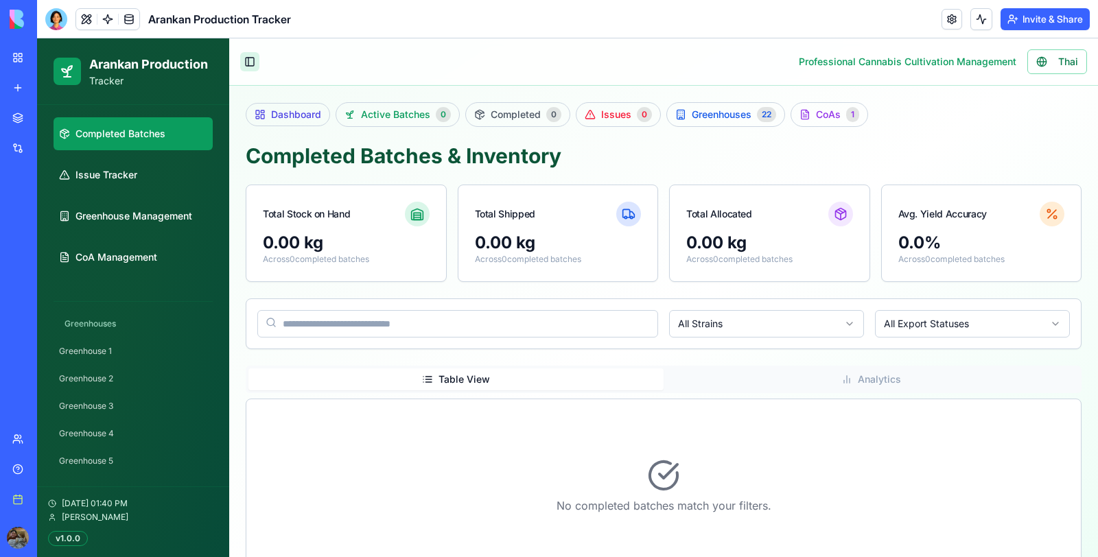
click at [251, 55] on button "Toggle Sidebar" at bounding box center [249, 61] width 19 height 19
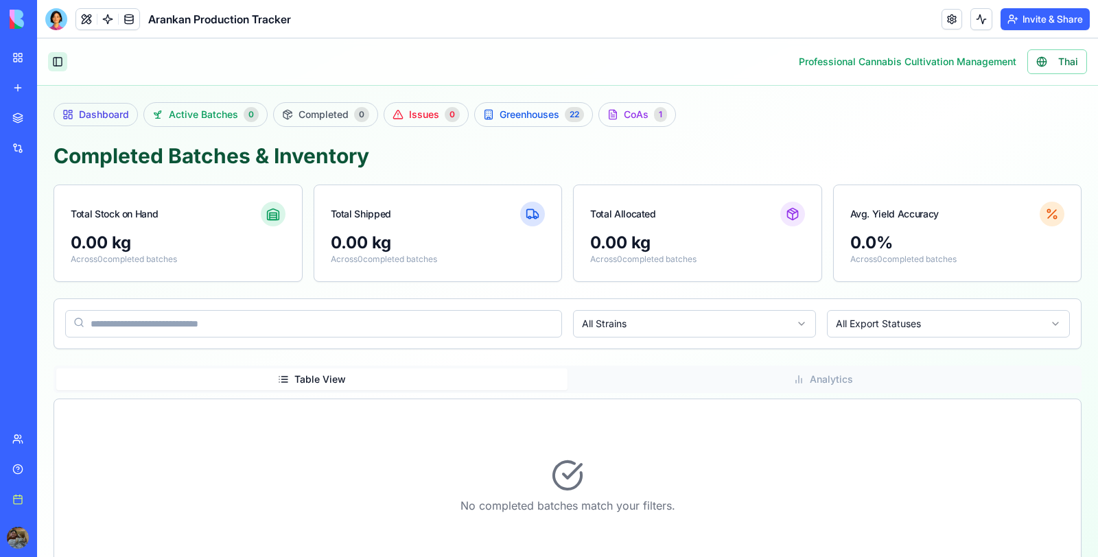
click at [56, 63] on button "Toggle Sidebar" at bounding box center [57, 61] width 19 height 19
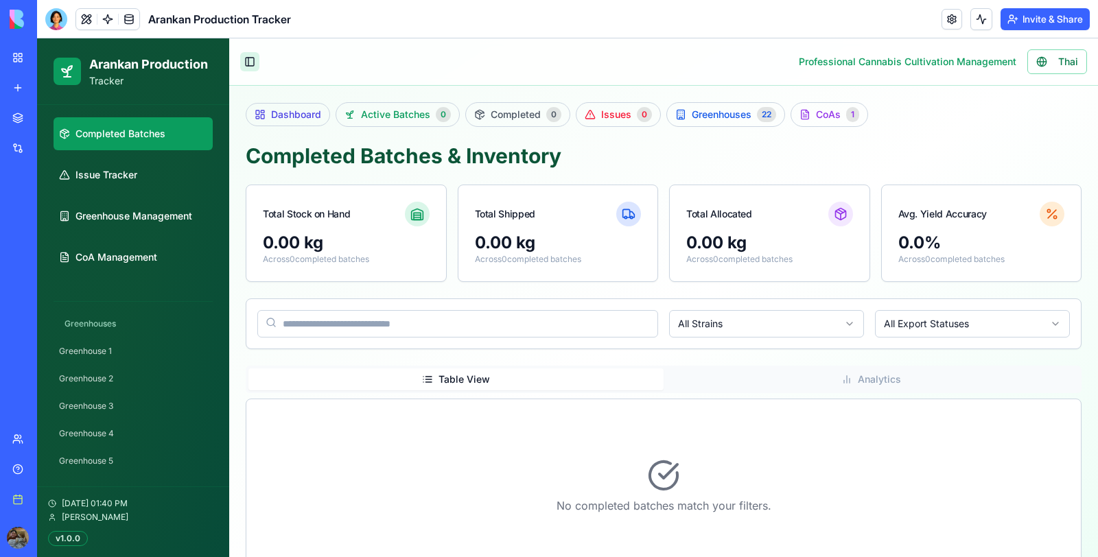
click at [248, 62] on button "Toggle Sidebar" at bounding box center [249, 61] width 19 height 19
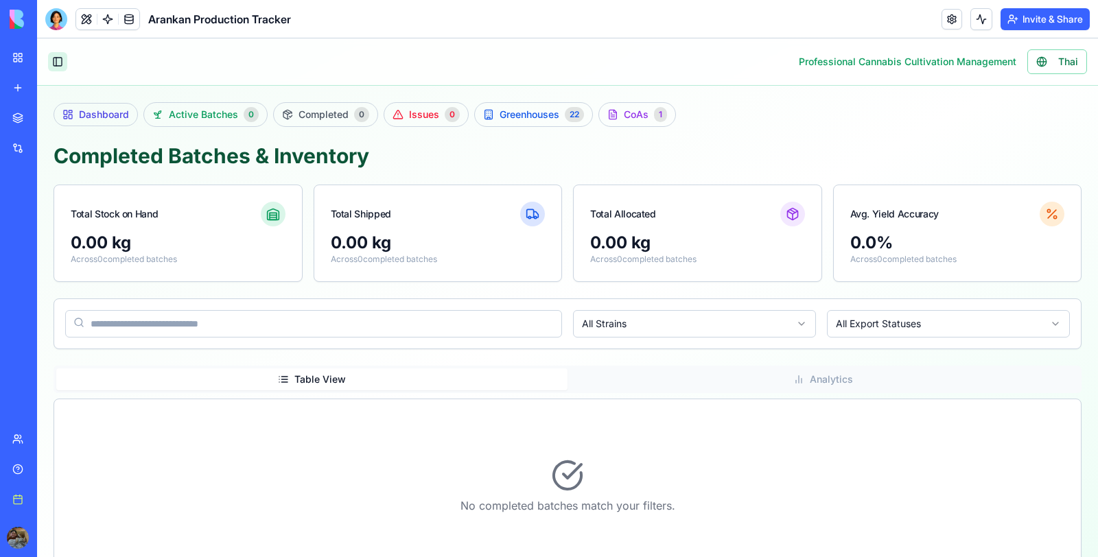
click at [56, 54] on button "Toggle Sidebar" at bounding box center [57, 61] width 19 height 19
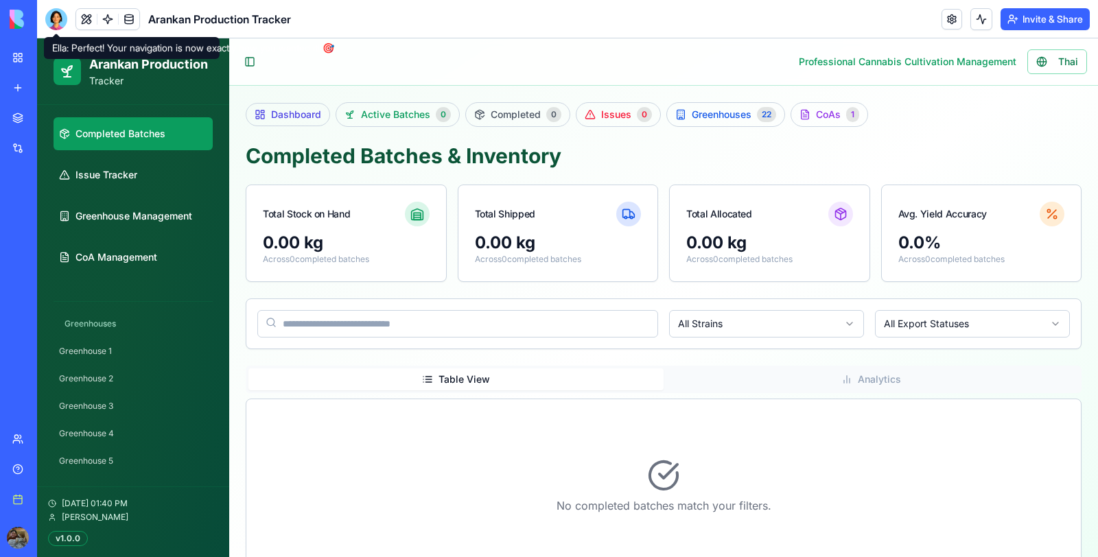
click at [53, 12] on div at bounding box center [56, 19] width 22 height 22
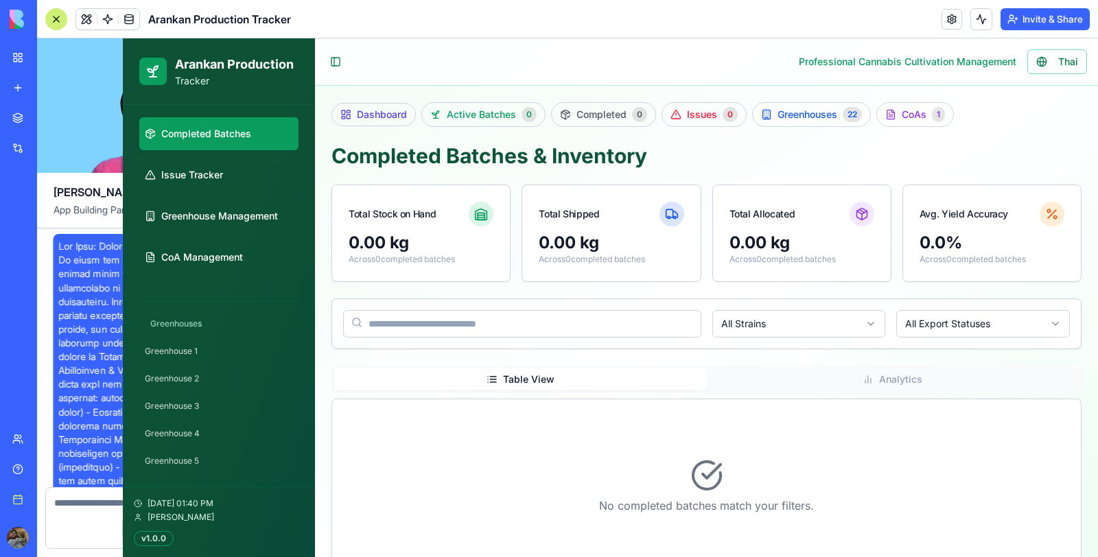
click at [53, 12] on div at bounding box center [56, 19] width 22 height 22
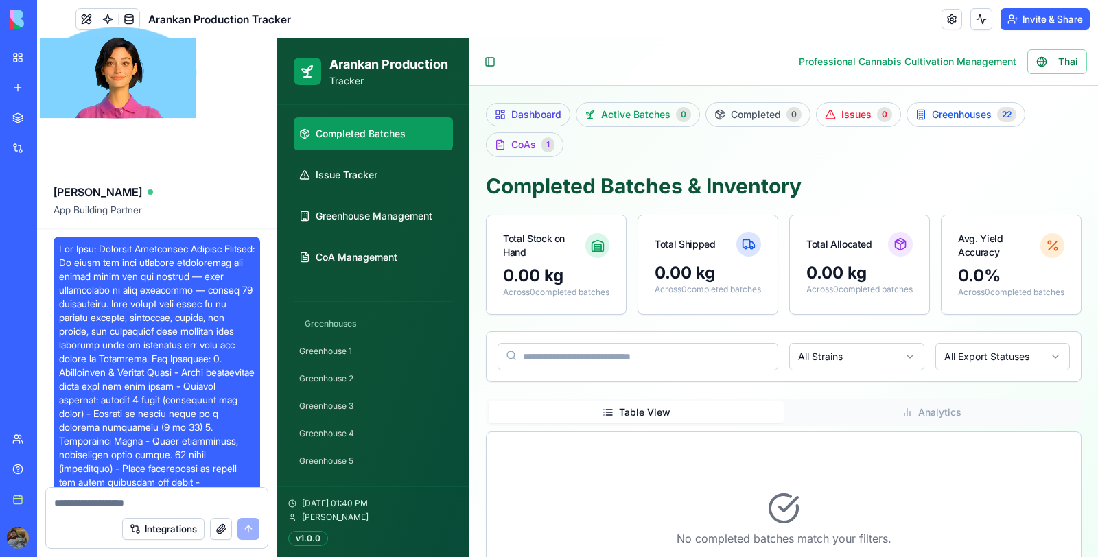
scroll to position [54051, 0]
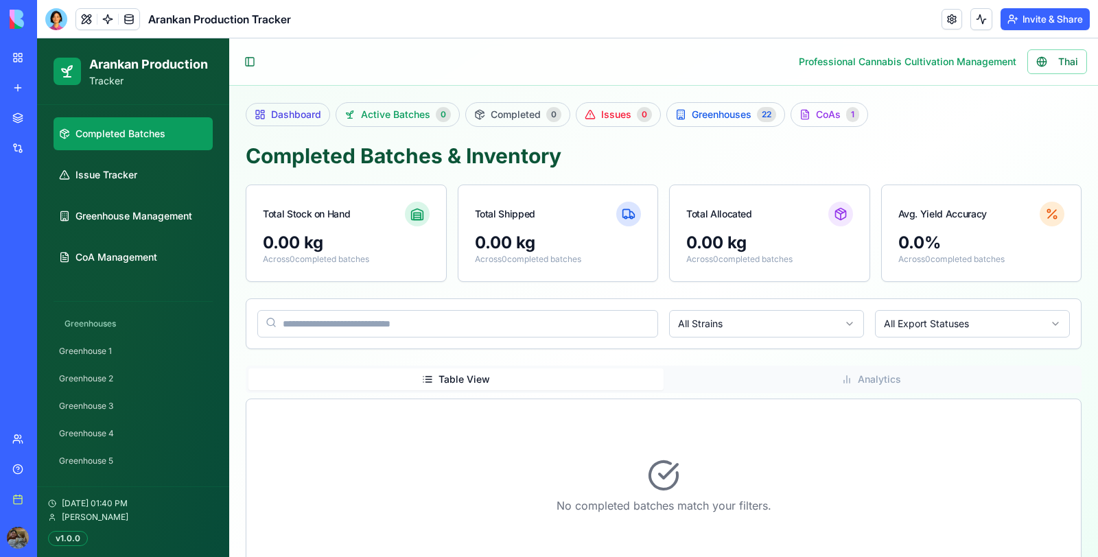
click at [53, 12] on div at bounding box center [56, 19] width 22 height 22
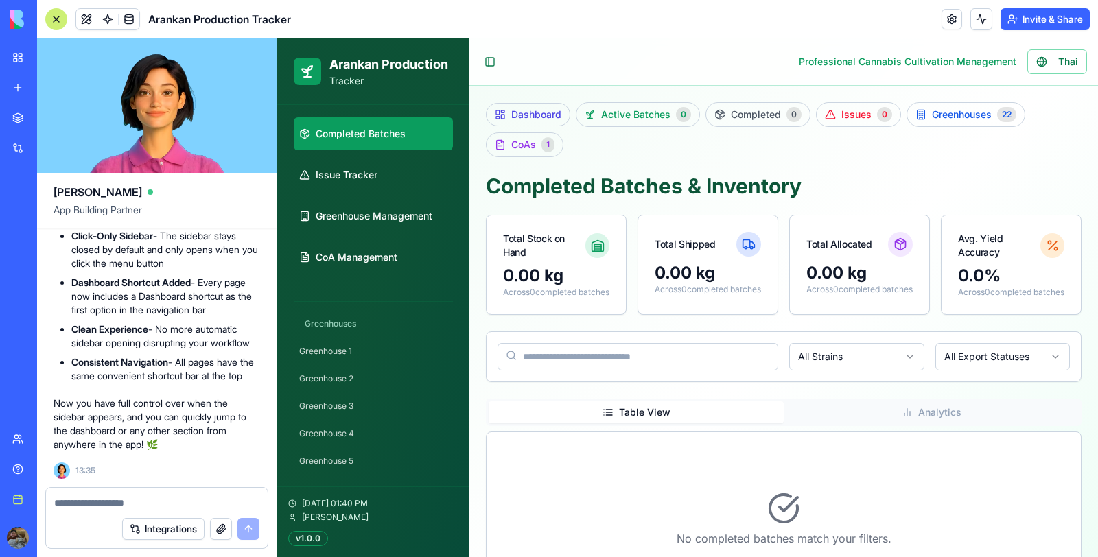
click at [129, 500] on textarea at bounding box center [156, 503] width 205 height 14
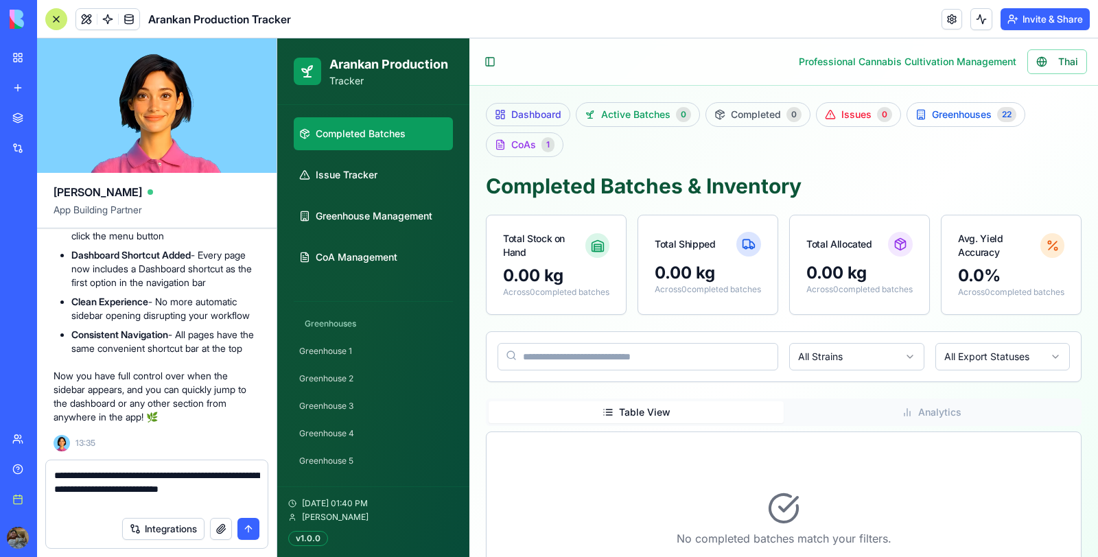
type textarea "**********"
click at [244, 525] on button "submit" at bounding box center [249, 529] width 22 height 22
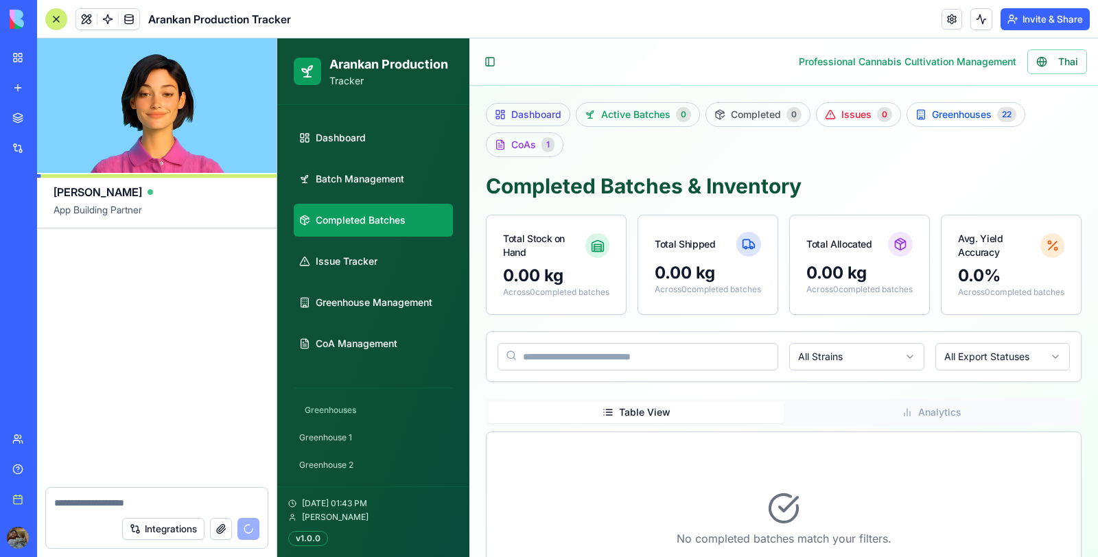
scroll to position [54565, 0]
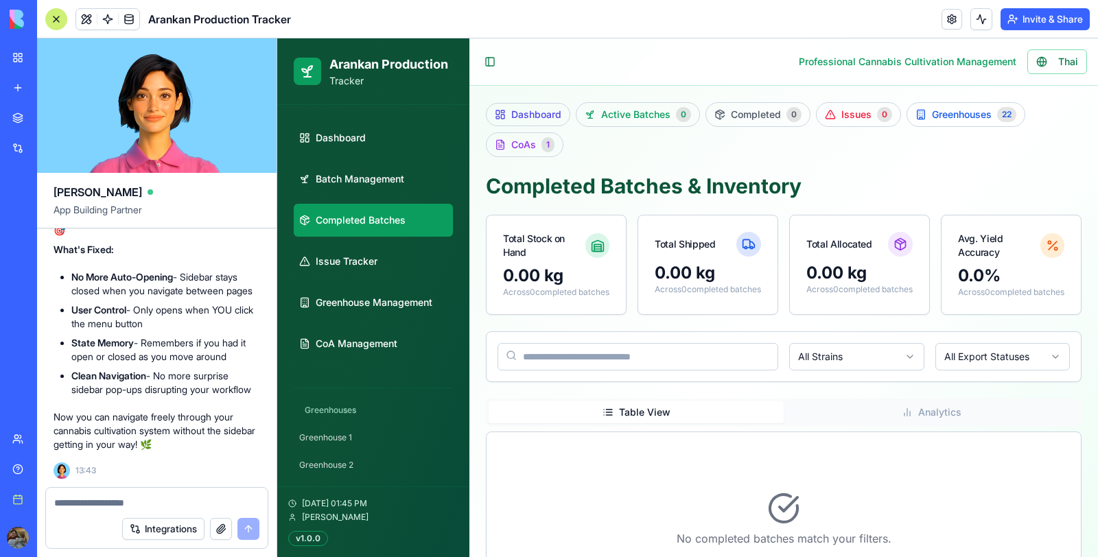
click at [122, 279] on li "No More Auto-Opening - Sidebar stays closed when you navigate between pages" at bounding box center [165, 284] width 189 height 27
click at [56, 19] on div at bounding box center [56, 19] width 22 height 22
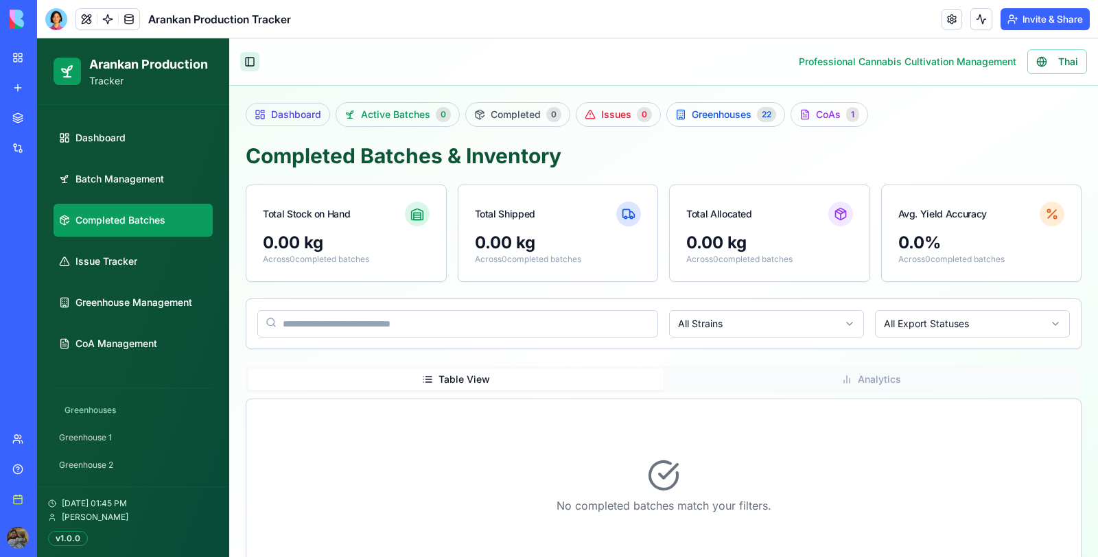
click at [255, 69] on button "Toggle Sidebar" at bounding box center [249, 61] width 19 height 19
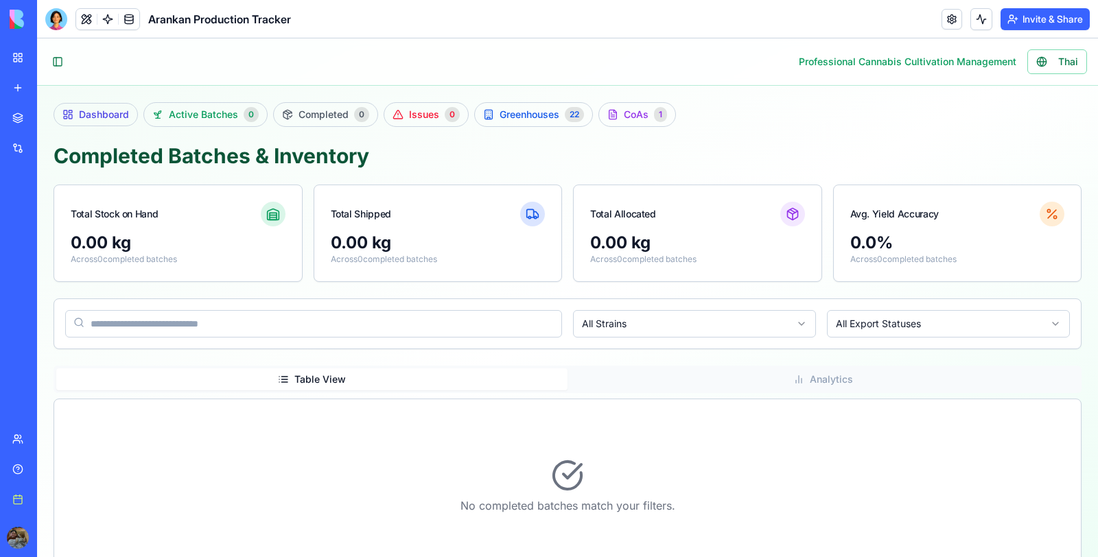
click at [208, 126] on div "Dashboard Active Batches 0 Completed 0 Issues 0 Greenhouses 22 CoAs 1 Completed…" at bounding box center [567, 347] width 1061 height 522
click at [221, 108] on span "Active Batches" at bounding box center [203, 115] width 69 height 14
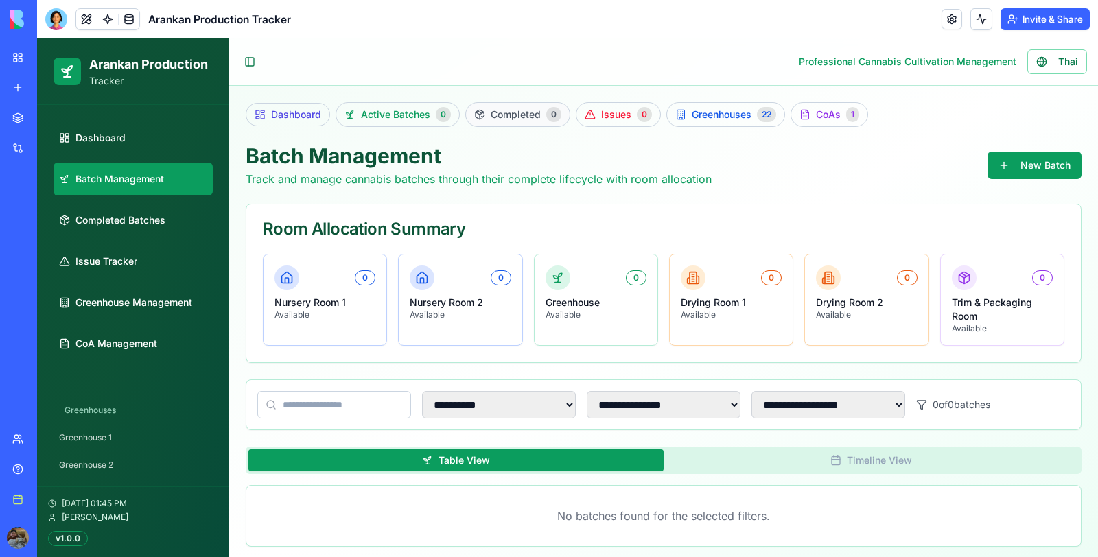
click at [499, 118] on span "Completed" at bounding box center [516, 115] width 50 height 14
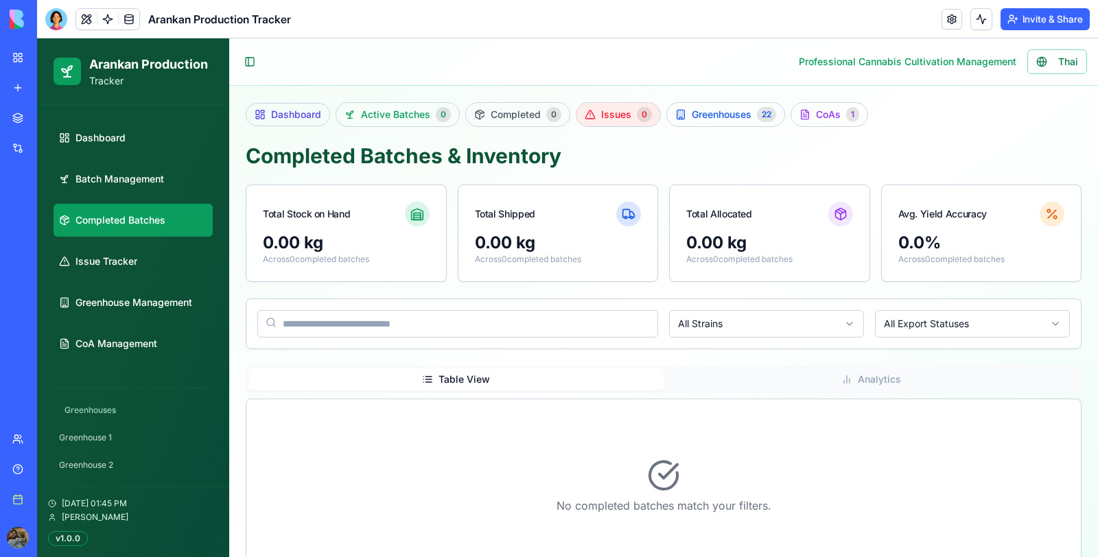
click at [608, 115] on span "Issues" at bounding box center [616, 115] width 30 height 14
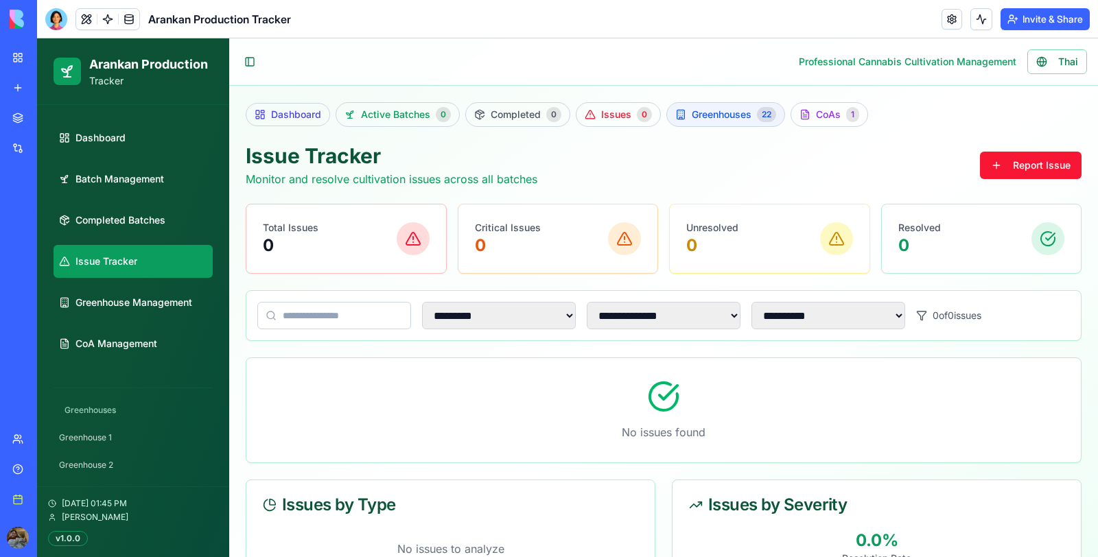
click at [700, 102] on link "Greenhouses 22" at bounding box center [726, 114] width 119 height 25
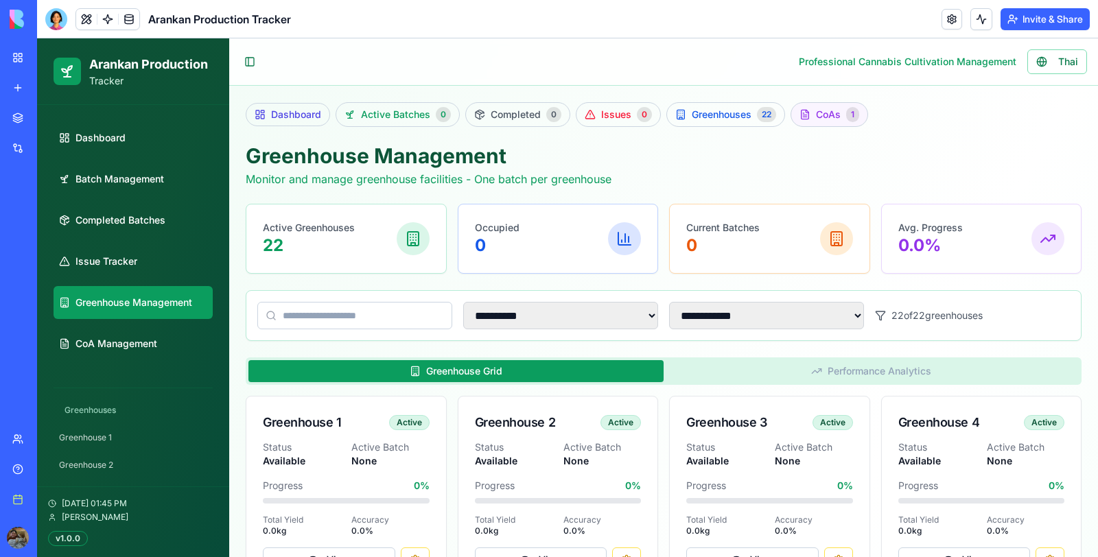
click at [812, 124] on link "CoAs 1" at bounding box center [830, 114] width 78 height 25
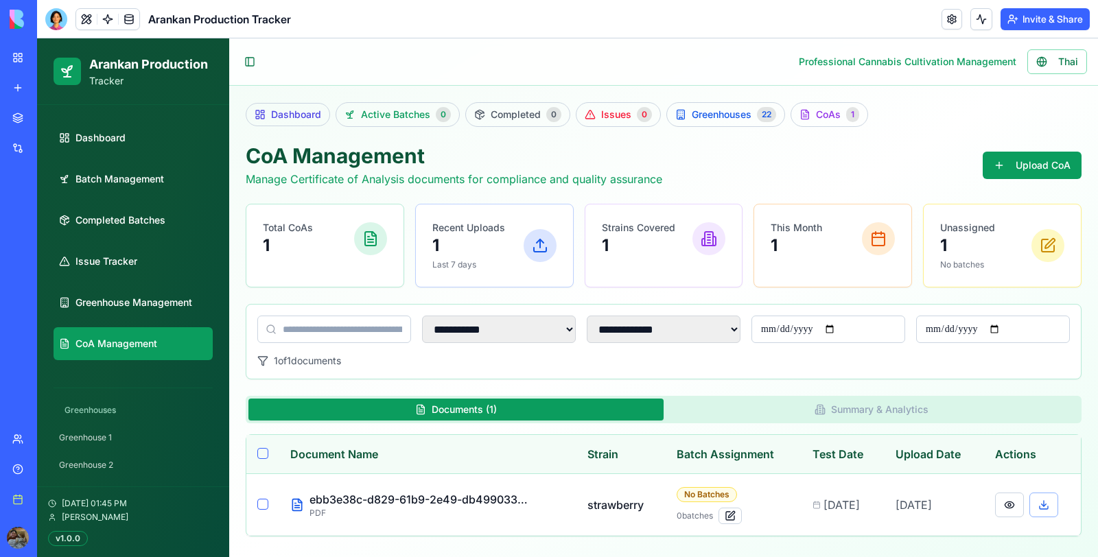
scroll to position [87, 0]
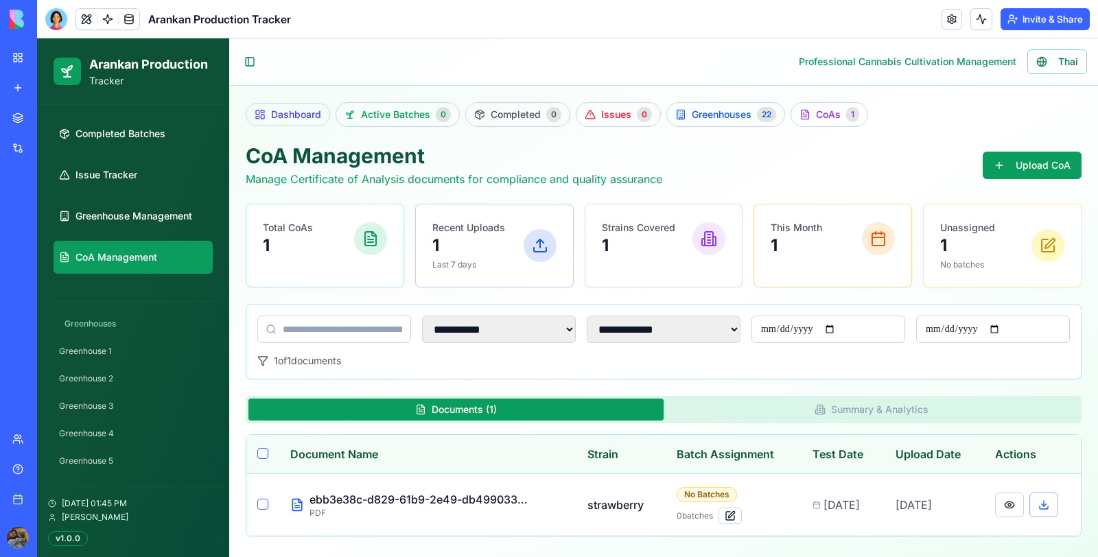
click at [1037, 14] on button "Invite & Share" at bounding box center [1045, 19] width 89 height 22
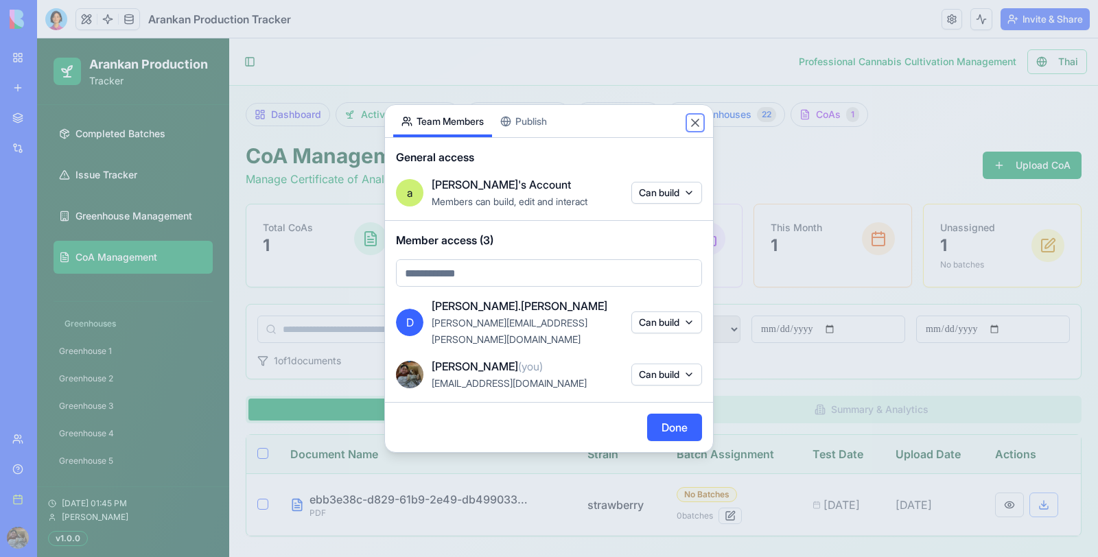
click at [691, 130] on button "Close" at bounding box center [696, 123] width 14 height 14
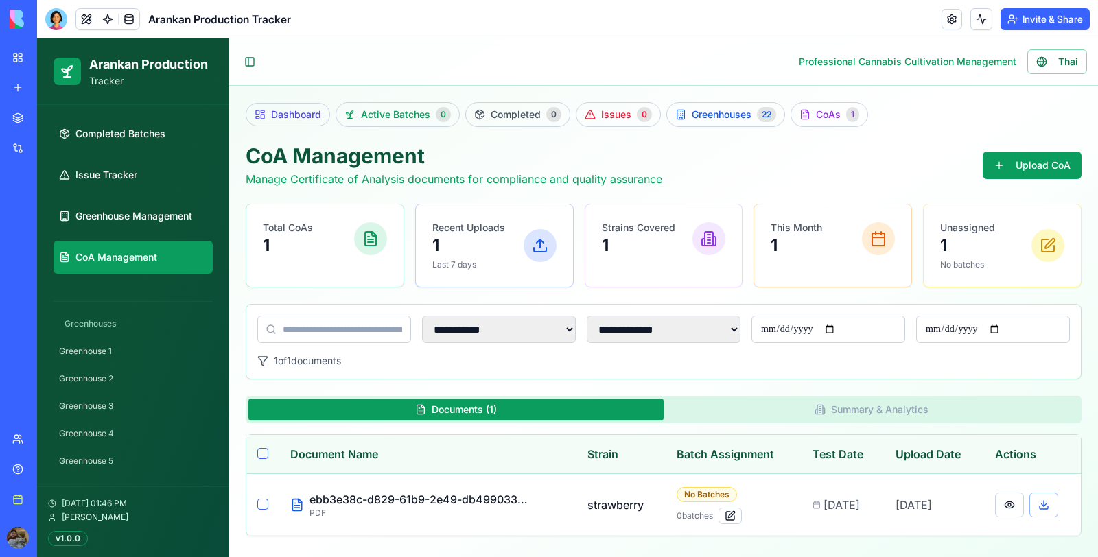
click at [1036, 23] on button "Invite & Share" at bounding box center [1045, 19] width 89 height 22
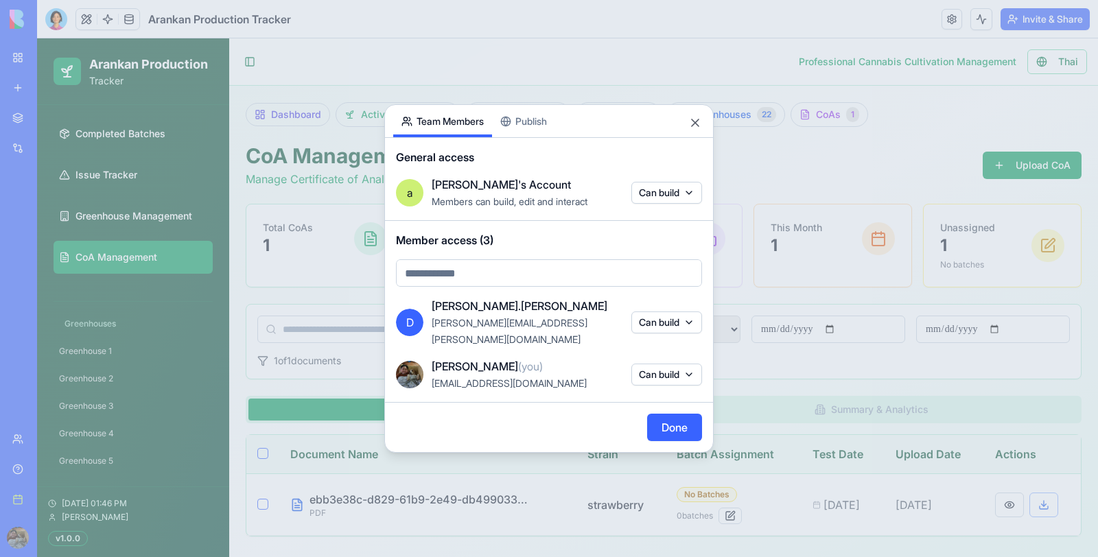
click at [538, 134] on div "Share App Team Members Publish General access a [PERSON_NAME]'s Account Members…" at bounding box center [549, 278] width 330 height 349
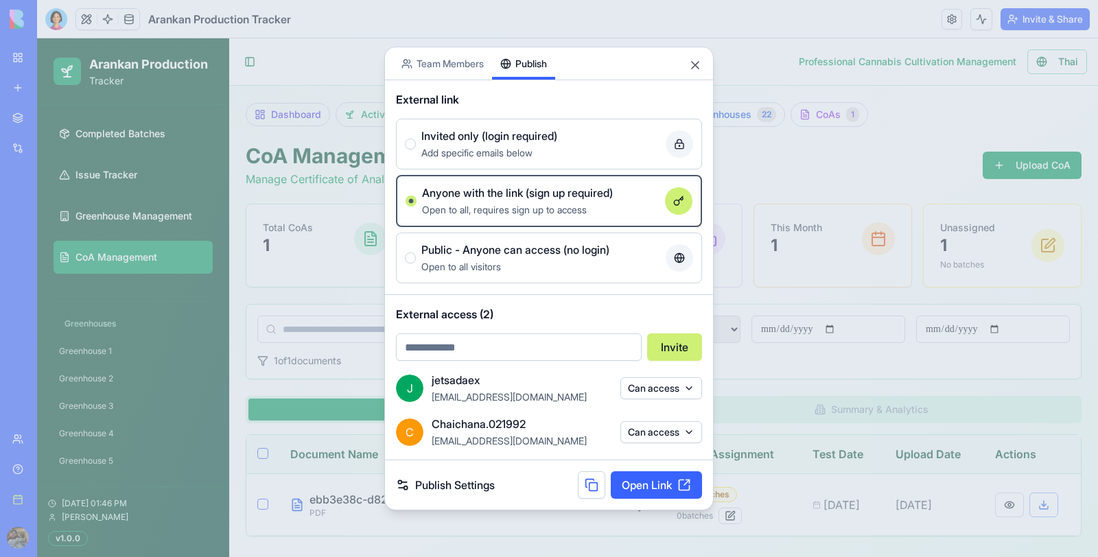
click at [522, 344] on input "email" at bounding box center [519, 347] width 246 height 27
type input "**********"
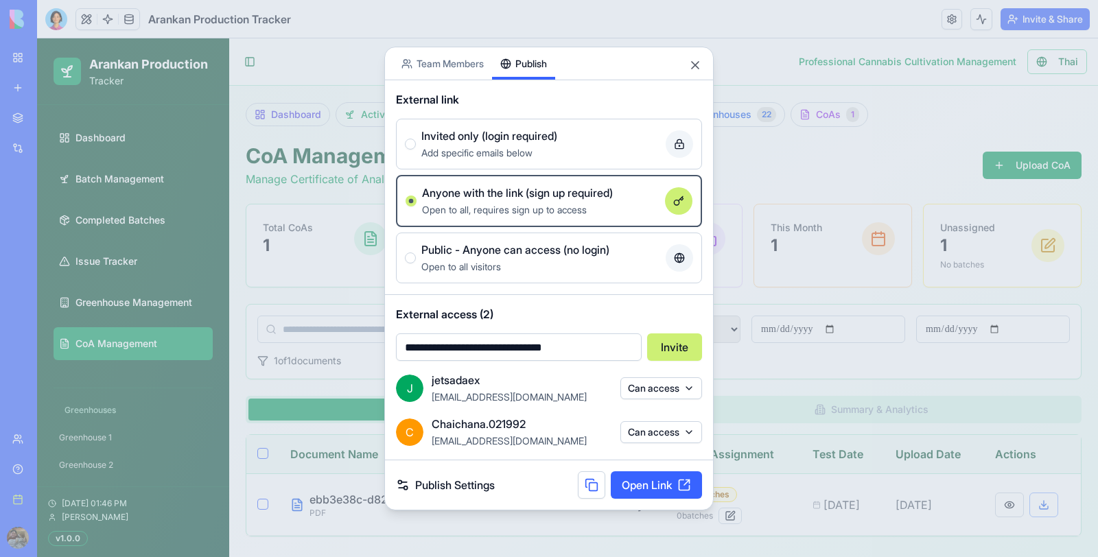
click at [699, 349] on button "Invite" at bounding box center [674, 347] width 55 height 27
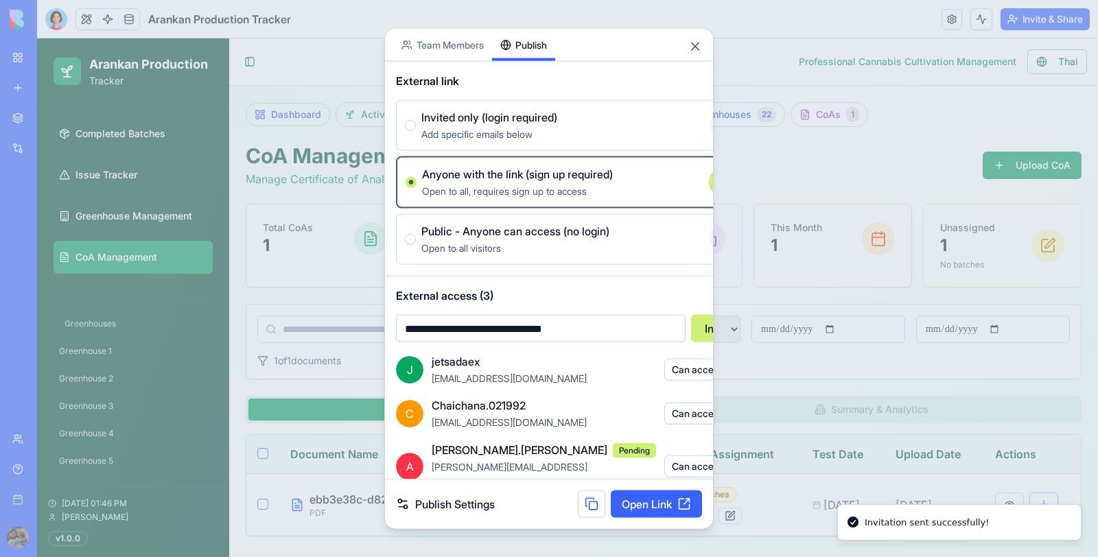
click at [642, 512] on link "Open Link" at bounding box center [656, 503] width 91 height 27
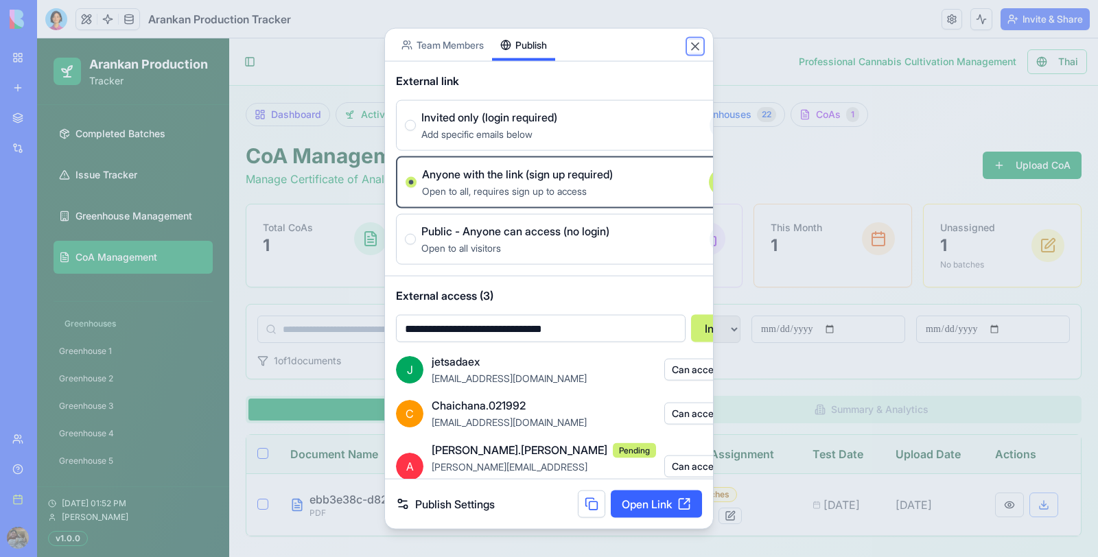
click at [690, 43] on button "Close" at bounding box center [696, 47] width 14 height 14
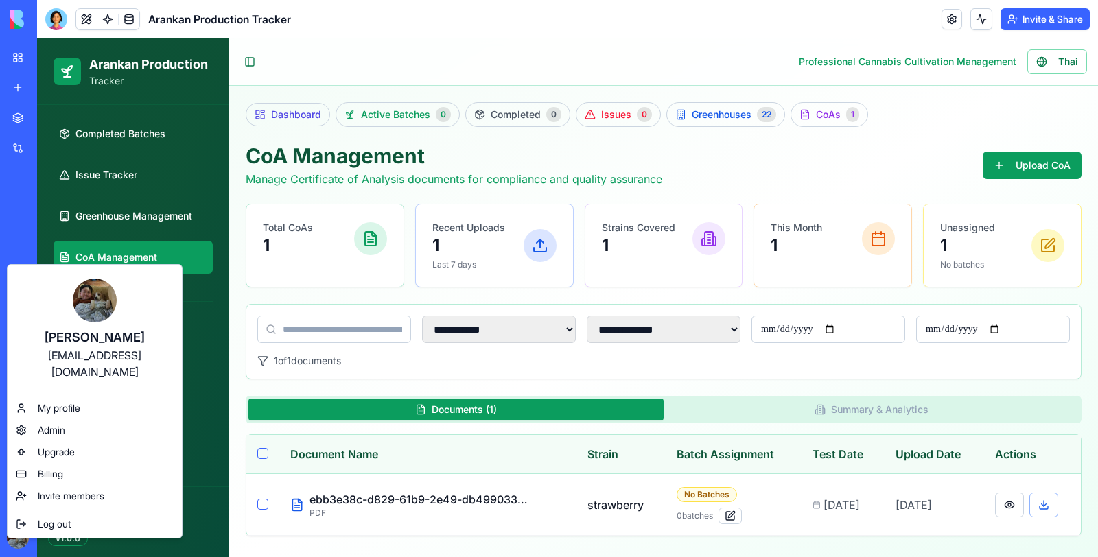
click at [481, 36] on html "BETA My workspace New app Marketplace Integrations Recent Harvest Health Financ…" at bounding box center [549, 278] width 1098 height 557
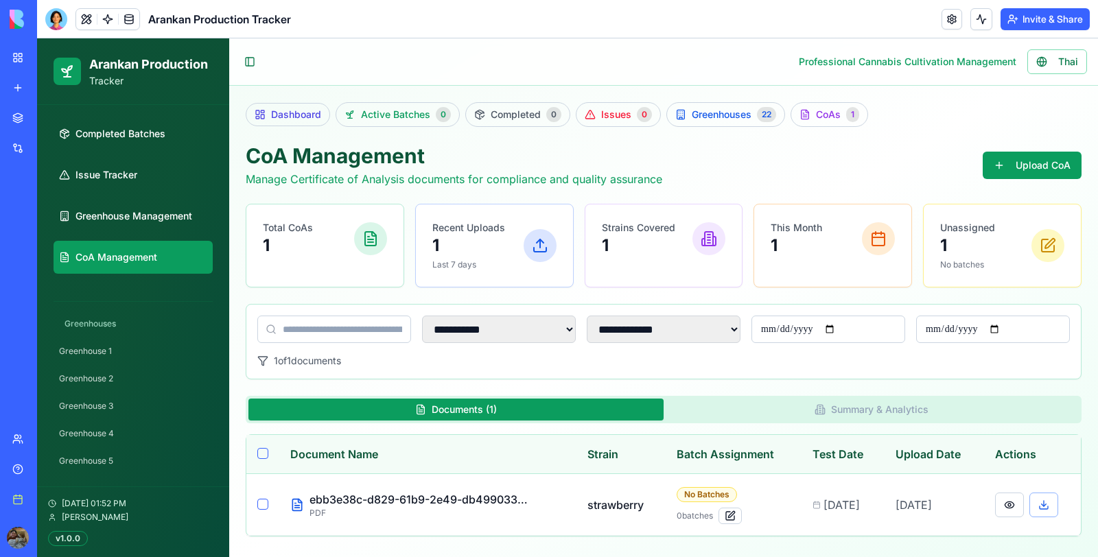
click at [57, 29] on div at bounding box center [56, 19] width 22 height 22
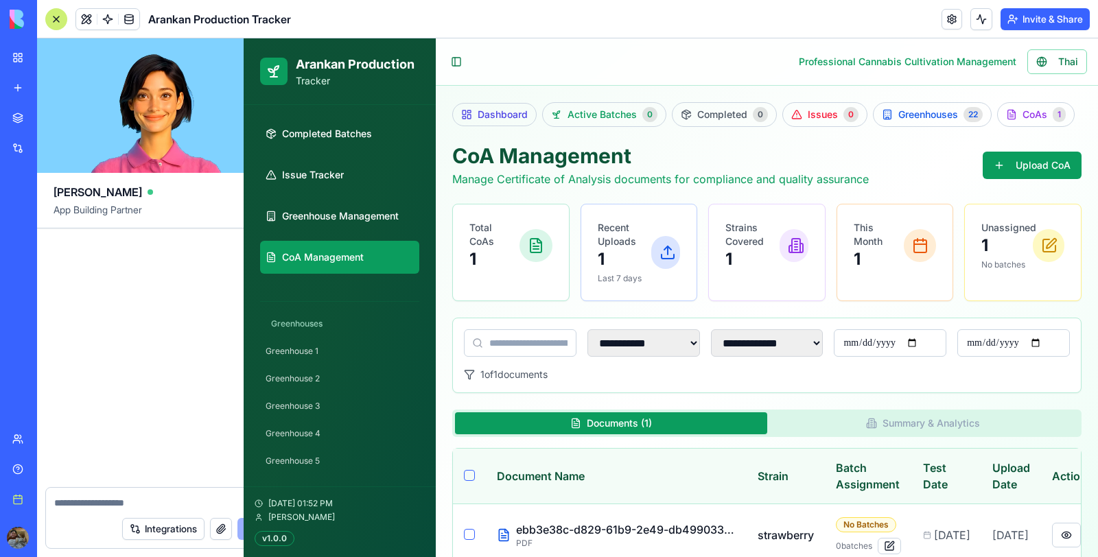
click at [69, 12] on div "Arankan Production Tracker" at bounding box center [168, 19] width 246 height 22
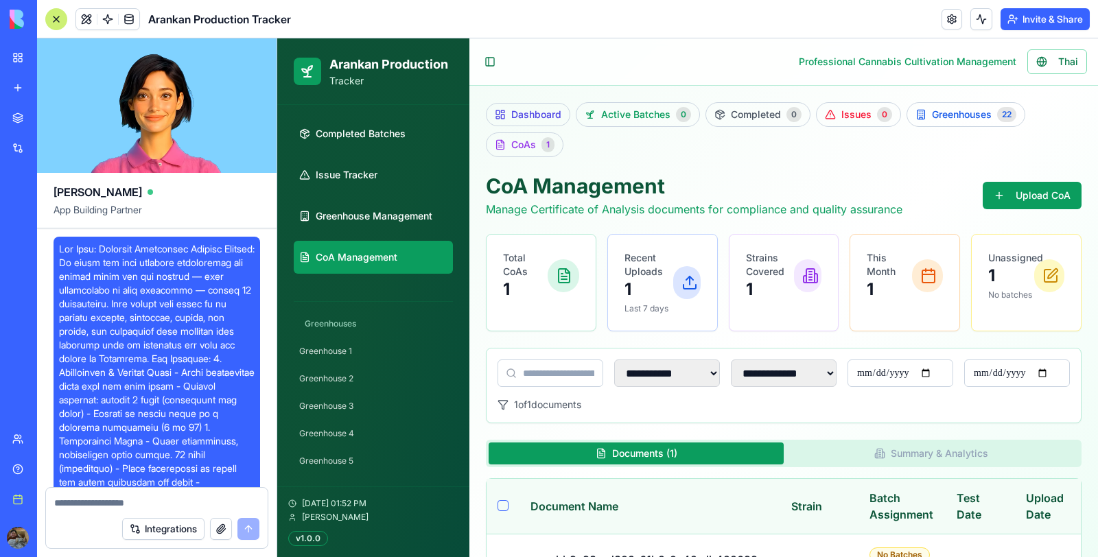
scroll to position [54565, 0]
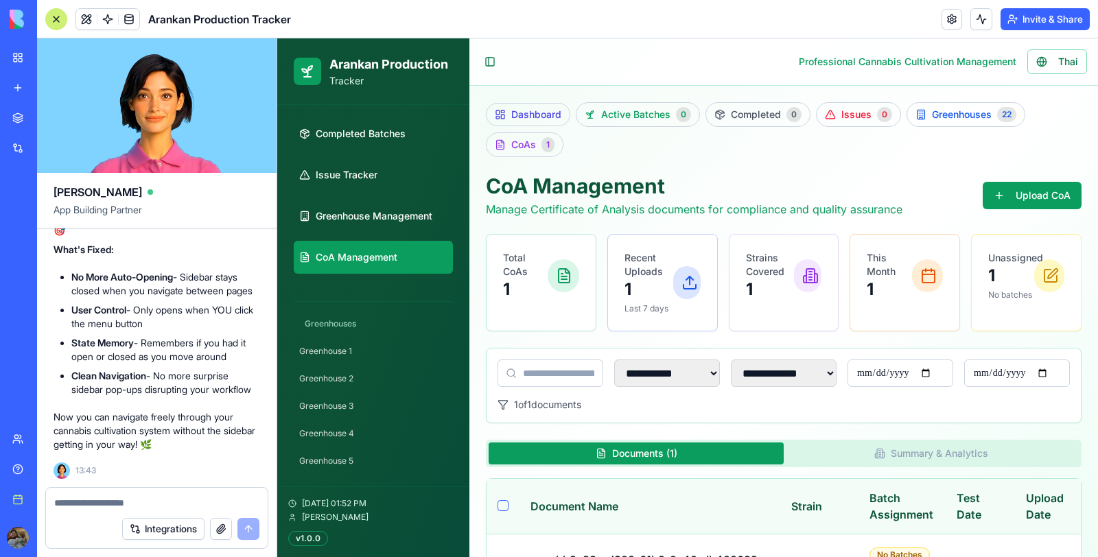
click at [152, 491] on div at bounding box center [157, 499] width 222 height 22
click at [137, 499] on textarea at bounding box center [156, 503] width 205 height 14
click at [137, 503] on textarea "**********" at bounding box center [157, 503] width 206 height 14
click at [90, 505] on textarea "**********" at bounding box center [157, 503] width 206 height 14
click at [107, 504] on textarea "**********" at bounding box center [157, 503] width 206 height 14
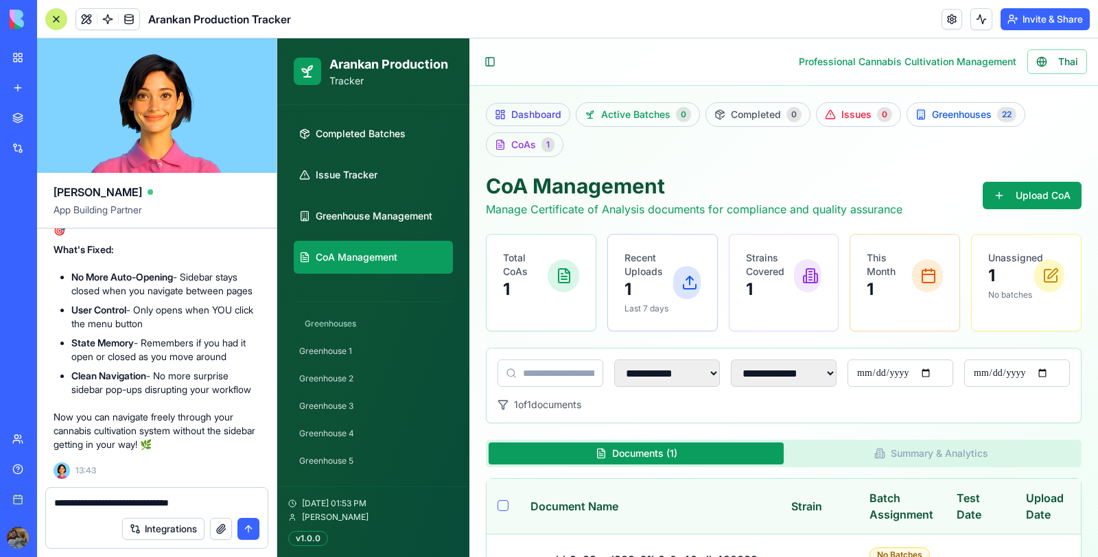
click at [214, 505] on textarea "**********" at bounding box center [157, 503] width 206 height 14
type textarea "**********"
drag, startPoint x: 251, startPoint y: 531, endPoint x: 275, endPoint y: 531, distance: 24.0
click at [275, 531] on div "**********" at bounding box center [157, 522] width 240 height 70
click at [250, 522] on button "submit" at bounding box center [249, 529] width 22 height 22
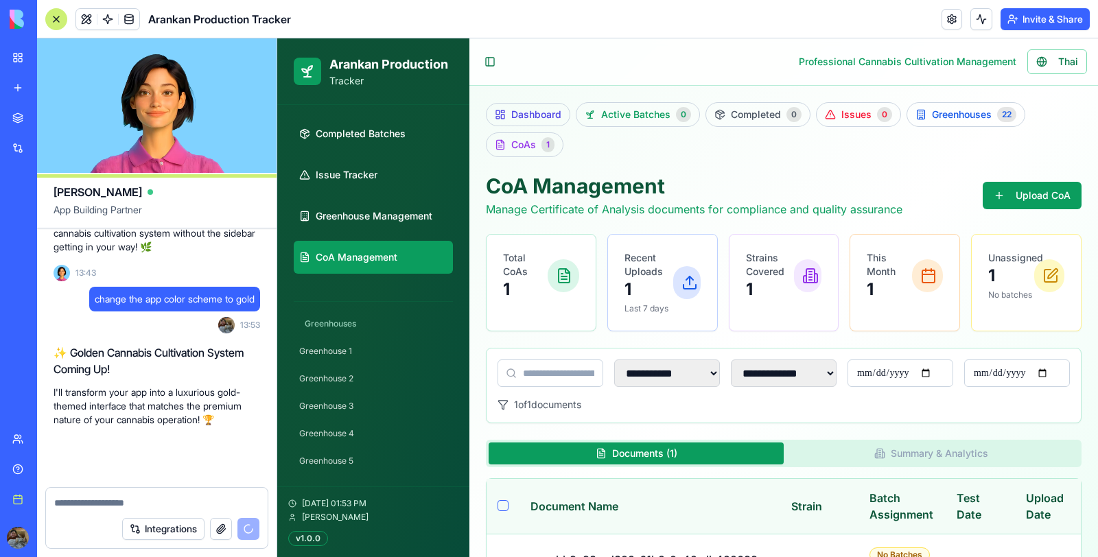
scroll to position [54763, 0]
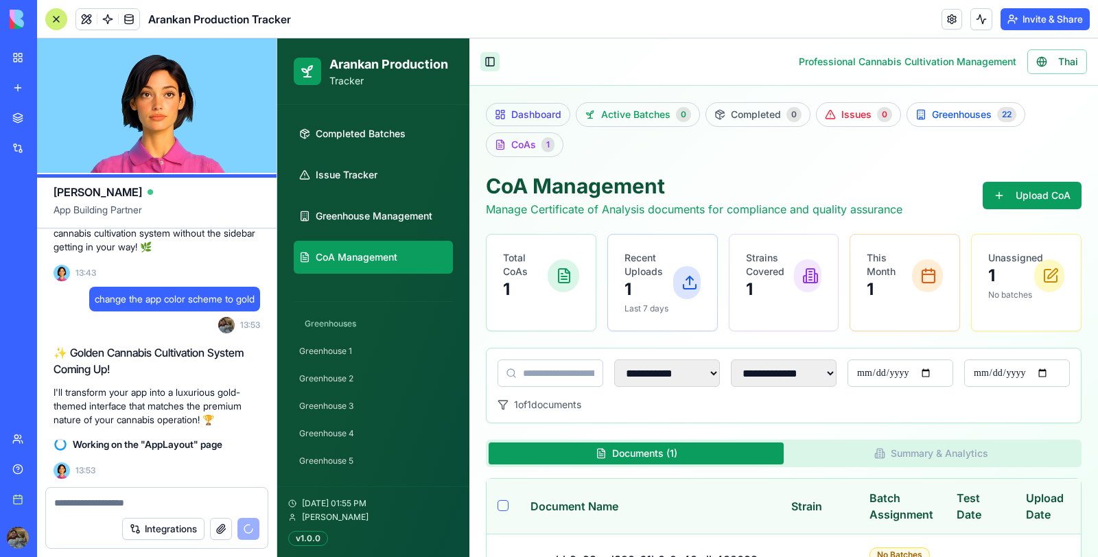
click at [487, 62] on button "Toggle Sidebar" at bounding box center [490, 61] width 19 height 19
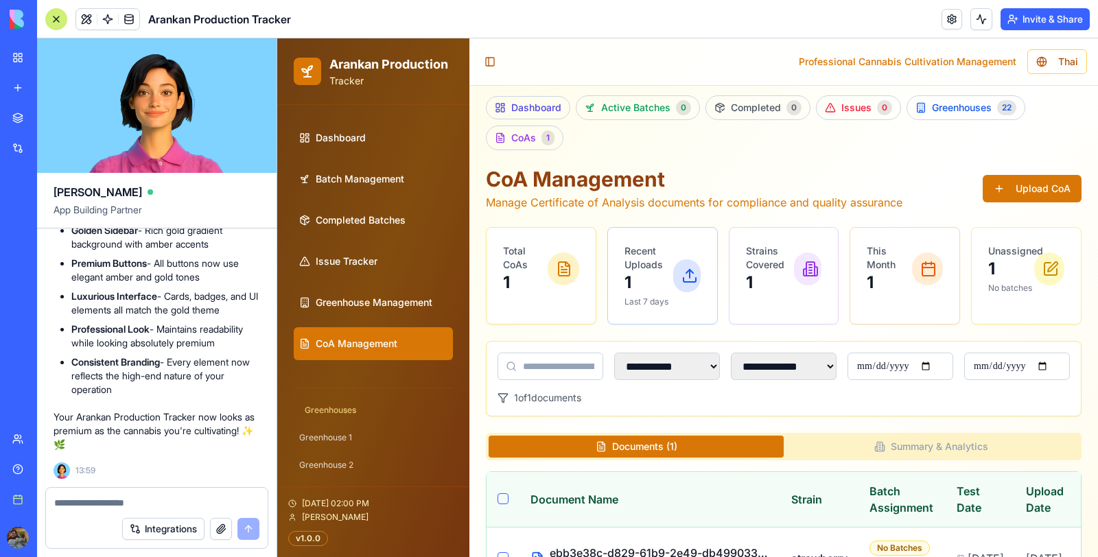
scroll to position [55101, 0]
click at [489, 54] on button "Toggle Sidebar" at bounding box center [490, 61] width 19 height 19
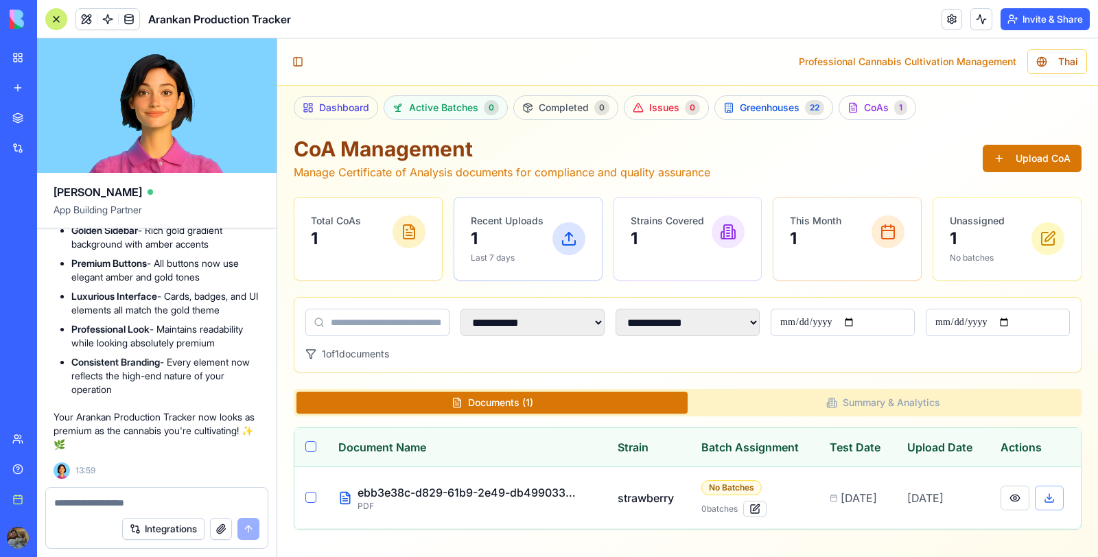
click at [481, 112] on link "Active Batches 0" at bounding box center [446, 107] width 124 height 25
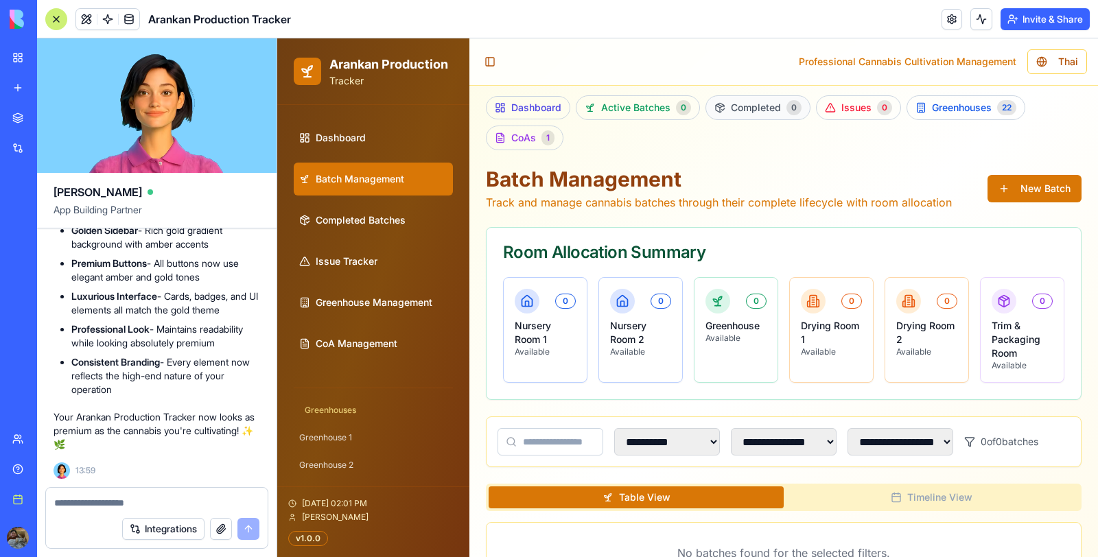
click at [757, 102] on span "Completed" at bounding box center [756, 108] width 50 height 14
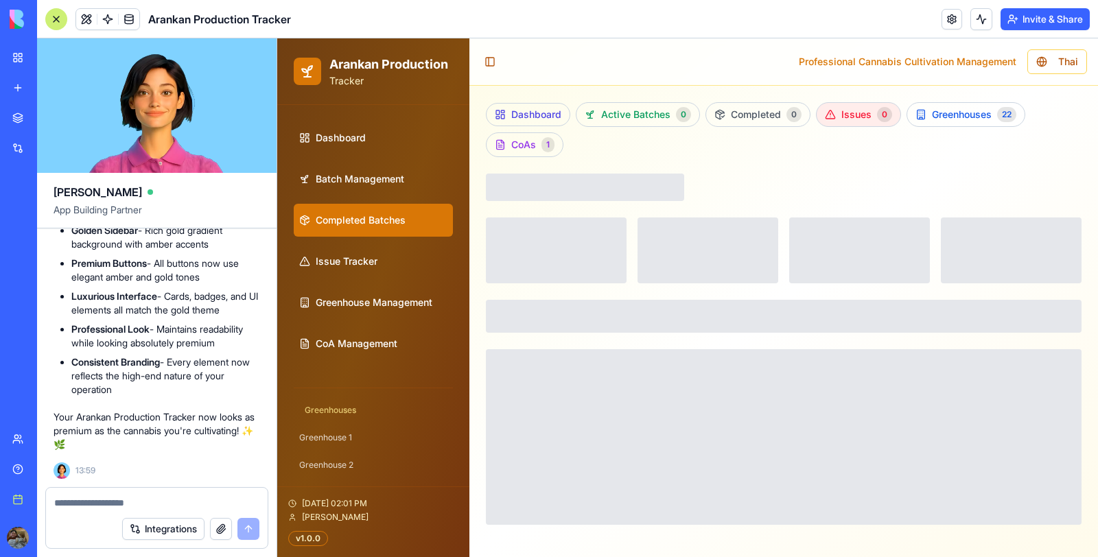
click at [829, 116] on icon at bounding box center [830, 114] width 11 height 11
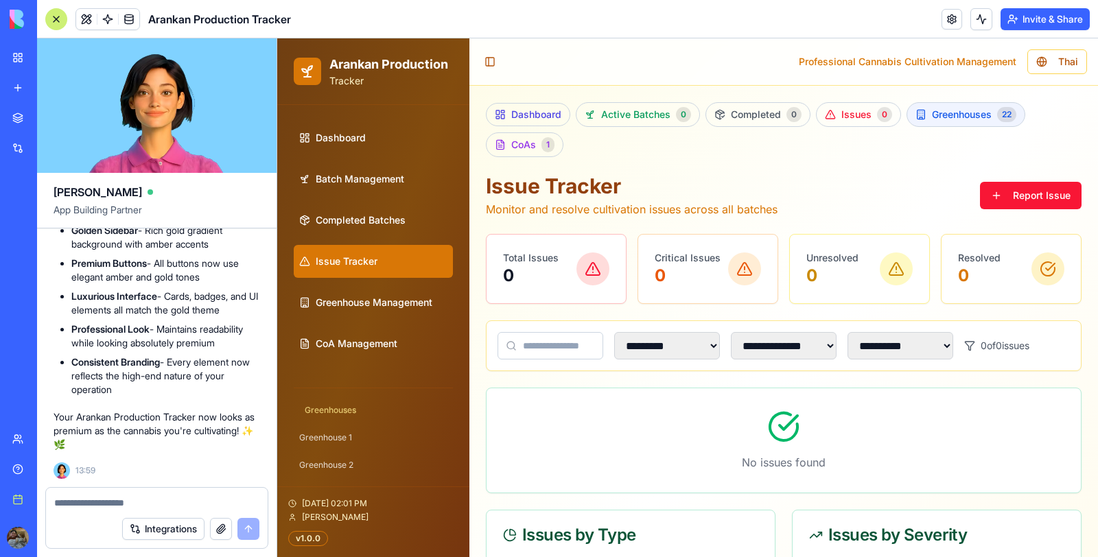
click at [955, 121] on link "Greenhouses 22" at bounding box center [966, 114] width 119 height 25
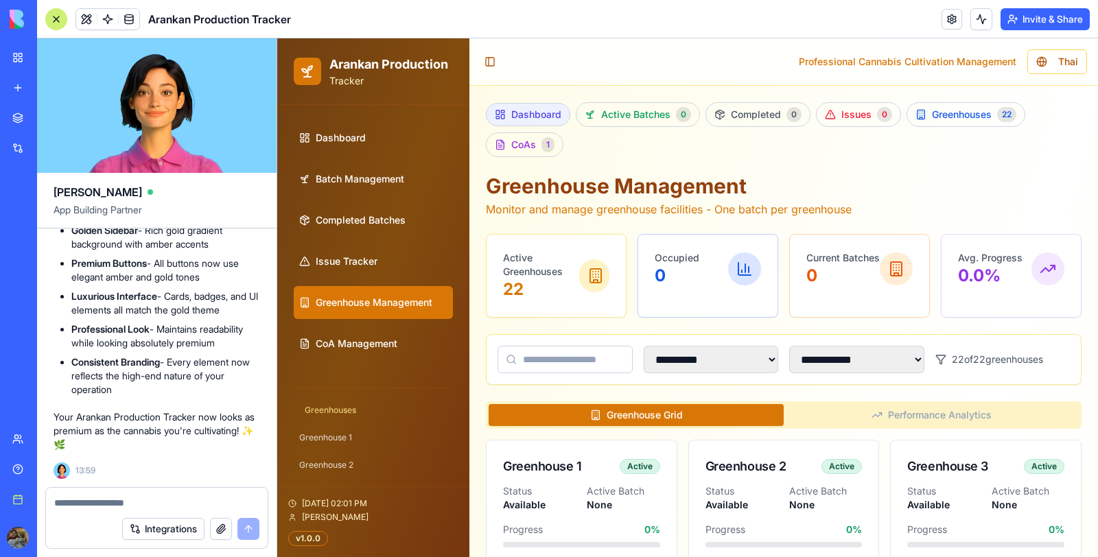
click at [536, 111] on span "Dashboard" at bounding box center [536, 115] width 50 height 14
select select "**"
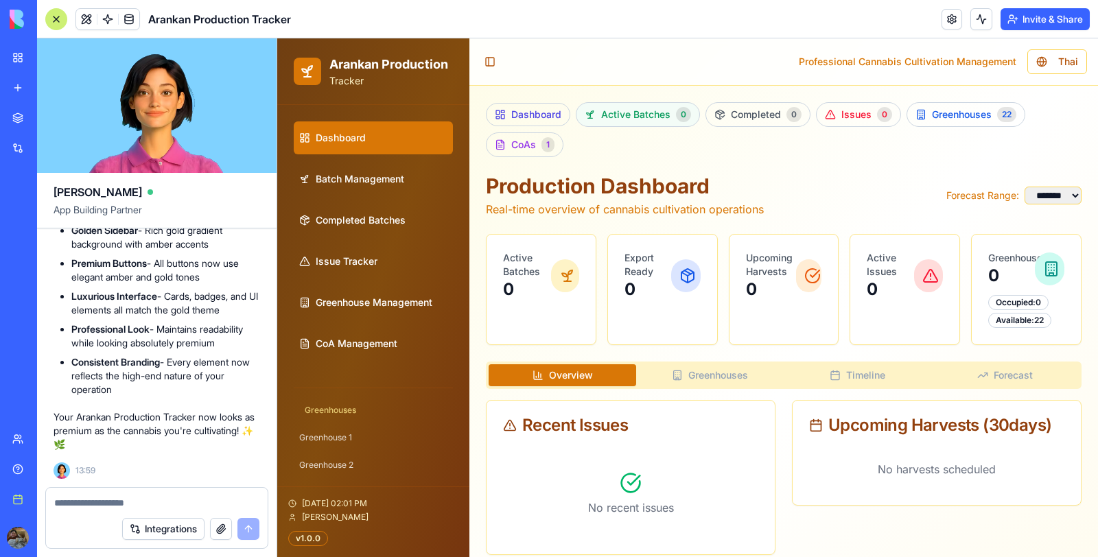
click at [669, 113] on span "Active Batches" at bounding box center [635, 115] width 69 height 14
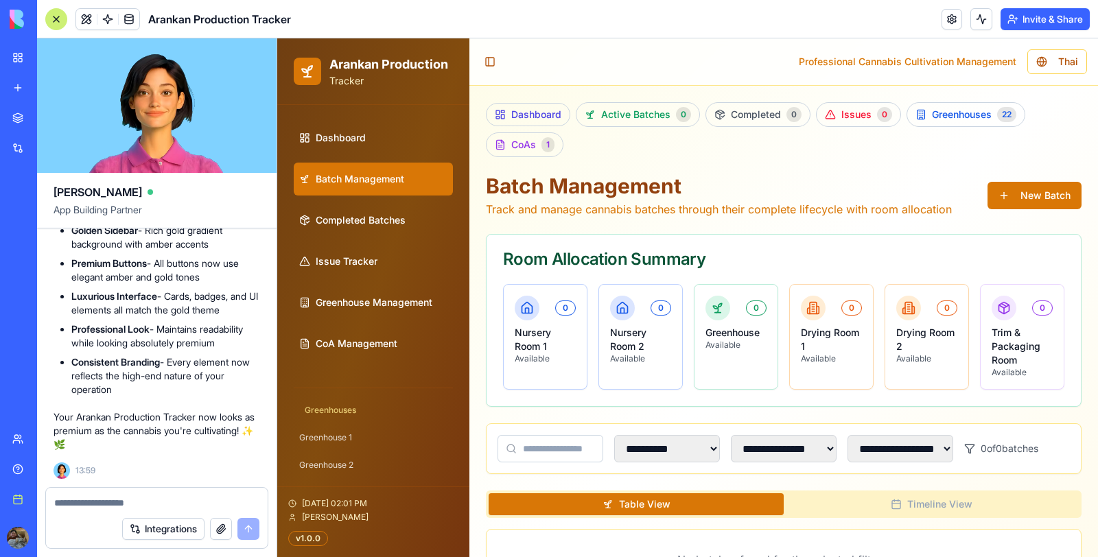
click at [669, 113] on span "Active Batches" at bounding box center [635, 115] width 69 height 14
click at [771, 109] on span "Completed" at bounding box center [756, 115] width 50 height 14
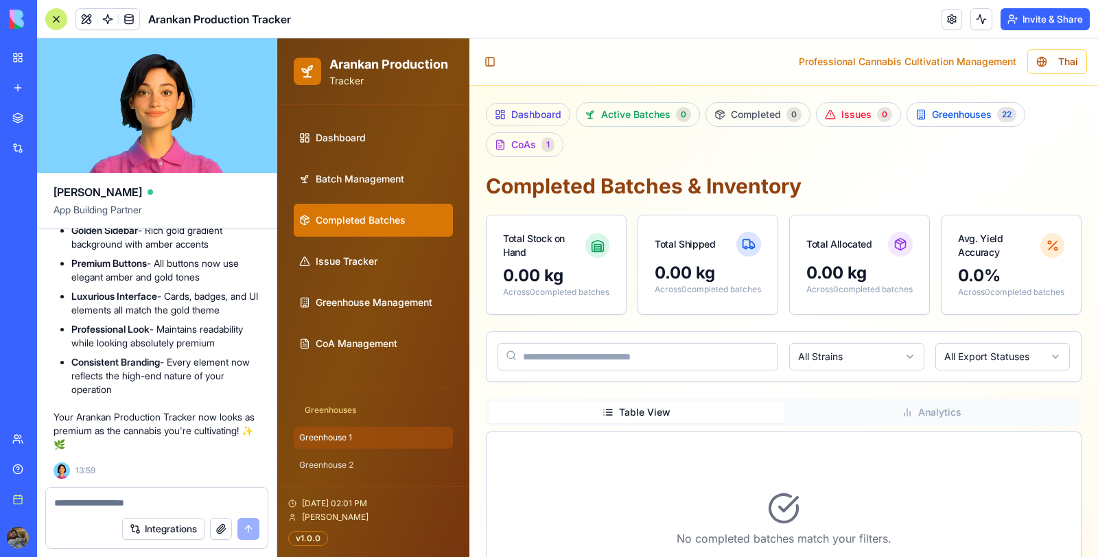
click at [340, 439] on span "Greenhouse 1" at bounding box center [325, 438] width 53 height 11
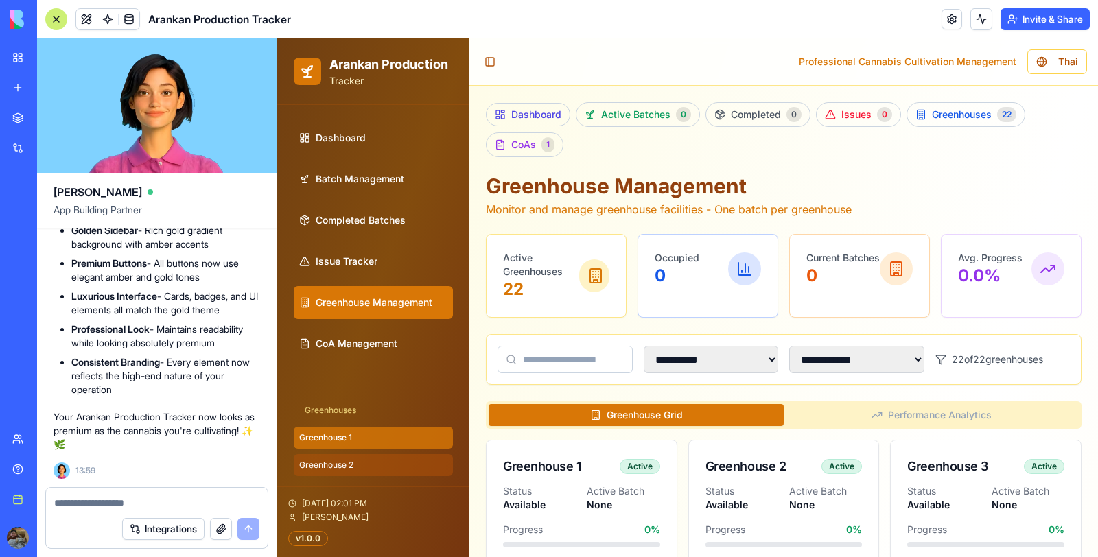
click at [341, 455] on link "Greenhouse 2" at bounding box center [373, 466] width 159 height 22
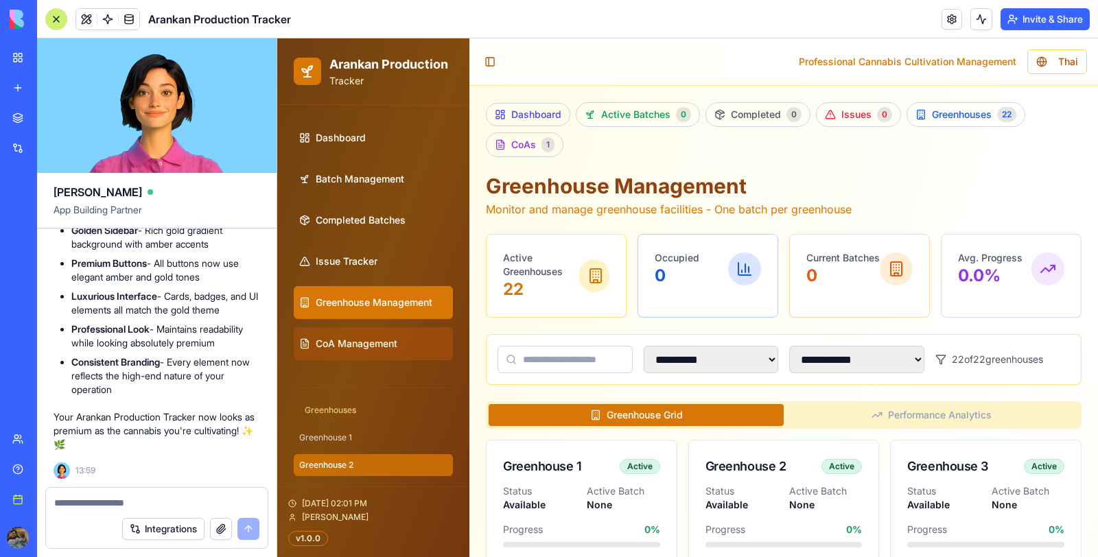
click at [353, 338] on span "CoA Management" at bounding box center [357, 344] width 82 height 14
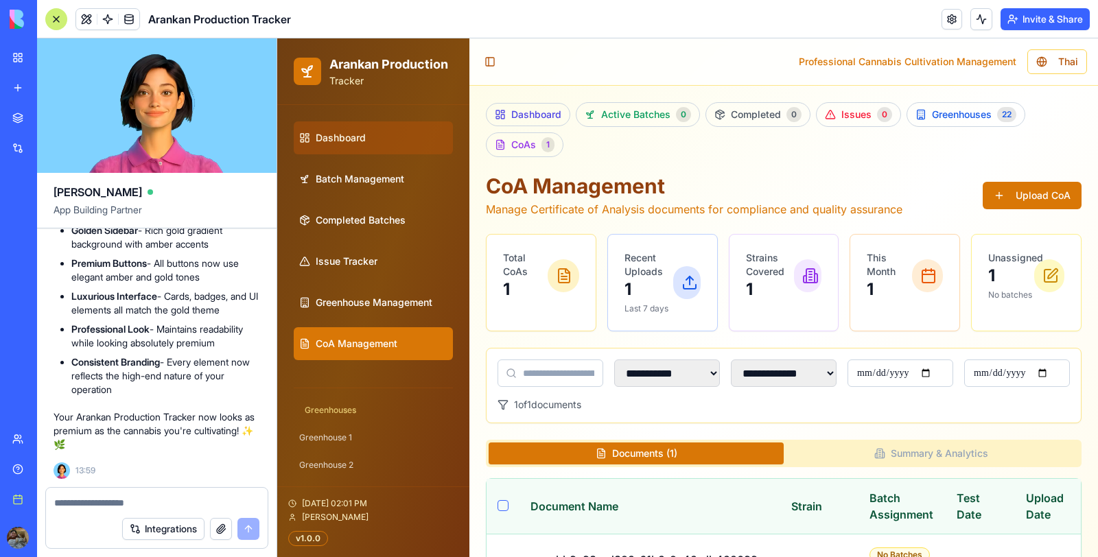
click at [402, 135] on link "Dashboard" at bounding box center [373, 138] width 159 height 33
select select "**"
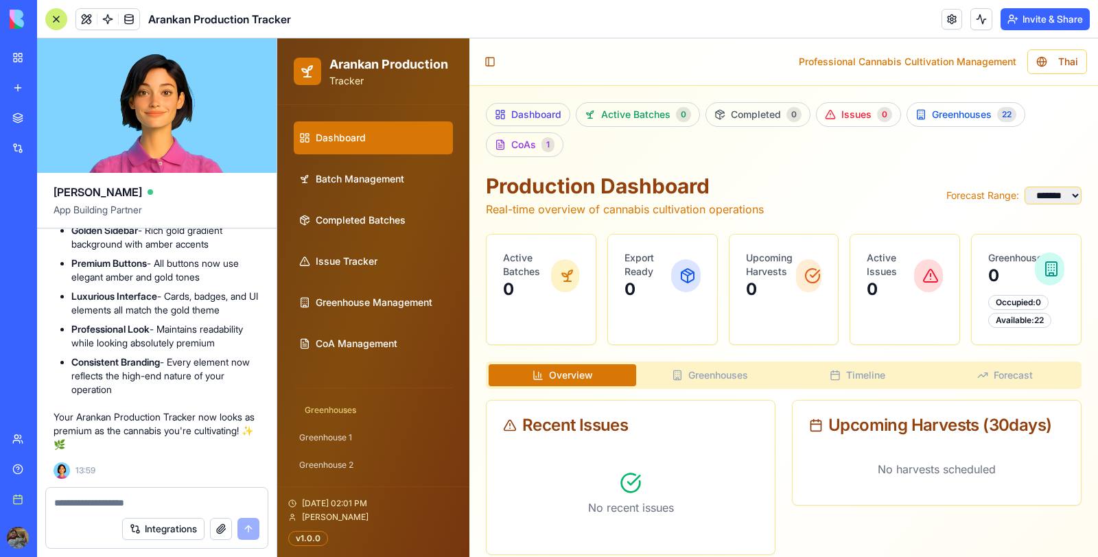
click at [104, 497] on textarea at bounding box center [157, 503] width 206 height 14
type textarea "*"
type textarea "**********"
click at [421, 193] on link "Batch Management" at bounding box center [373, 179] width 159 height 33
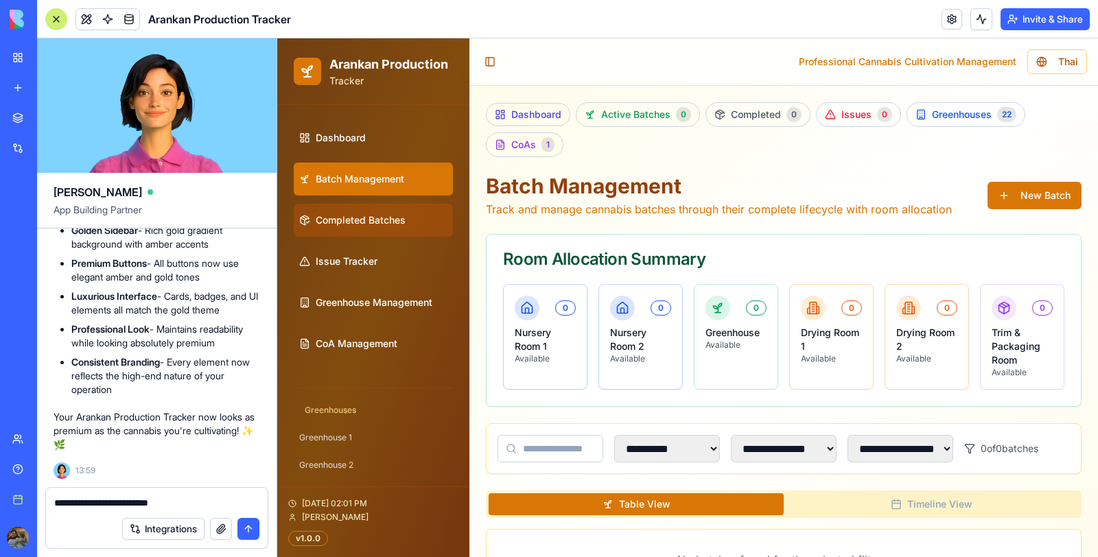
click at [415, 214] on link "Completed Batches" at bounding box center [373, 220] width 159 height 33
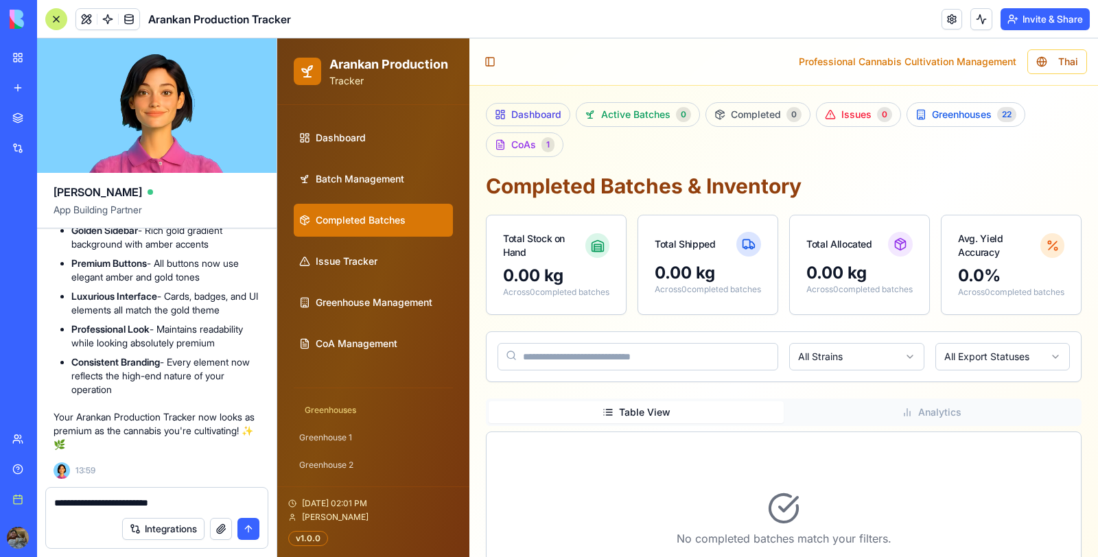
click at [244, 527] on button "submit" at bounding box center [249, 529] width 22 height 22
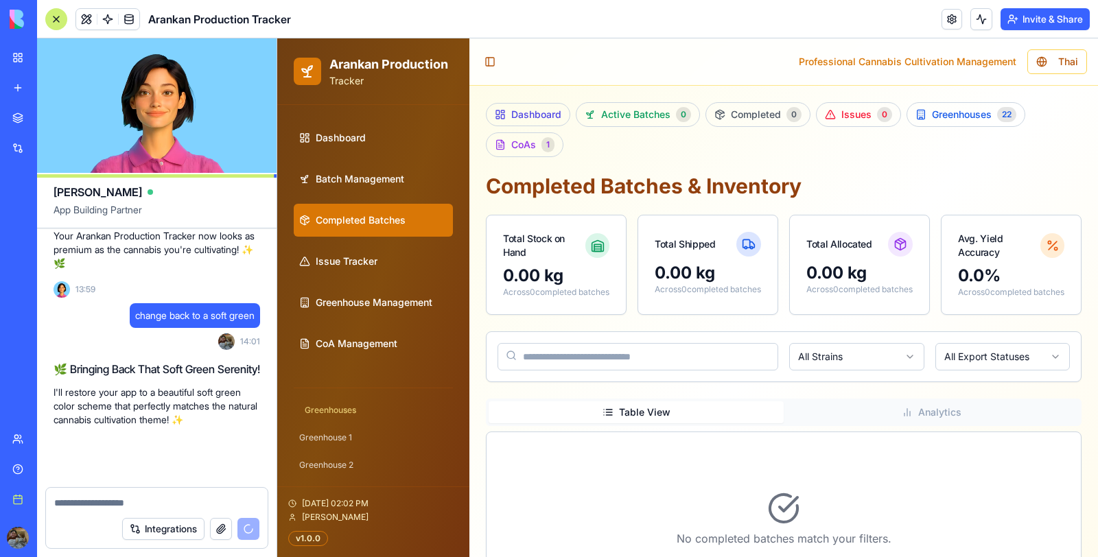
scroll to position [55298, 0]
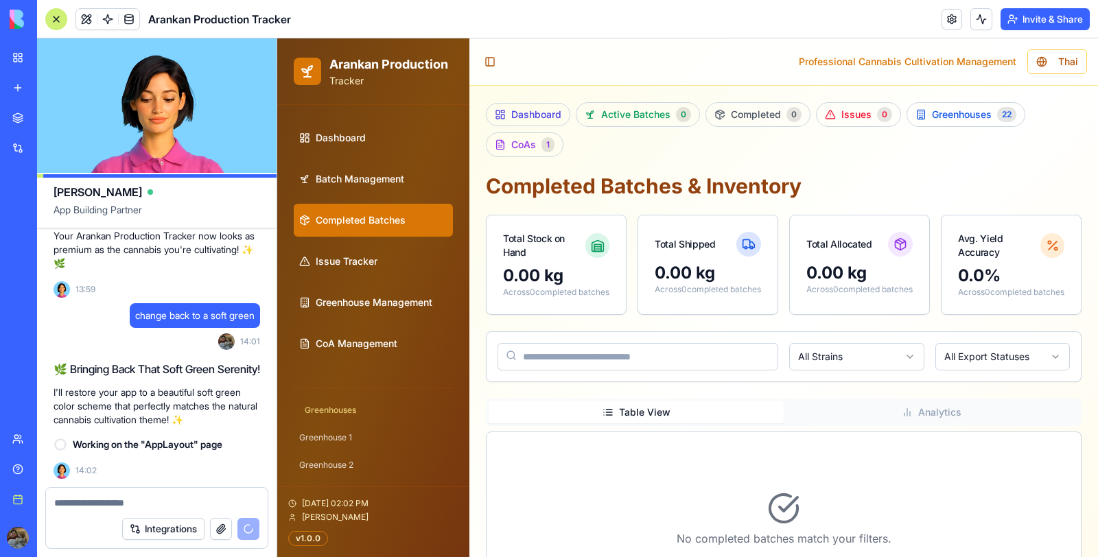
click at [54, 18] on div at bounding box center [56, 19] width 22 height 22
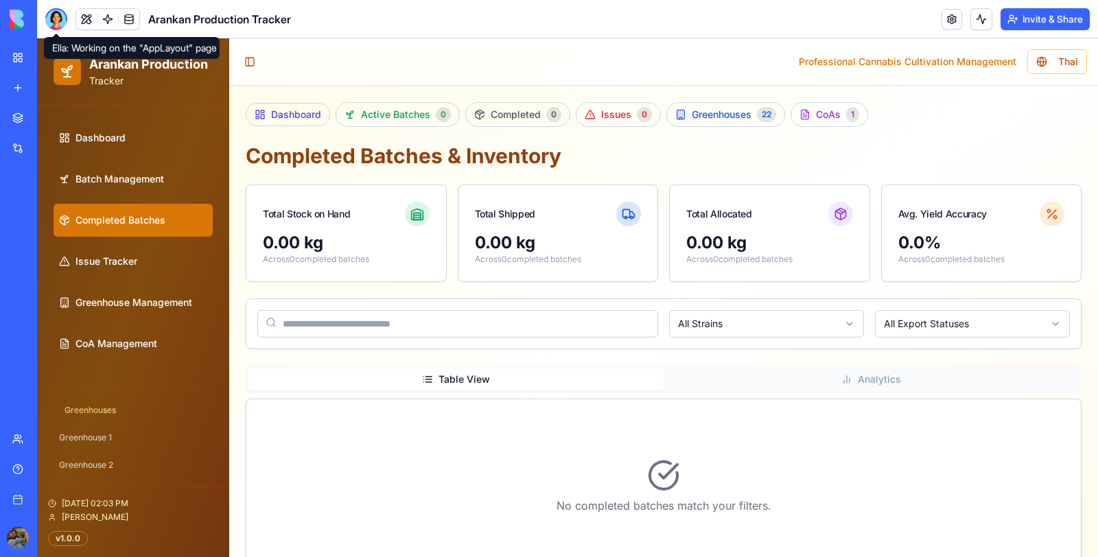
click at [62, 19] on div at bounding box center [56, 19] width 22 height 22
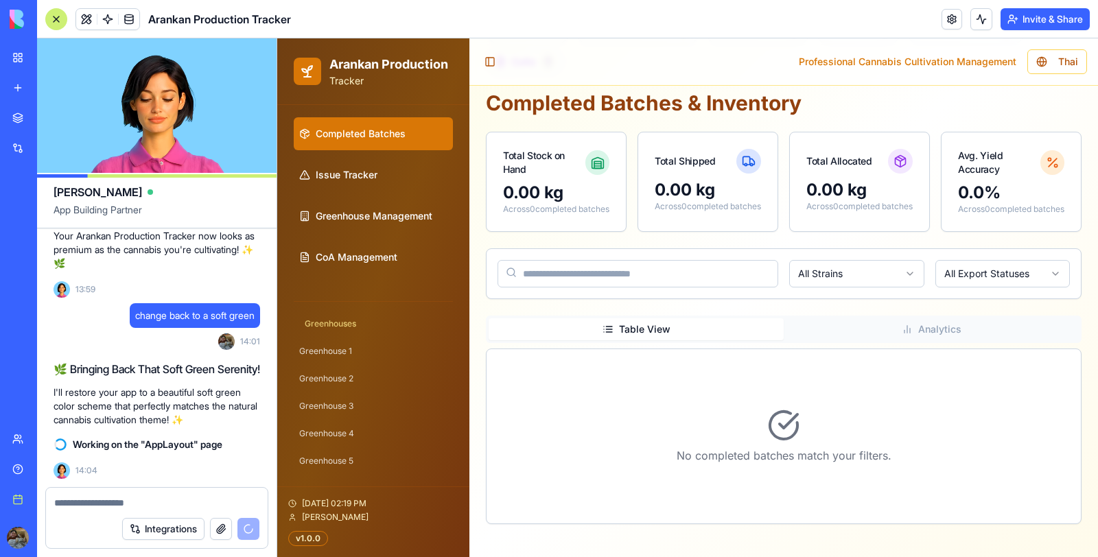
scroll to position [0, 0]
